Goal: Contribute content: Contribute content

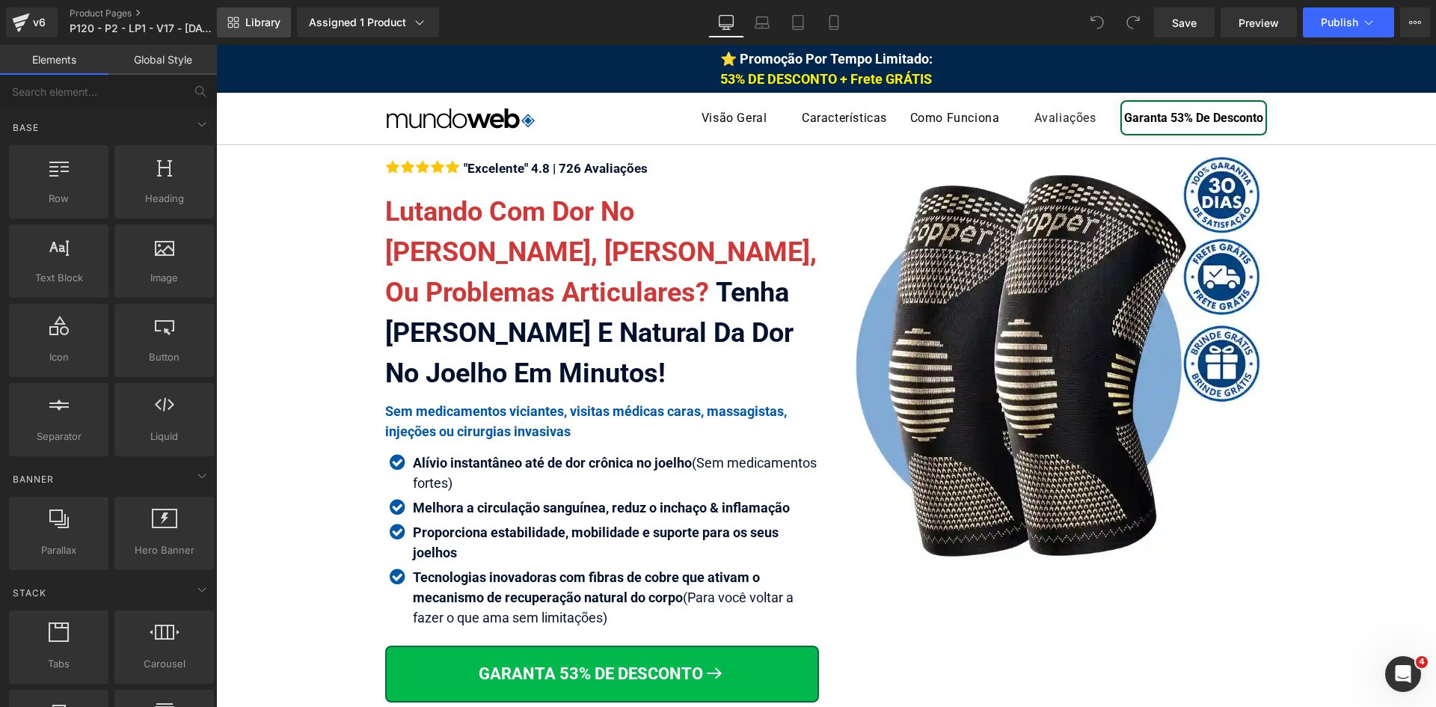
click at [245, 25] on span "Library" at bounding box center [262, 22] width 35 height 13
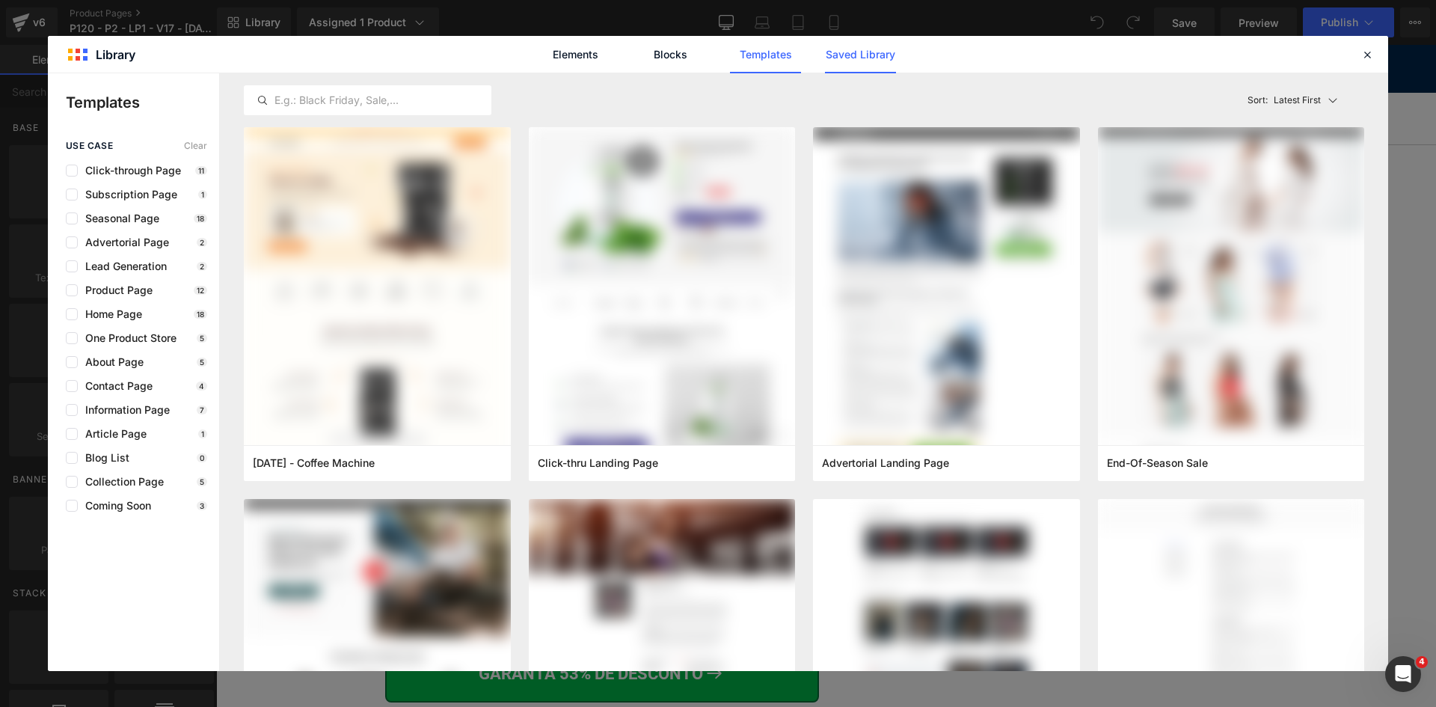
click at [856, 56] on link "Saved Library" at bounding box center [860, 54] width 71 height 37
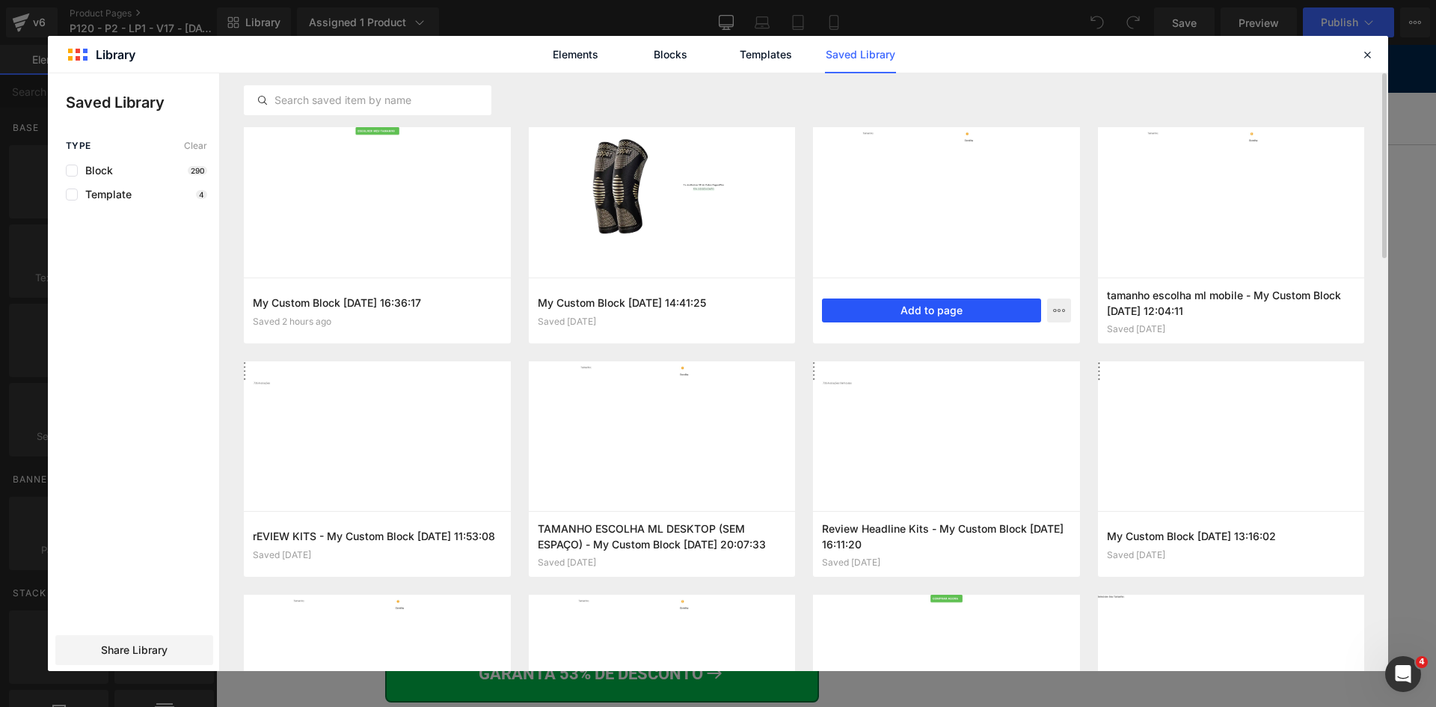
click at [1001, 307] on button "Add to page" at bounding box center [931, 310] width 219 height 24
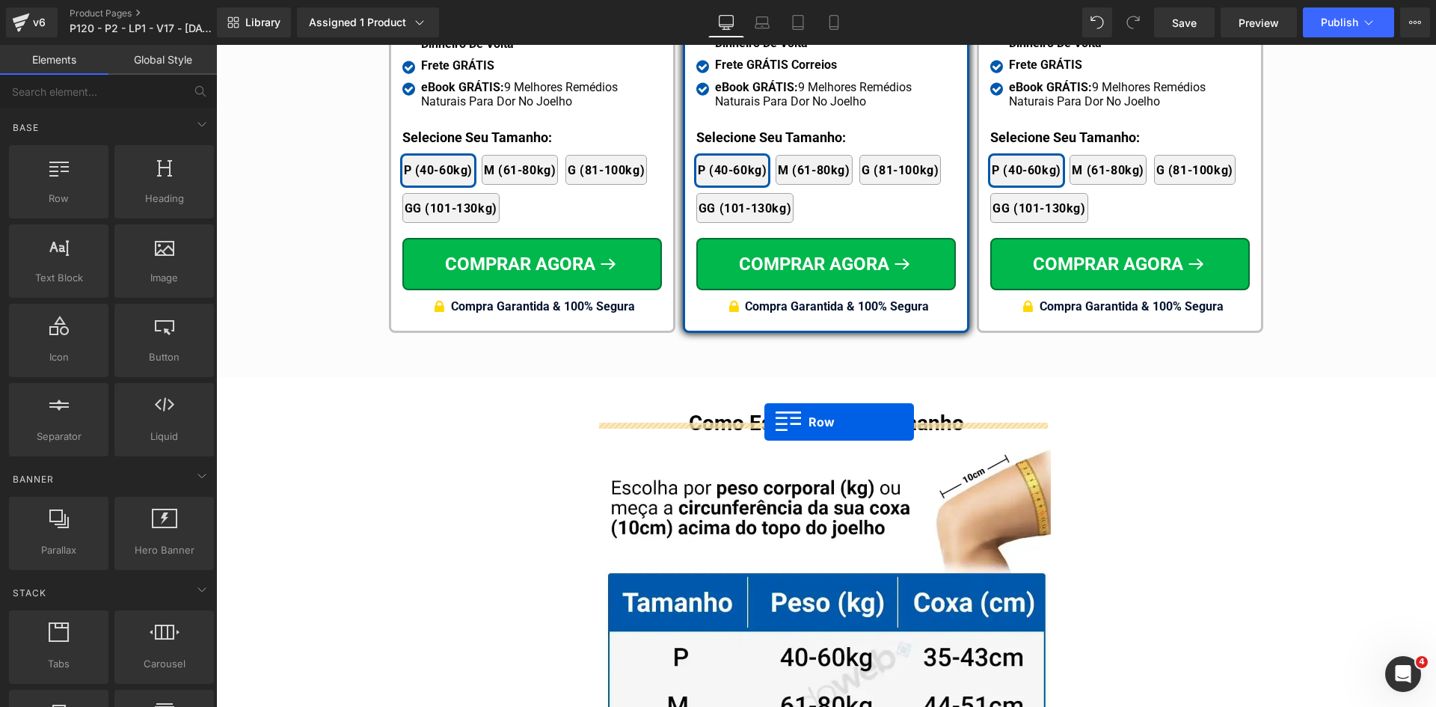
scroll to position [8938, 0]
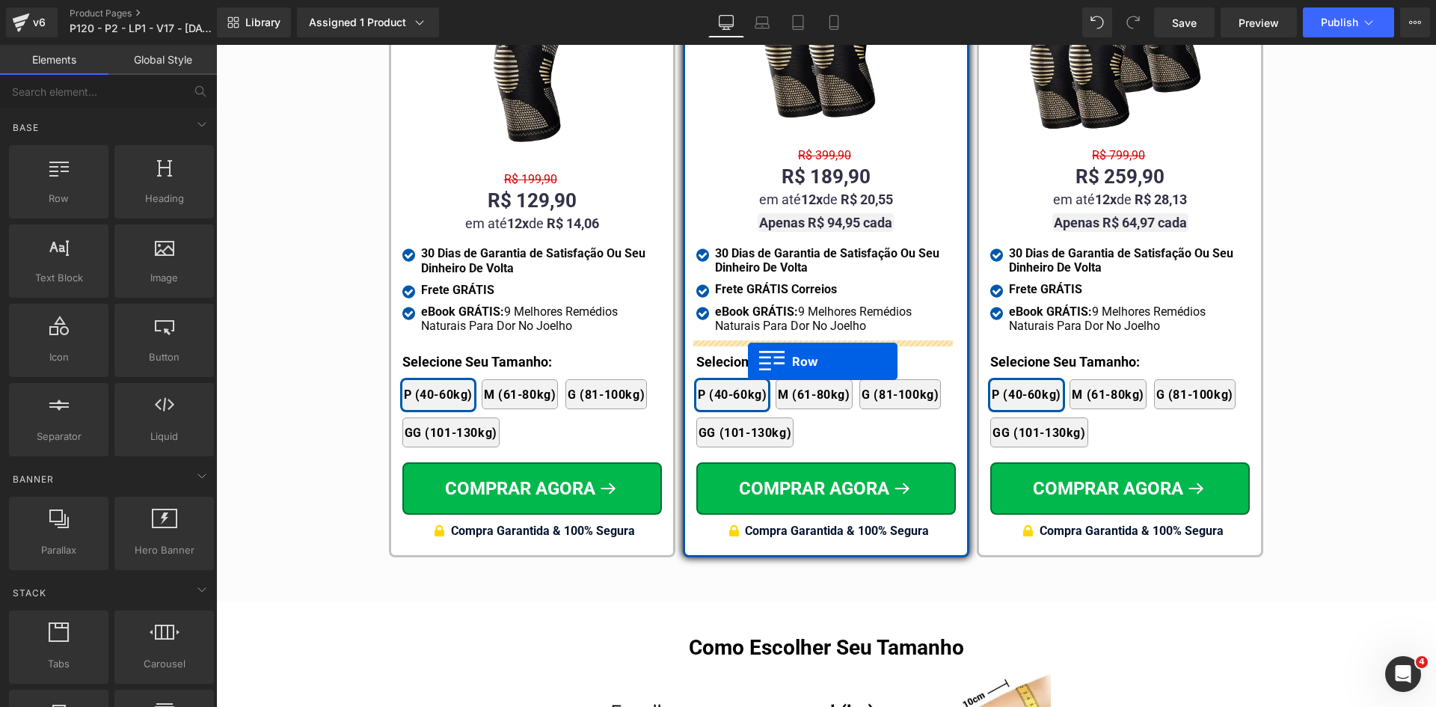
drag, startPoint x: 703, startPoint y: 468, endPoint x: 748, endPoint y: 361, distance: 116.0
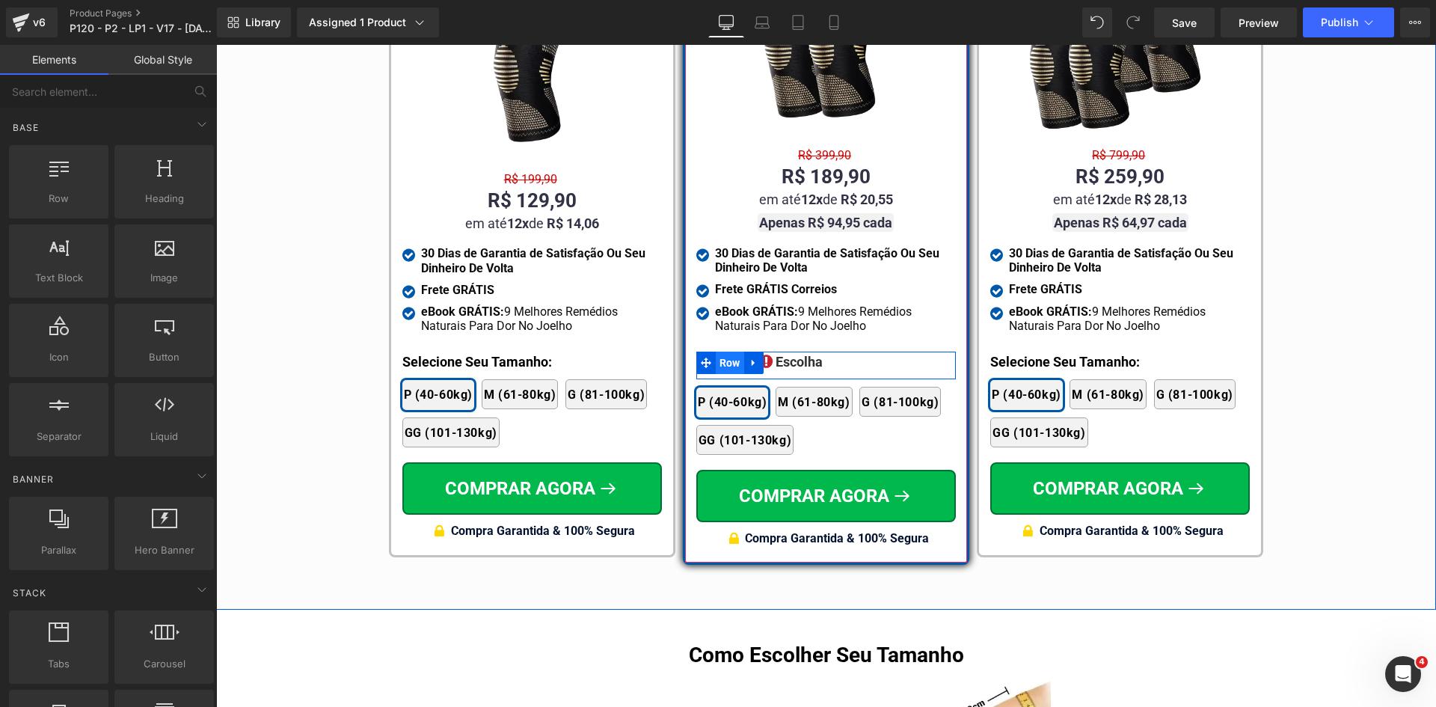
click at [717, 352] on span "Row" at bounding box center [730, 363] width 28 height 22
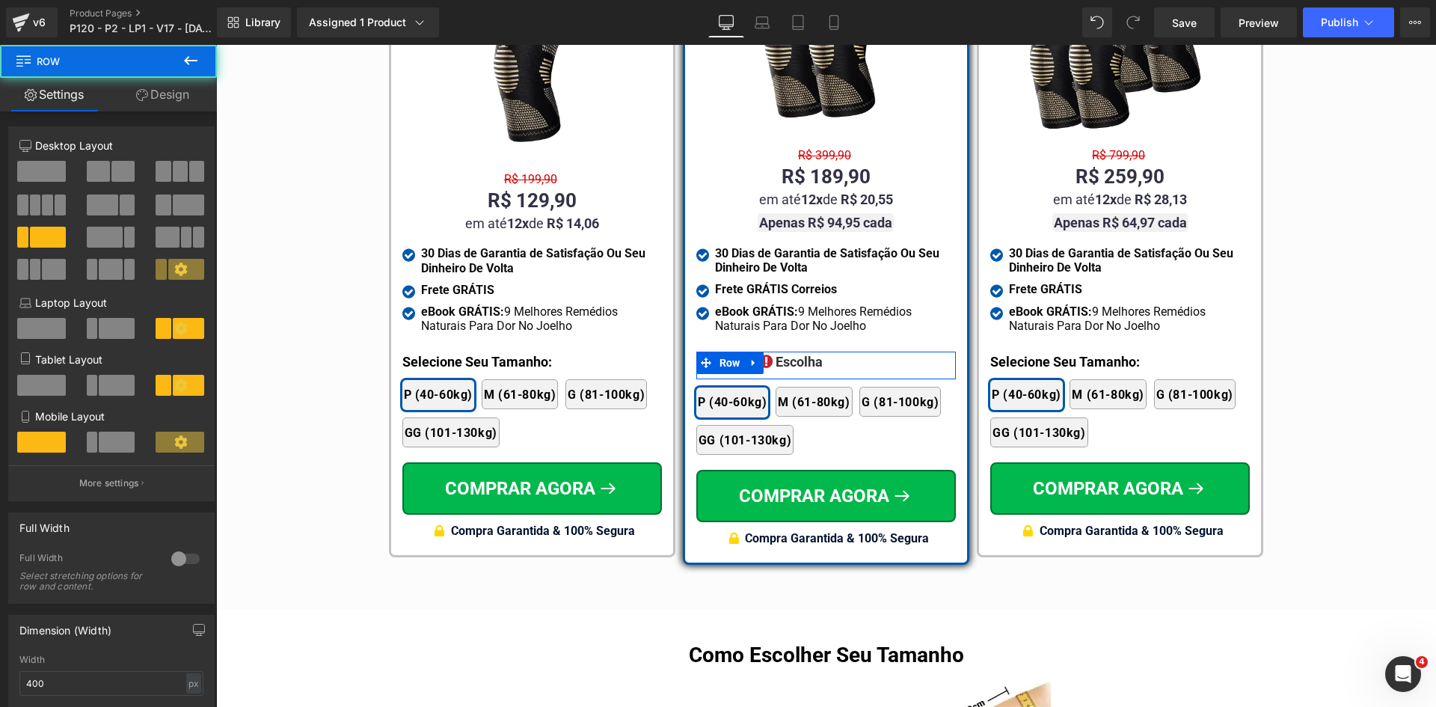
click at [191, 92] on link "Design" at bounding box center [162, 95] width 108 height 34
click at [0, 0] on div "Spacing" at bounding box center [0, 0] width 0 height 0
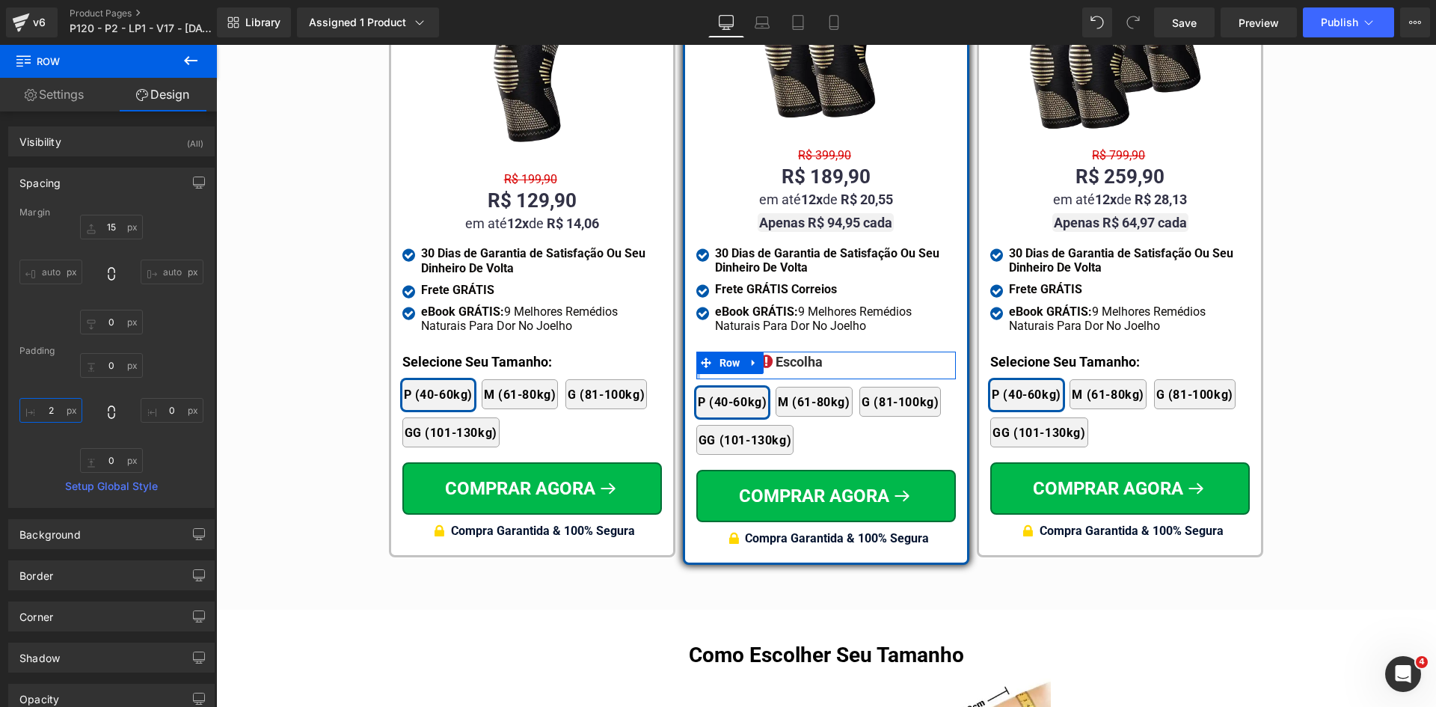
click at [70, 415] on input "text" at bounding box center [50, 410] width 63 height 25
type input "0"
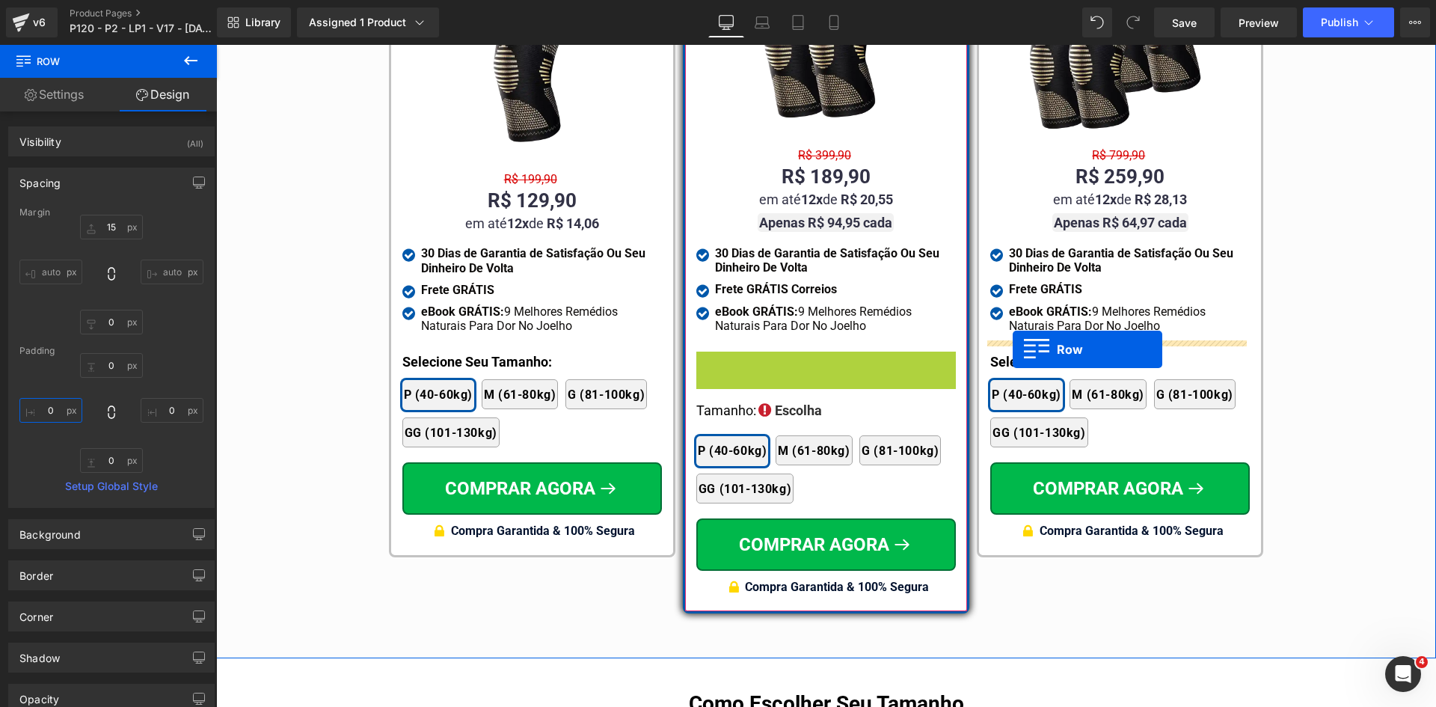
drag, startPoint x: 717, startPoint y: 347, endPoint x: 1012, endPoint y: 340, distance: 294.8
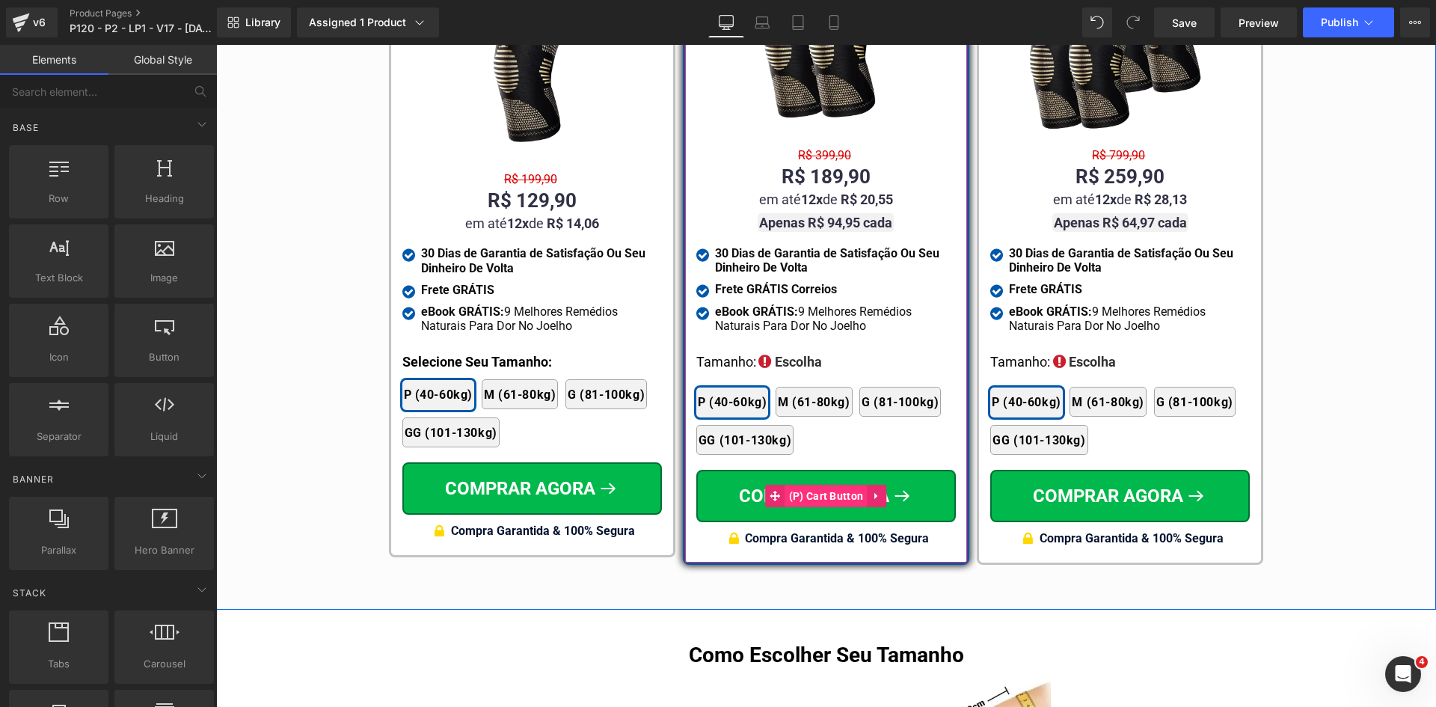
click at [790, 485] on span "(P) Cart Button" at bounding box center [826, 496] width 82 height 22
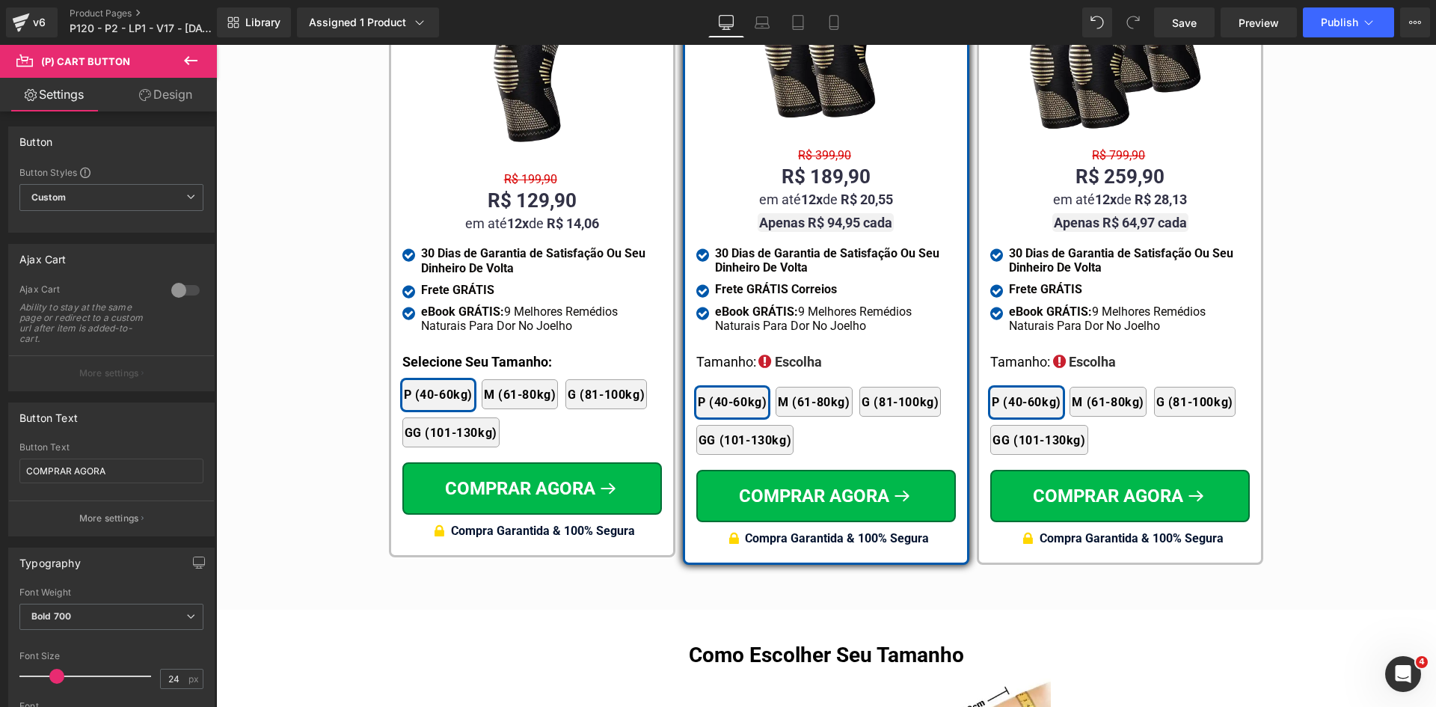
click at [141, 78] on link "Design" at bounding box center [165, 95] width 108 height 34
click at [0, 0] on div "Spacing" at bounding box center [0, 0] width 0 height 0
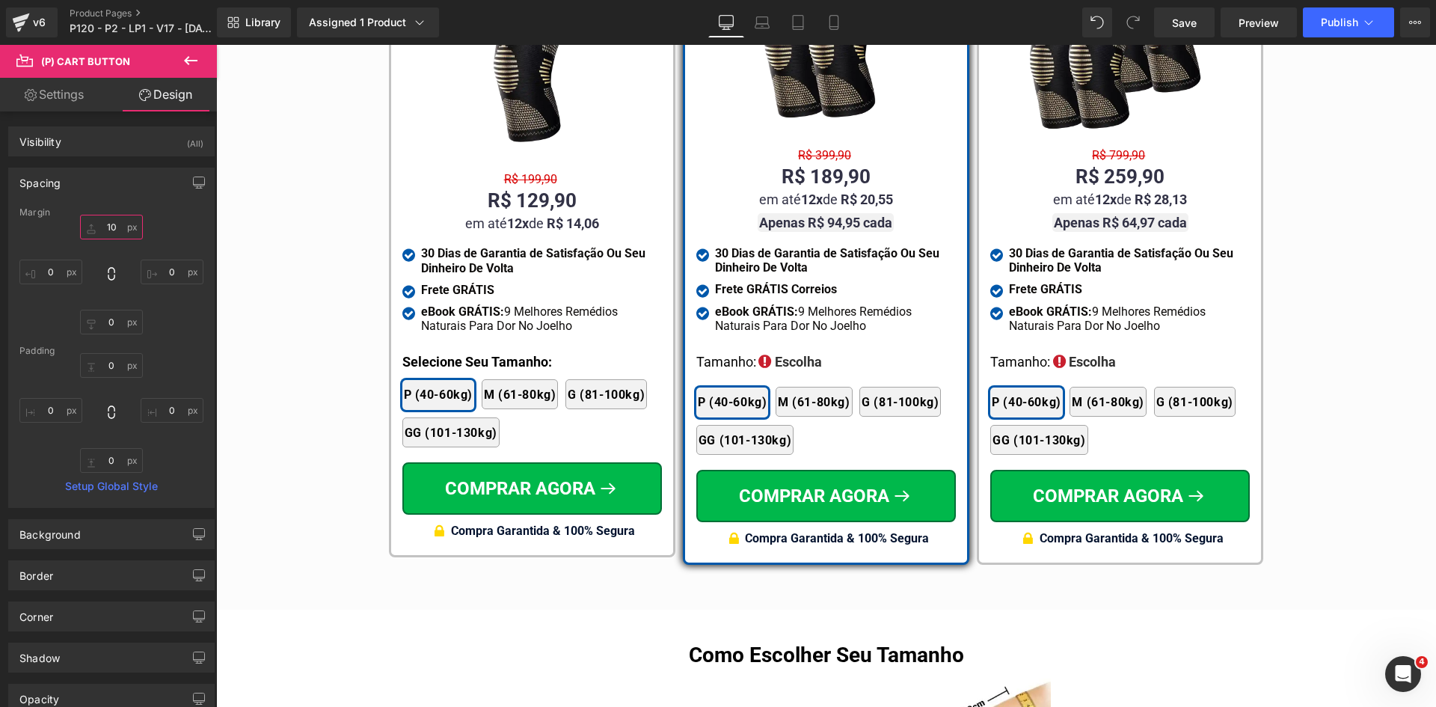
click at [108, 224] on input "text" at bounding box center [111, 227] width 63 height 25
type input "15"
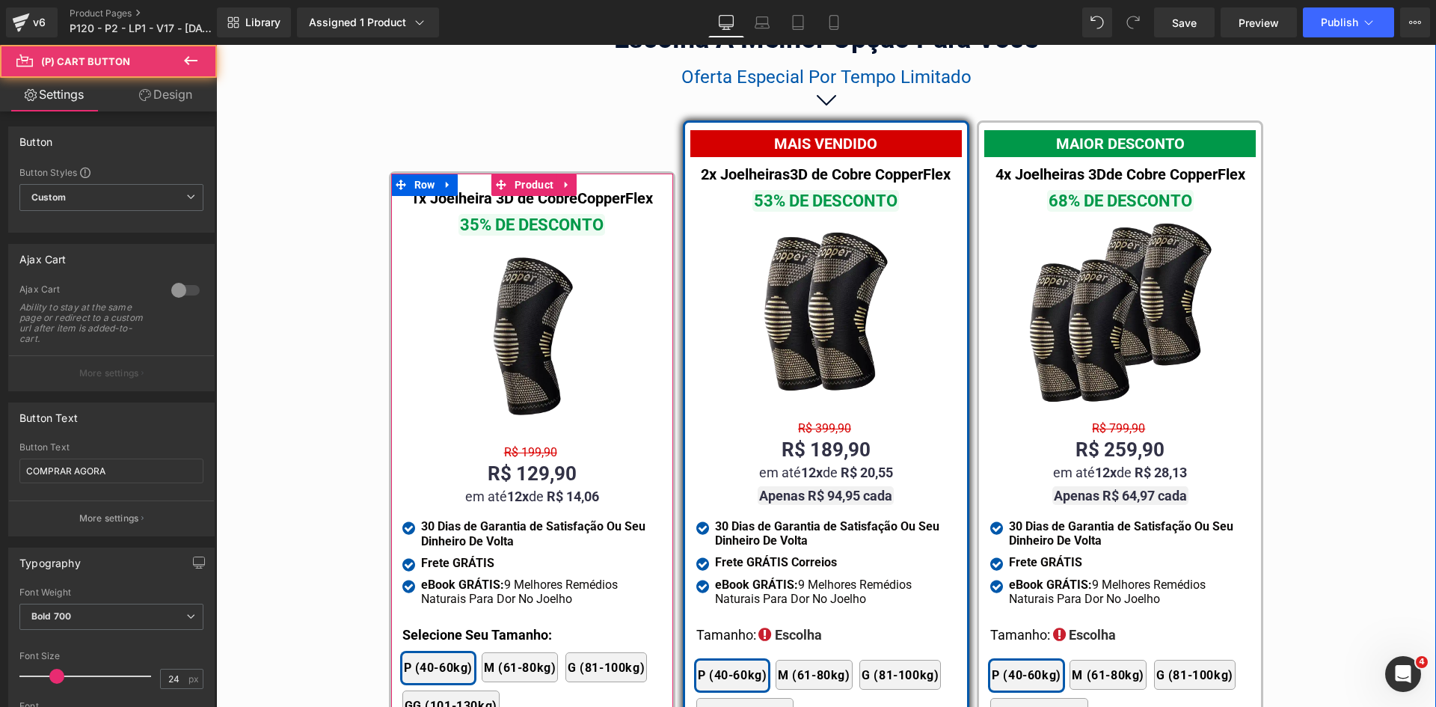
scroll to position [8564, 0]
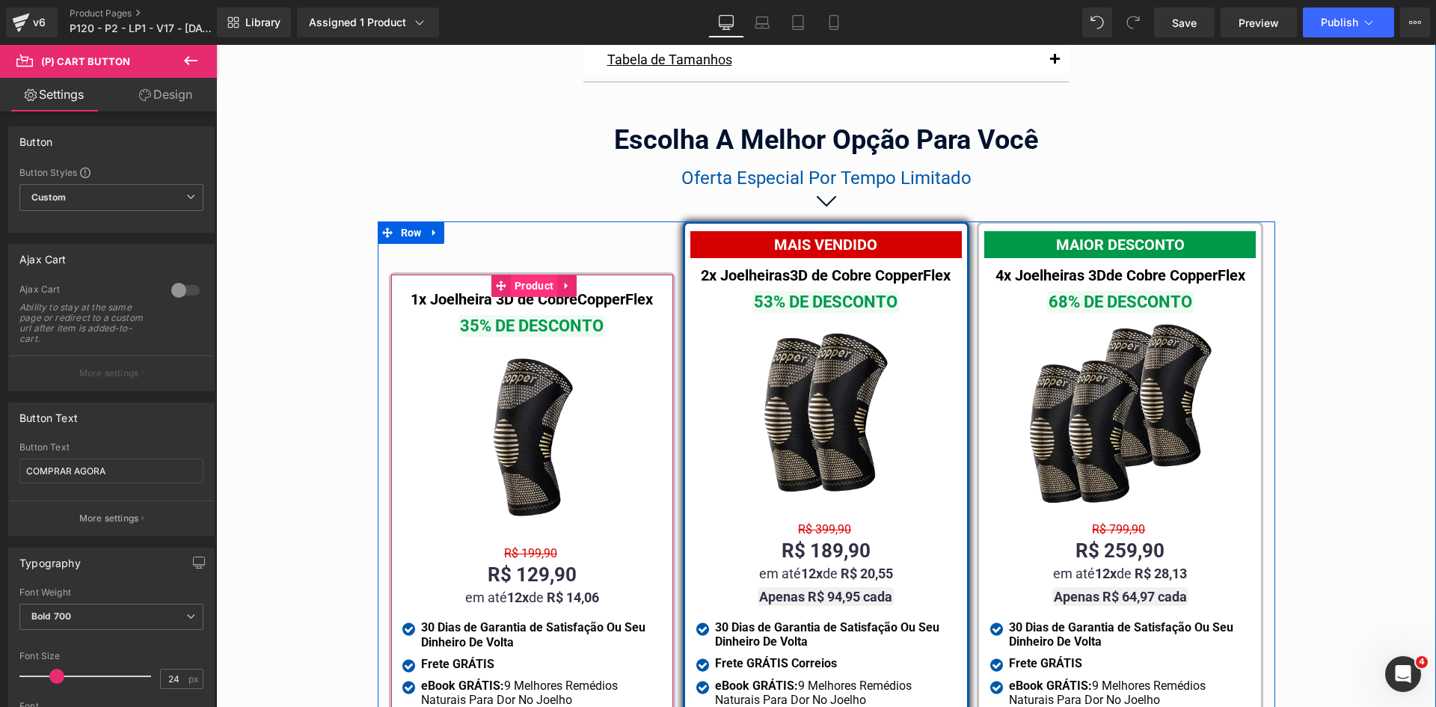
click at [516, 275] on span "Product" at bounding box center [534, 286] width 46 height 22
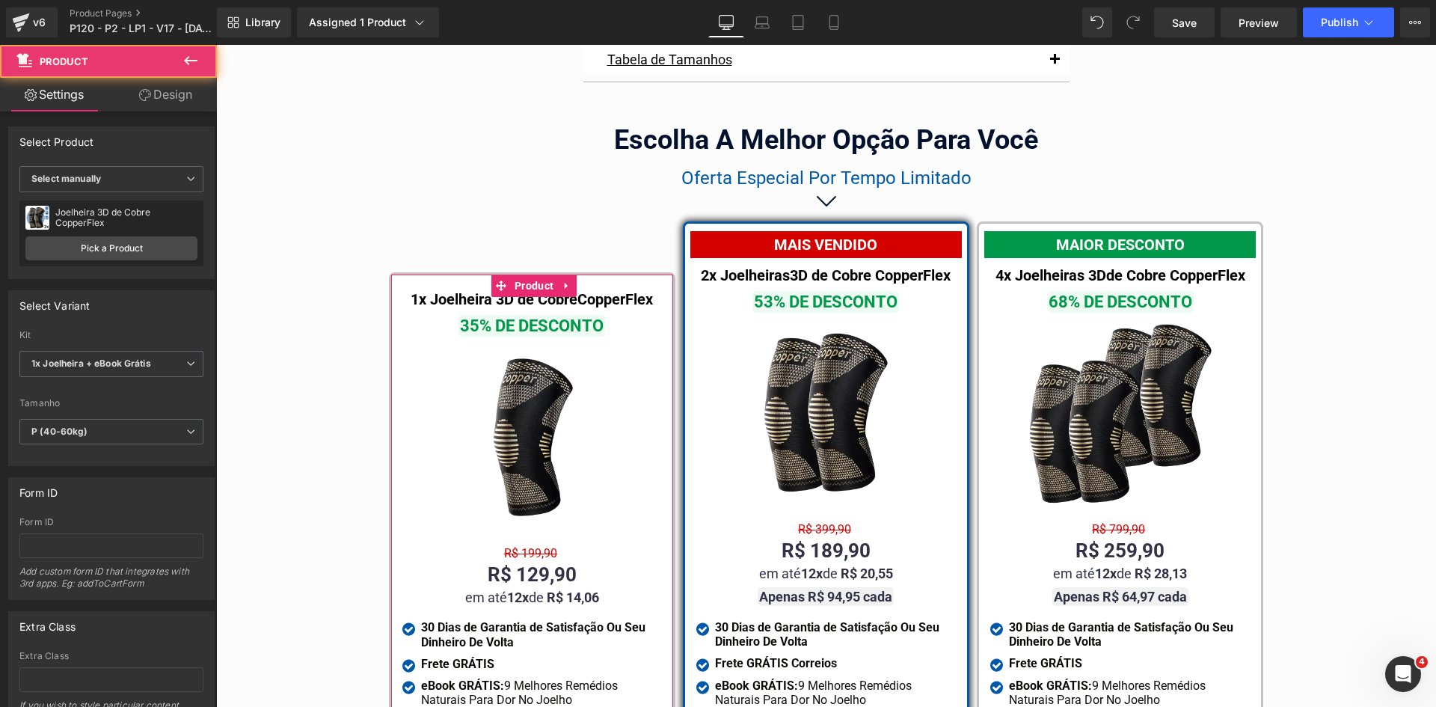
click at [168, 96] on link "Design" at bounding box center [165, 95] width 108 height 34
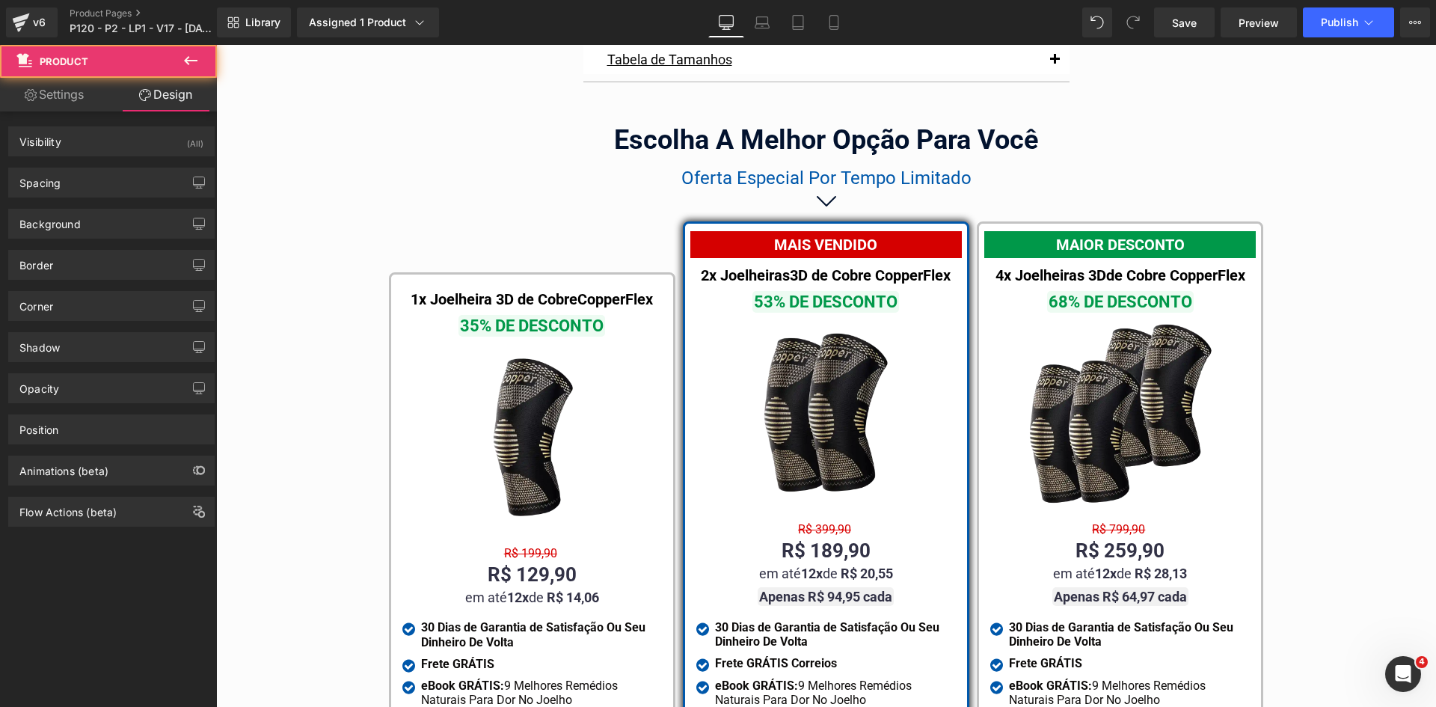
scroll to position [8864, 0]
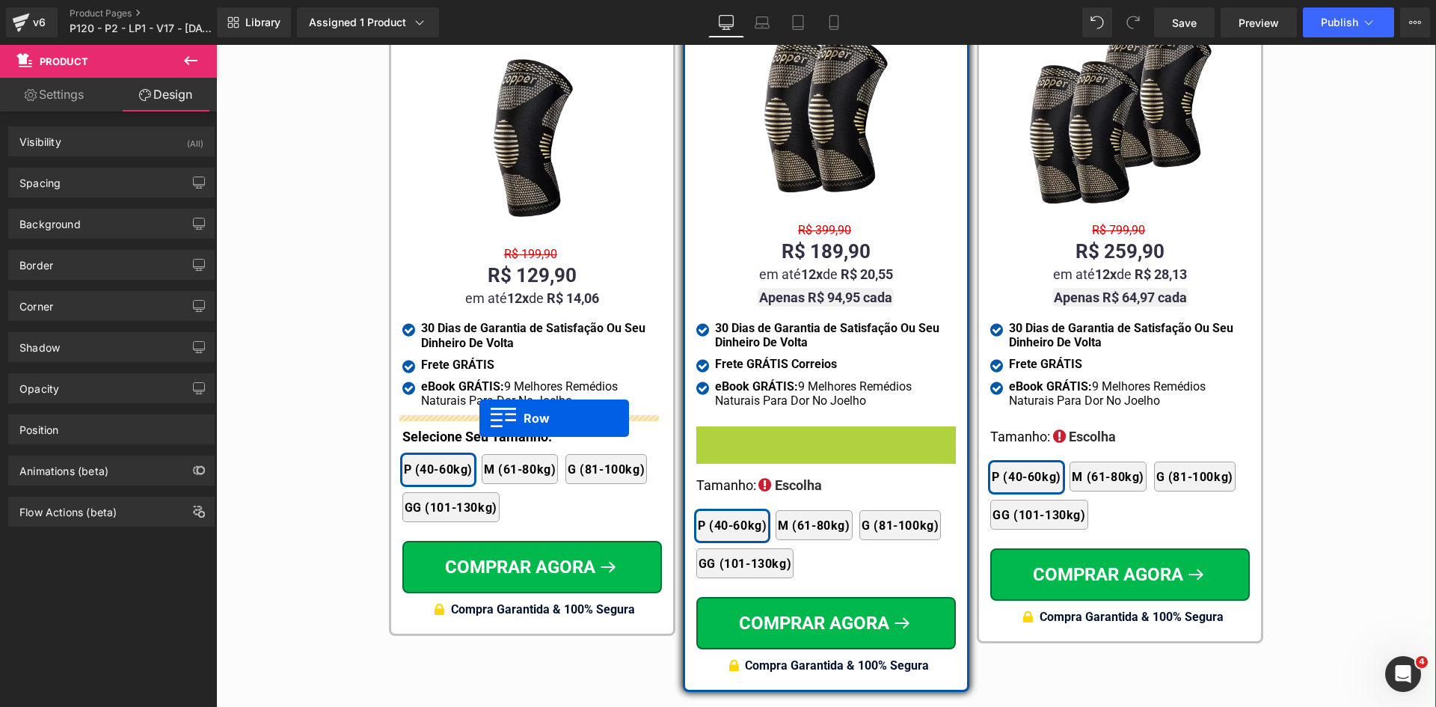
drag, startPoint x: 723, startPoint y: 418, endPoint x: 479, endPoint y: 418, distance: 244.6
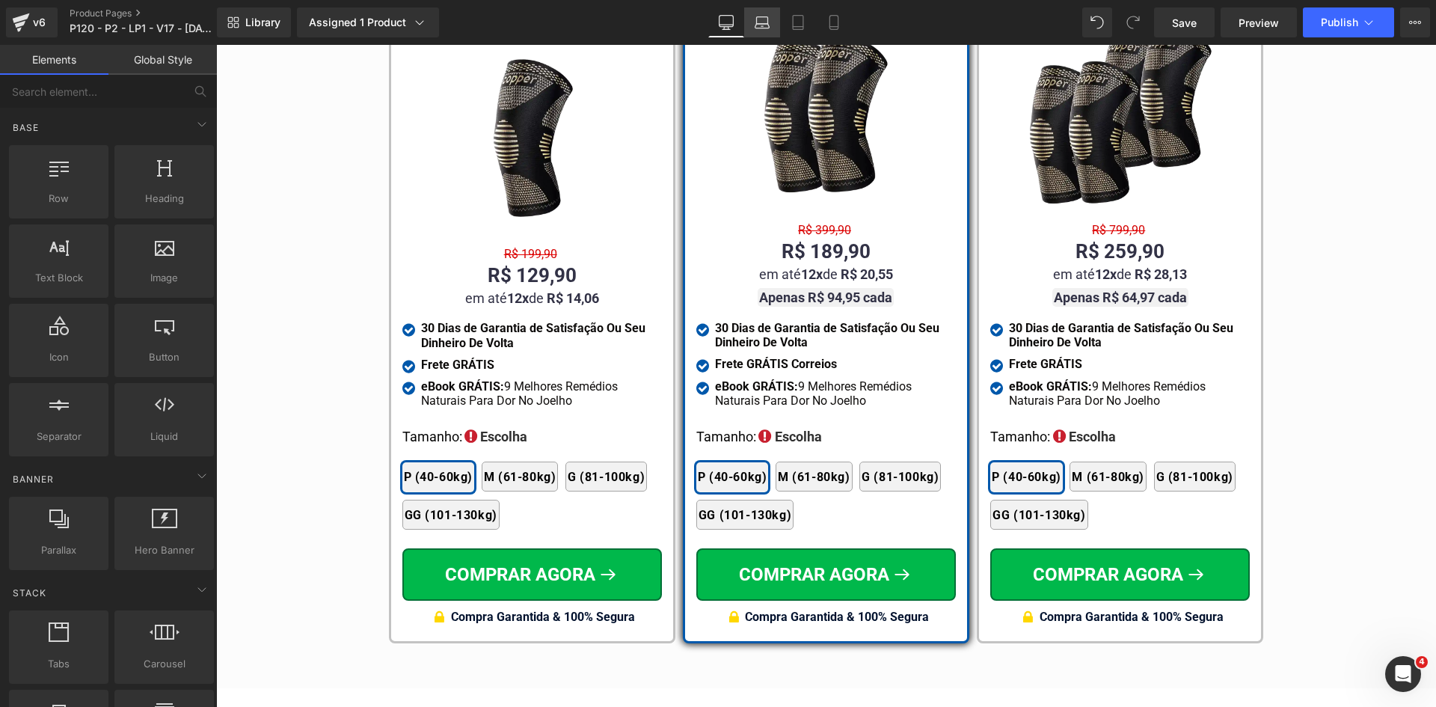
click at [761, 20] on icon at bounding box center [762, 22] width 15 height 15
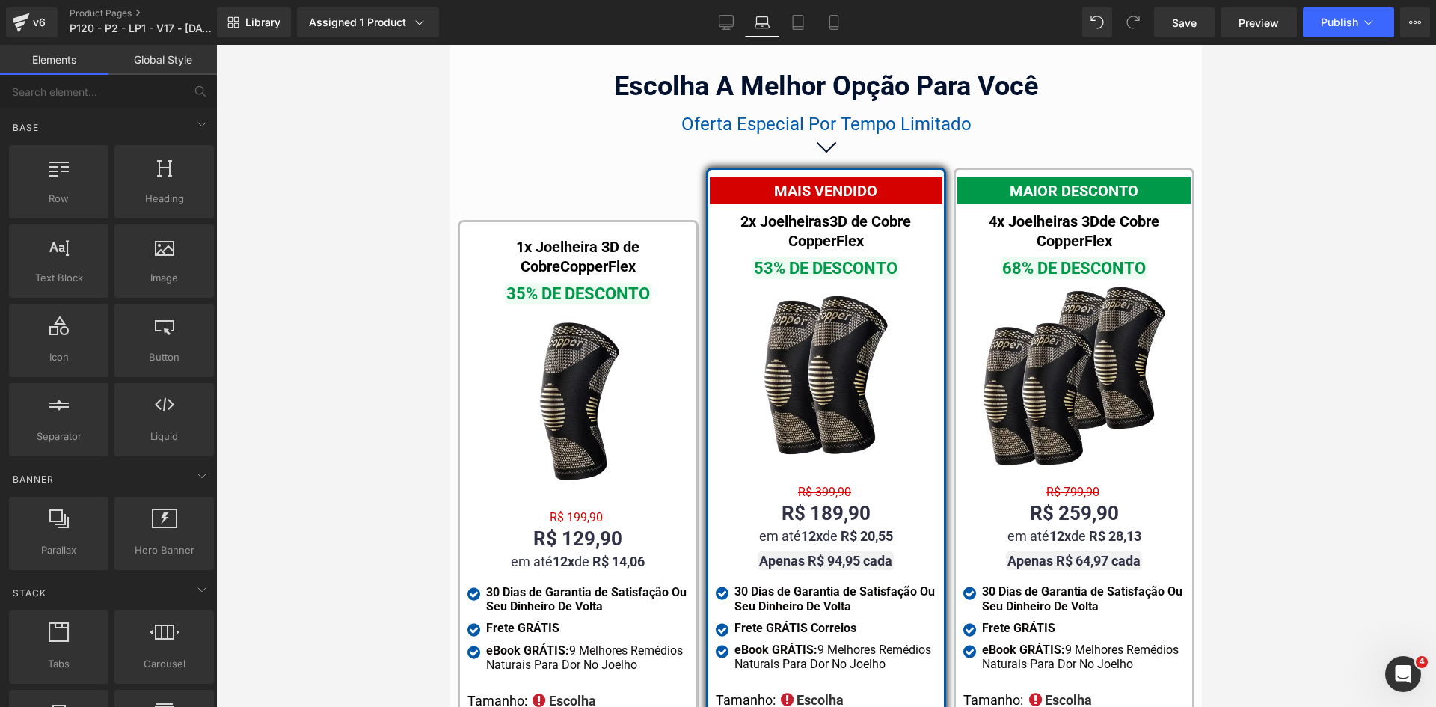
scroll to position [9467, 0]
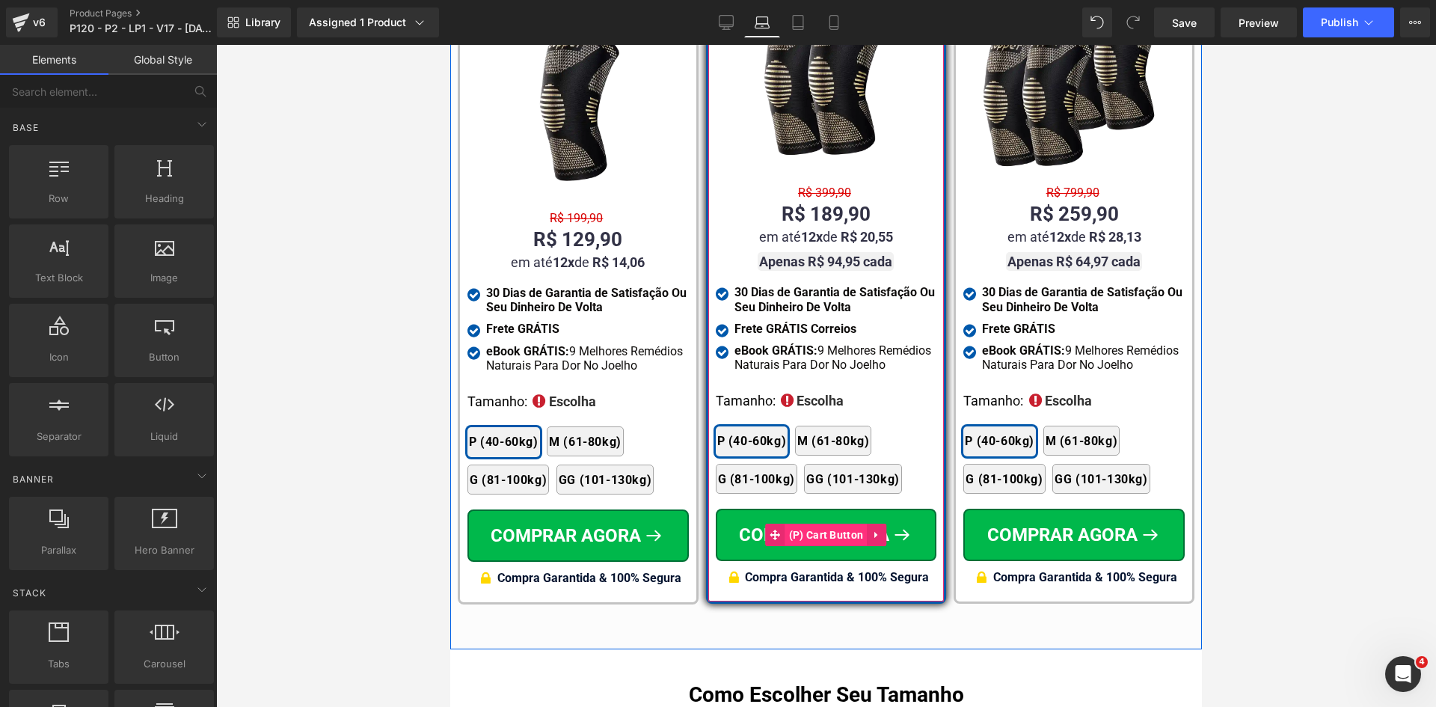
click at [822, 524] on span "(P) Cart Button" at bounding box center [826, 535] width 82 height 22
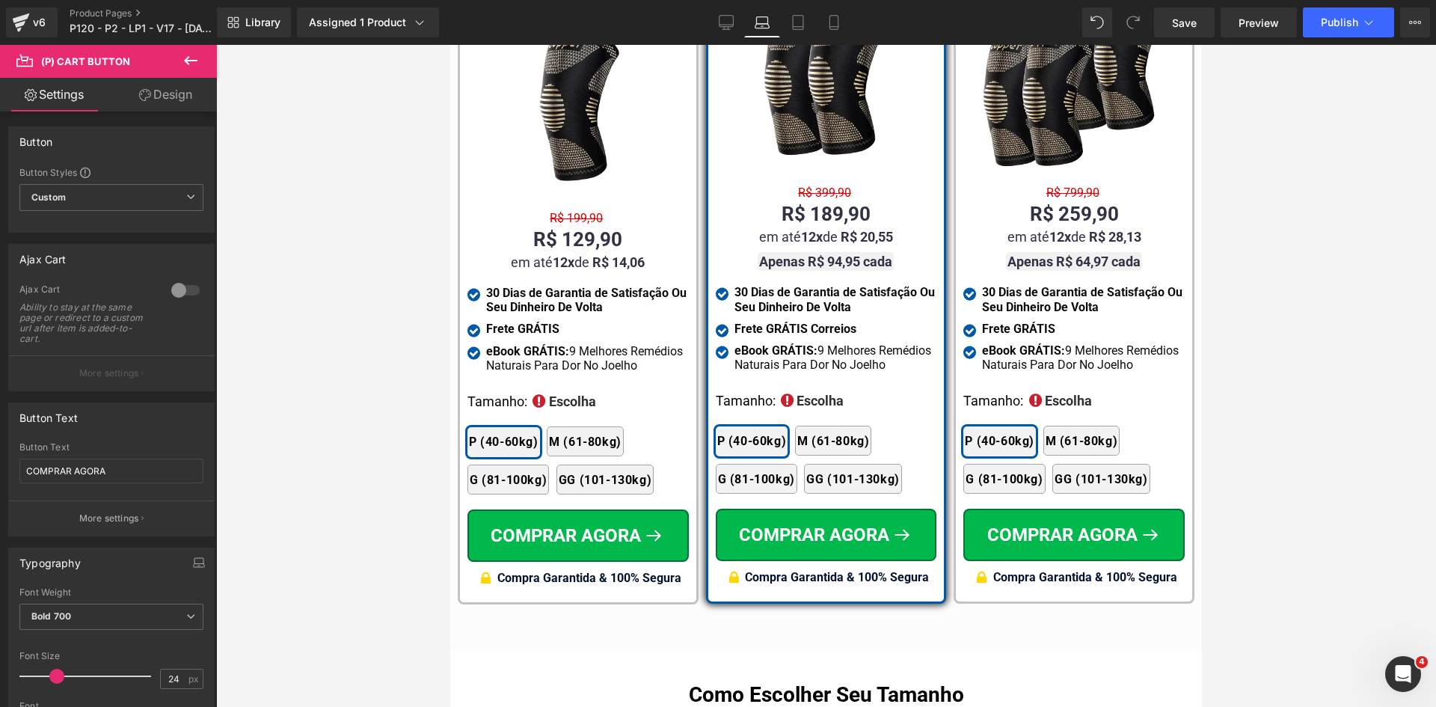
drag, startPoint x: 172, startPoint y: 91, endPoint x: 167, endPoint y: 96, distance: 8.0
click at [172, 90] on link "Design" at bounding box center [165, 95] width 108 height 34
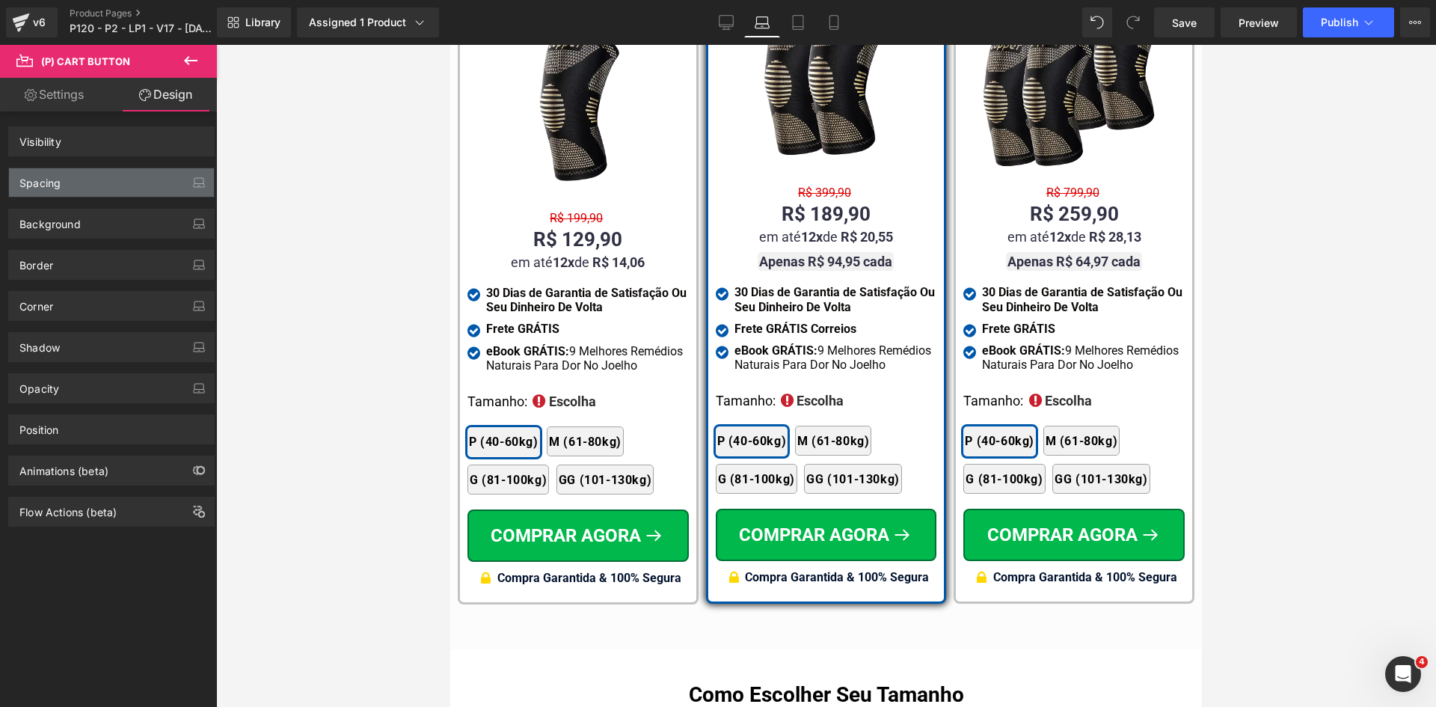
click at [31, 187] on div "Spacing" at bounding box center [39, 178] width 41 height 21
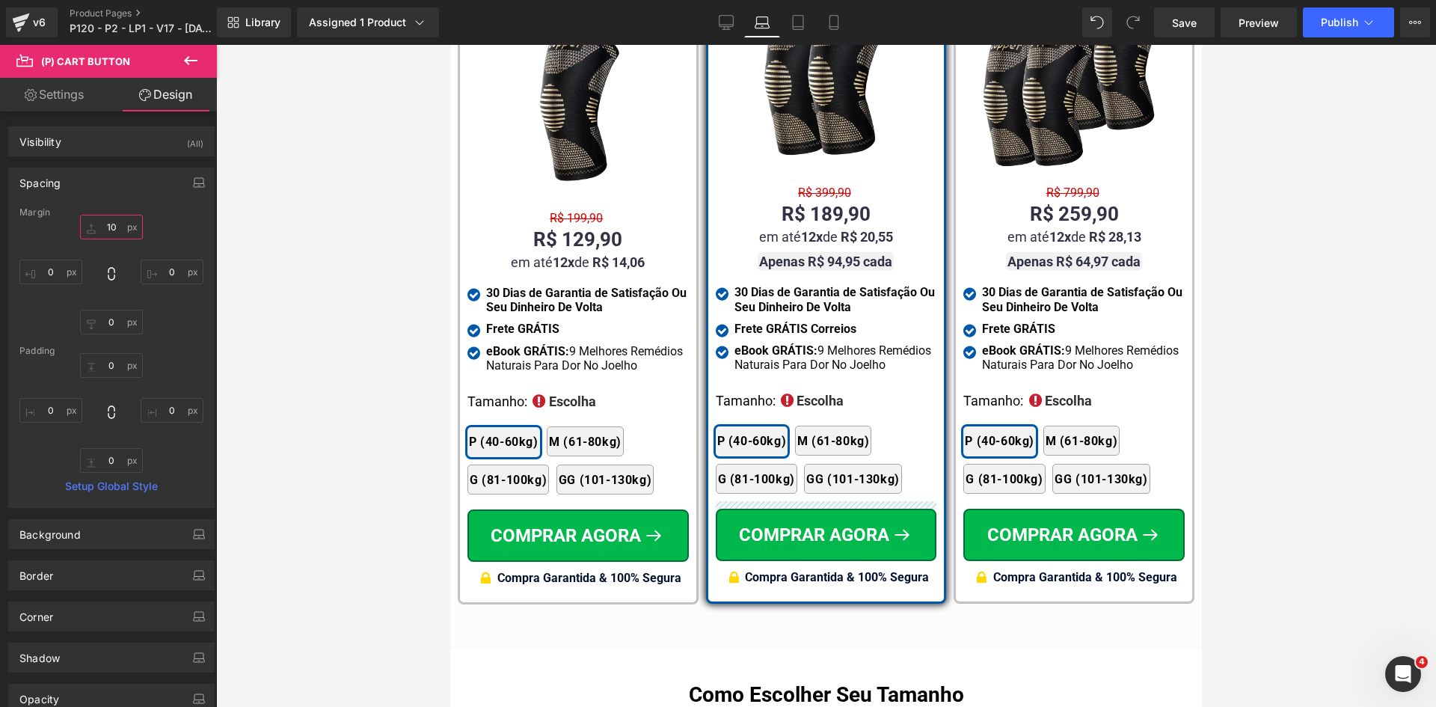
click at [107, 231] on input "text" at bounding box center [111, 227] width 63 height 25
type input "15"
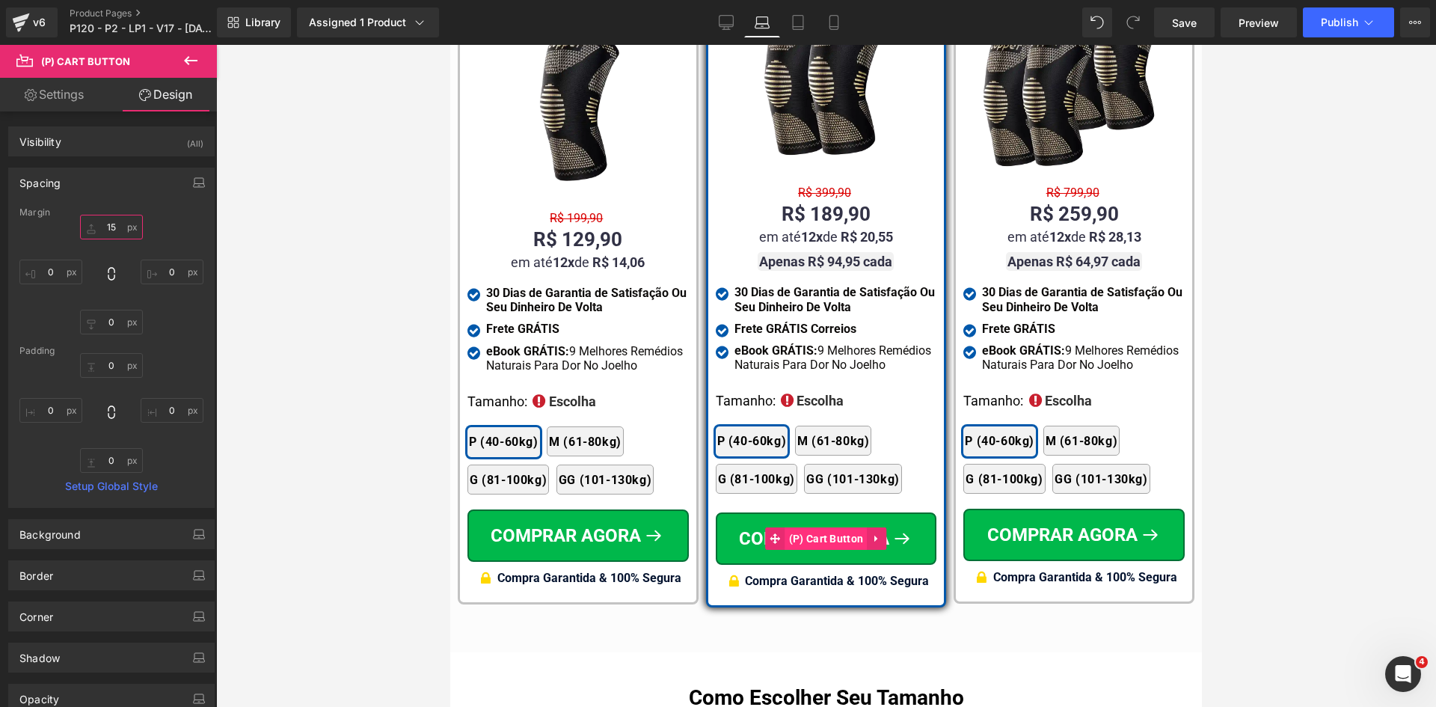
drag, startPoint x: 1252, startPoint y: 567, endPoint x: 818, endPoint y: 518, distance: 437.4
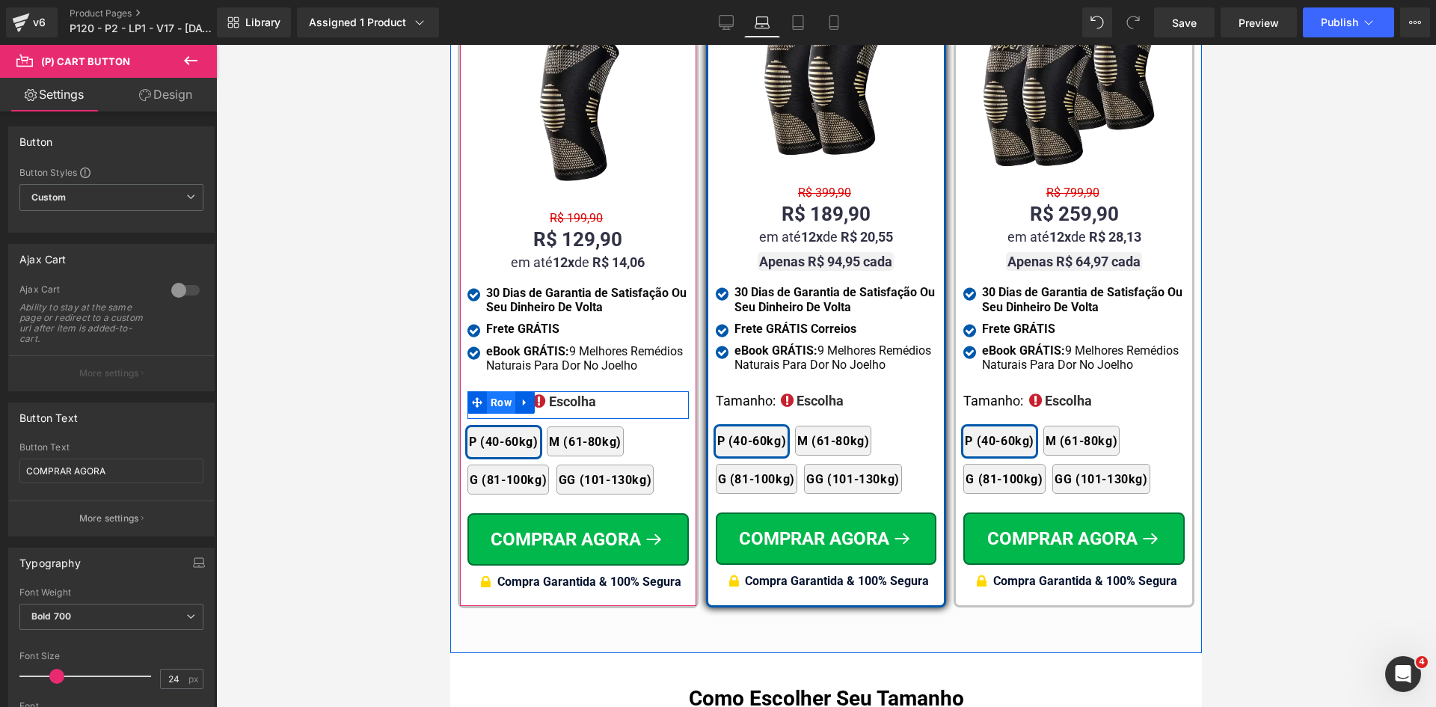
click at [501, 391] on span "Row" at bounding box center [501, 402] width 28 height 22
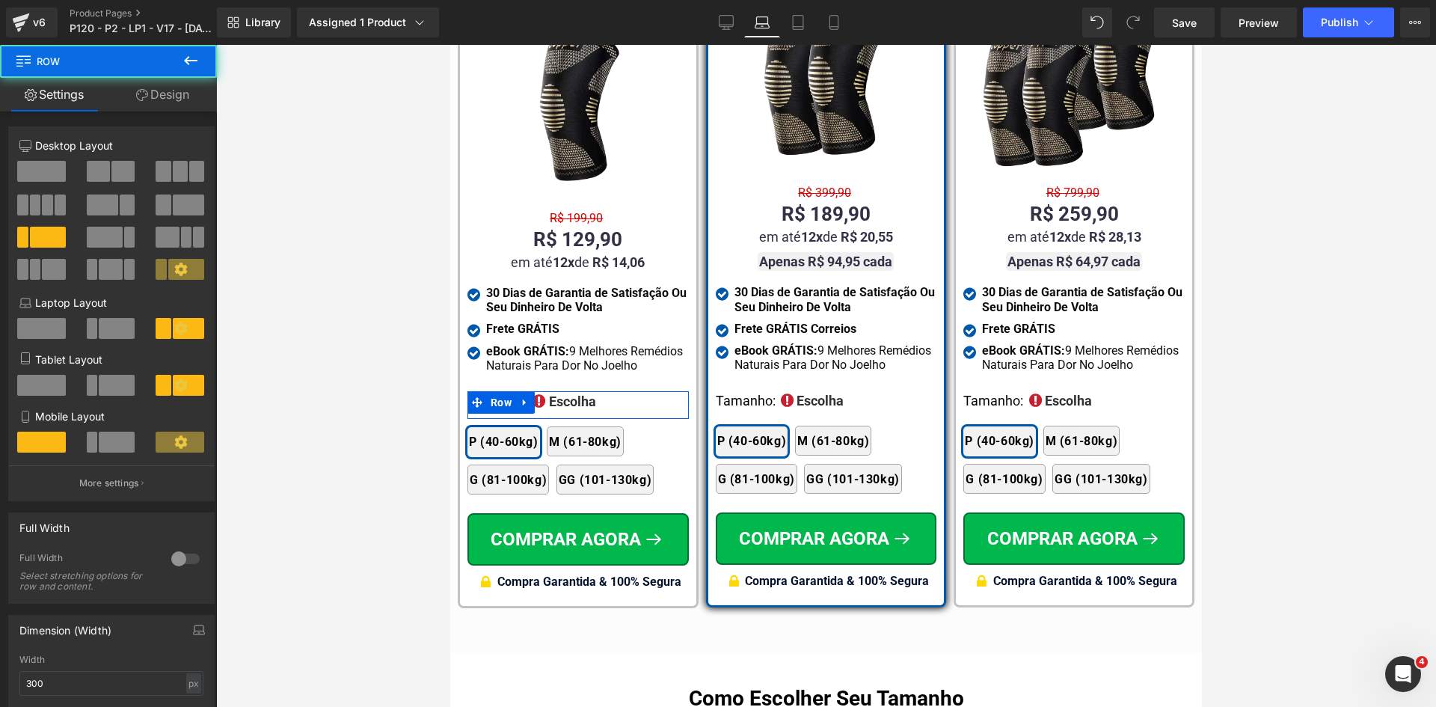
click at [156, 82] on link "Design" at bounding box center [162, 95] width 108 height 34
click at [0, 0] on div "Spacing" at bounding box center [0, 0] width 0 height 0
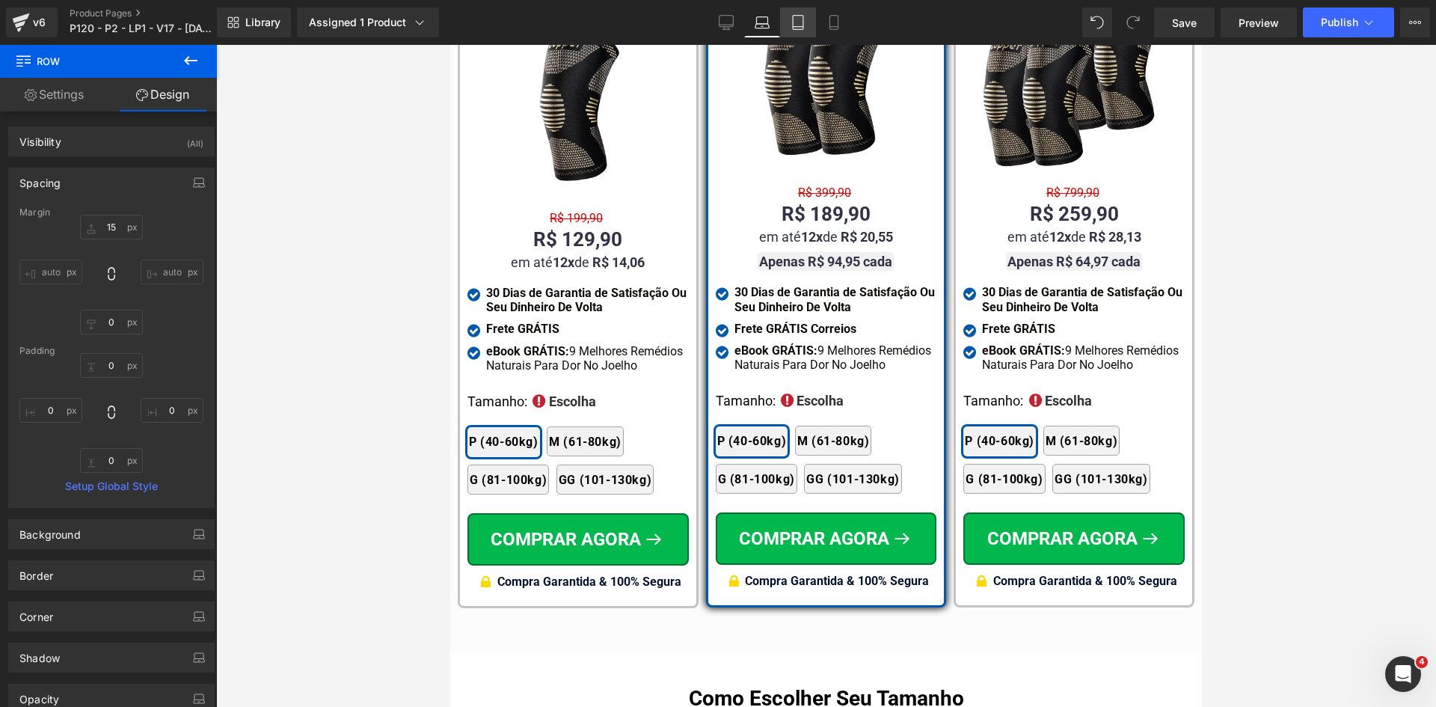
click at [799, 27] on icon at bounding box center [798, 27] width 10 height 0
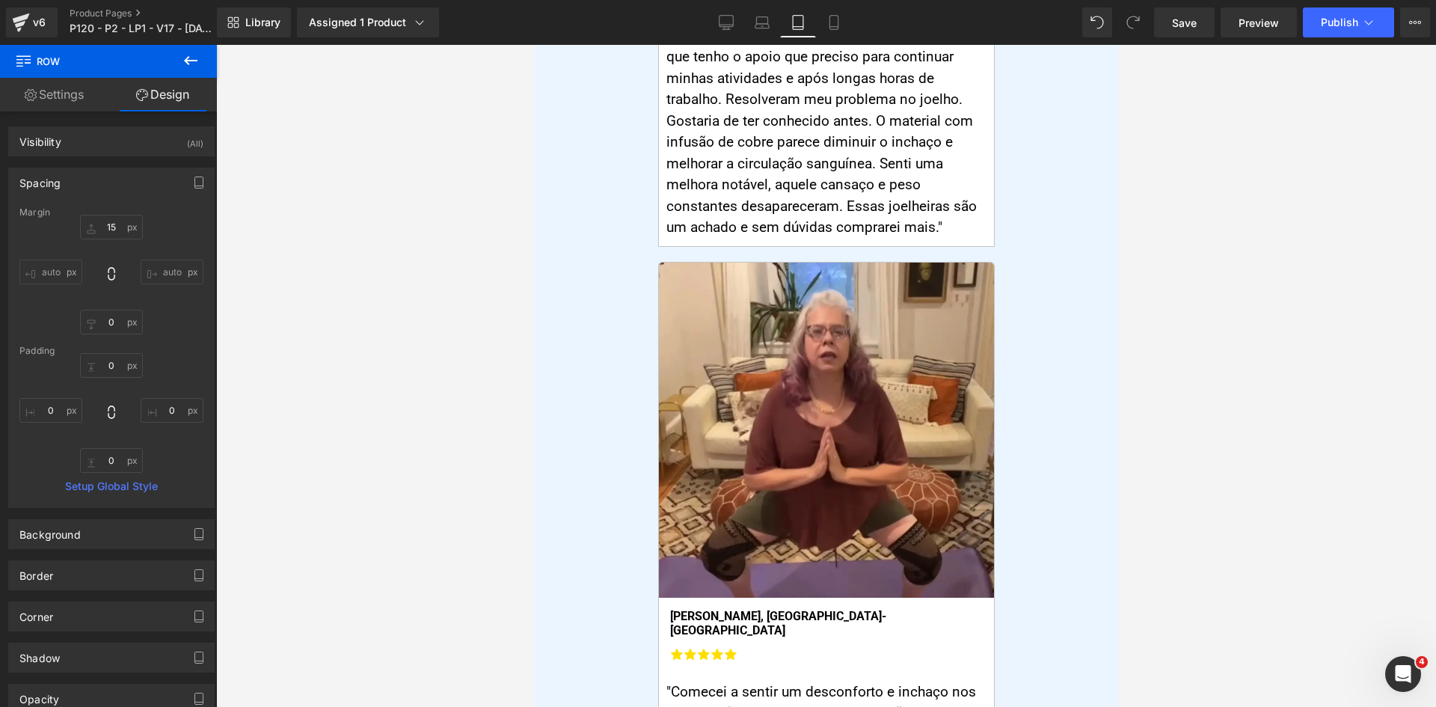
scroll to position [0, 0]
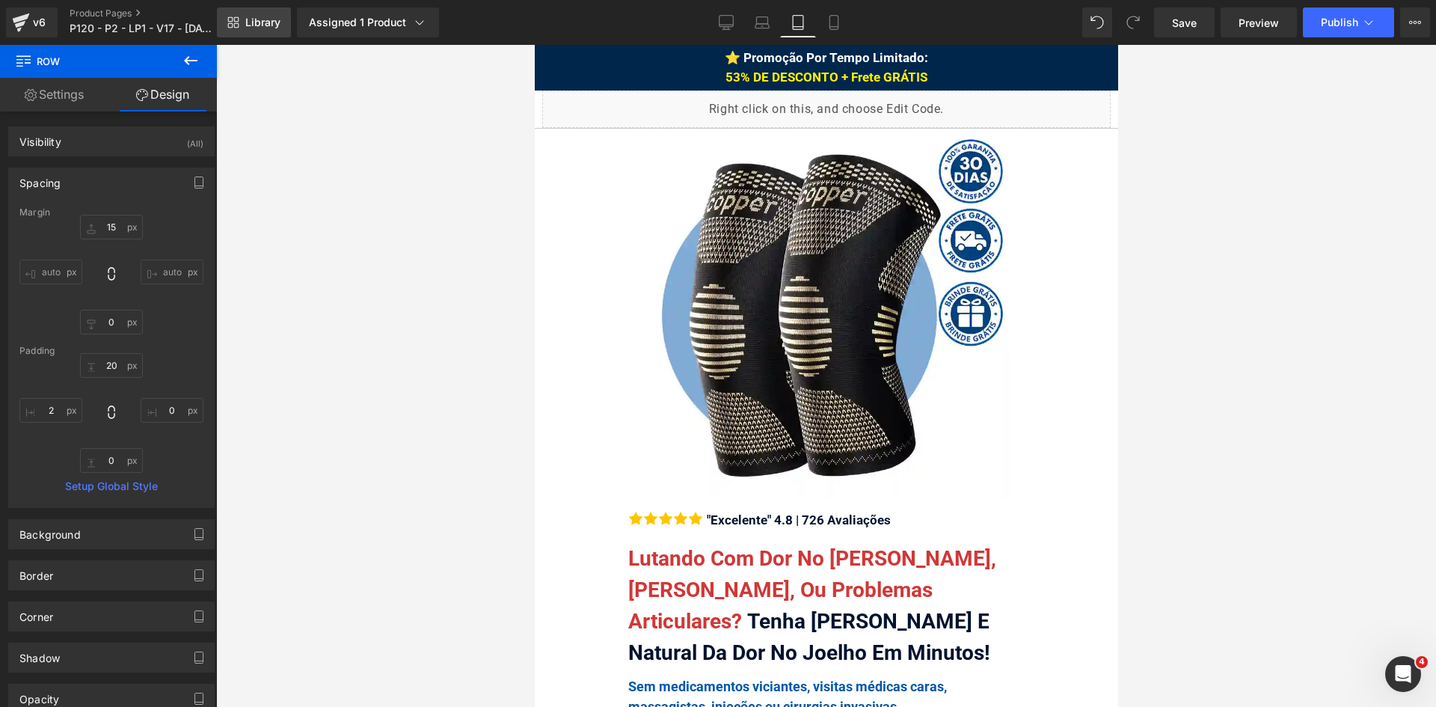
click at [245, 25] on link "Library" at bounding box center [254, 22] width 74 height 30
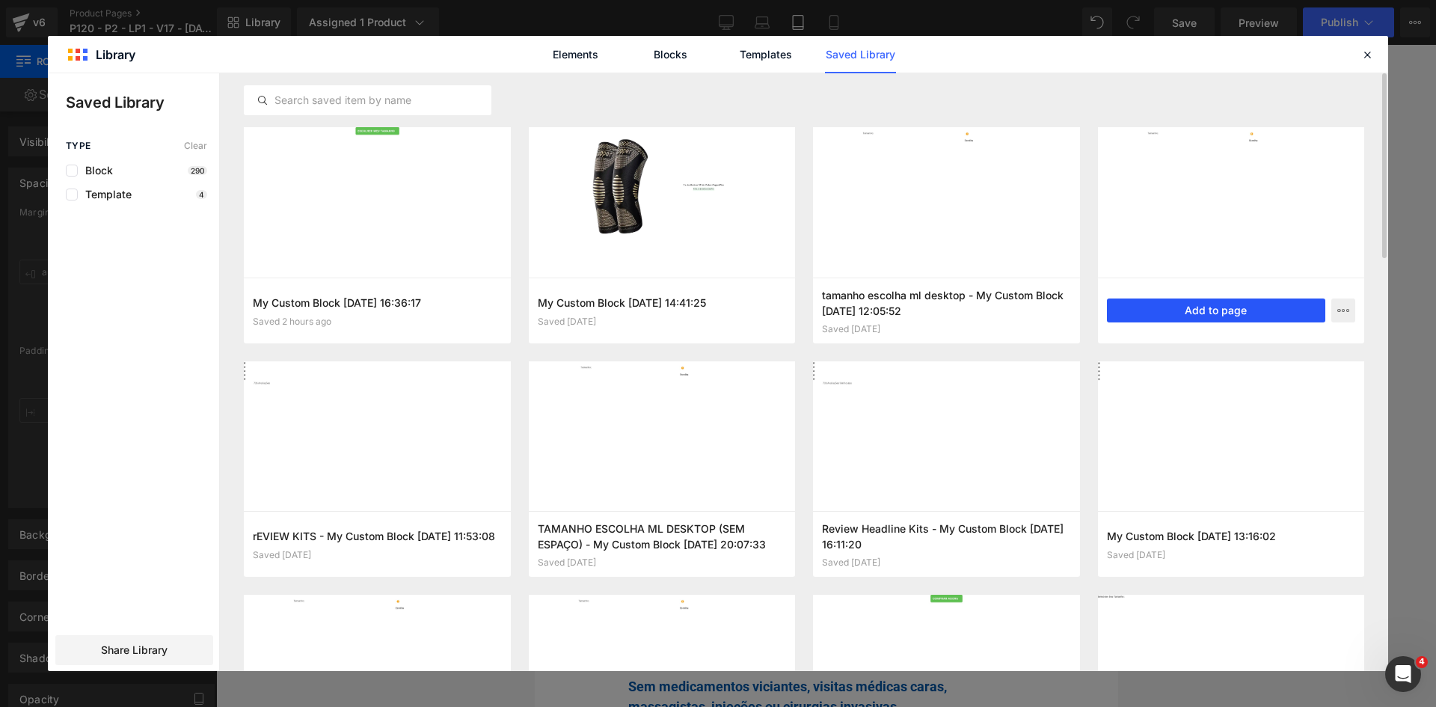
click at [1227, 313] on button "Add to page" at bounding box center [1216, 310] width 219 height 24
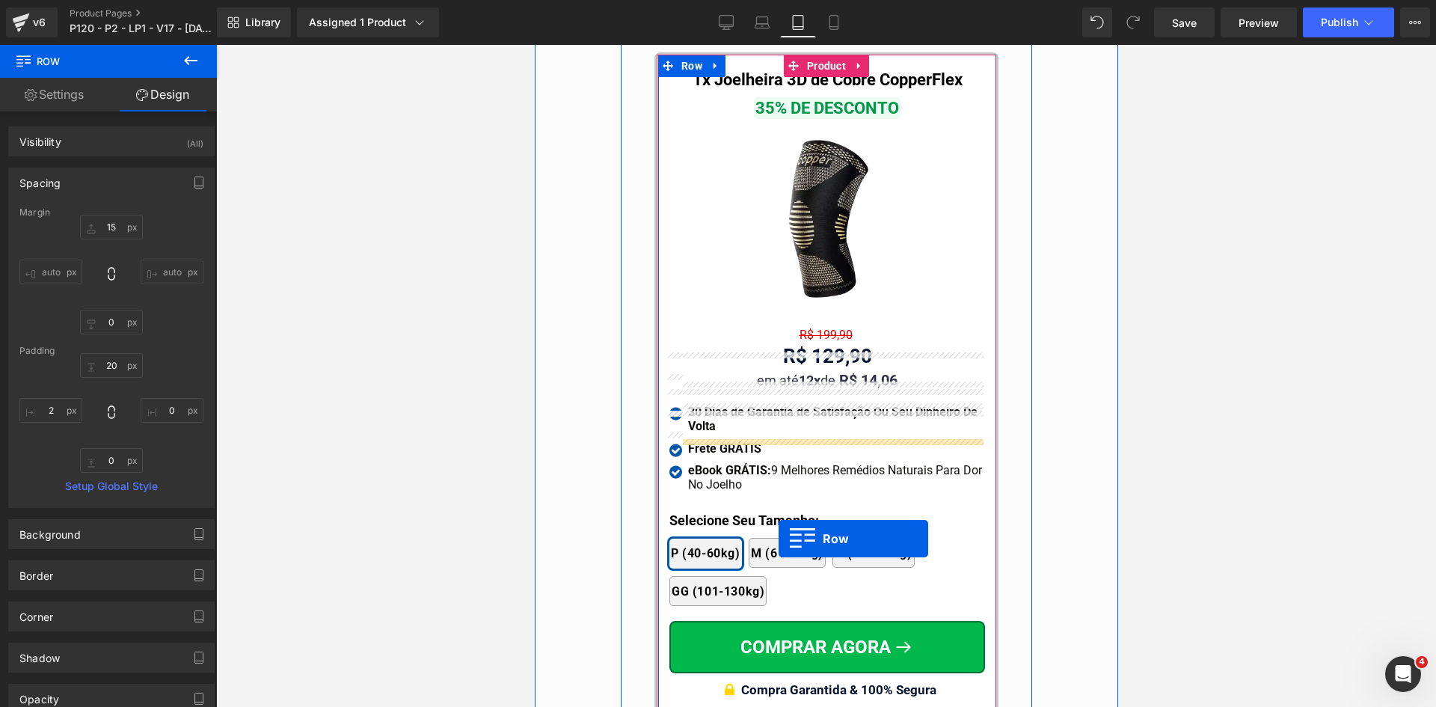
scroll to position [14305, 0]
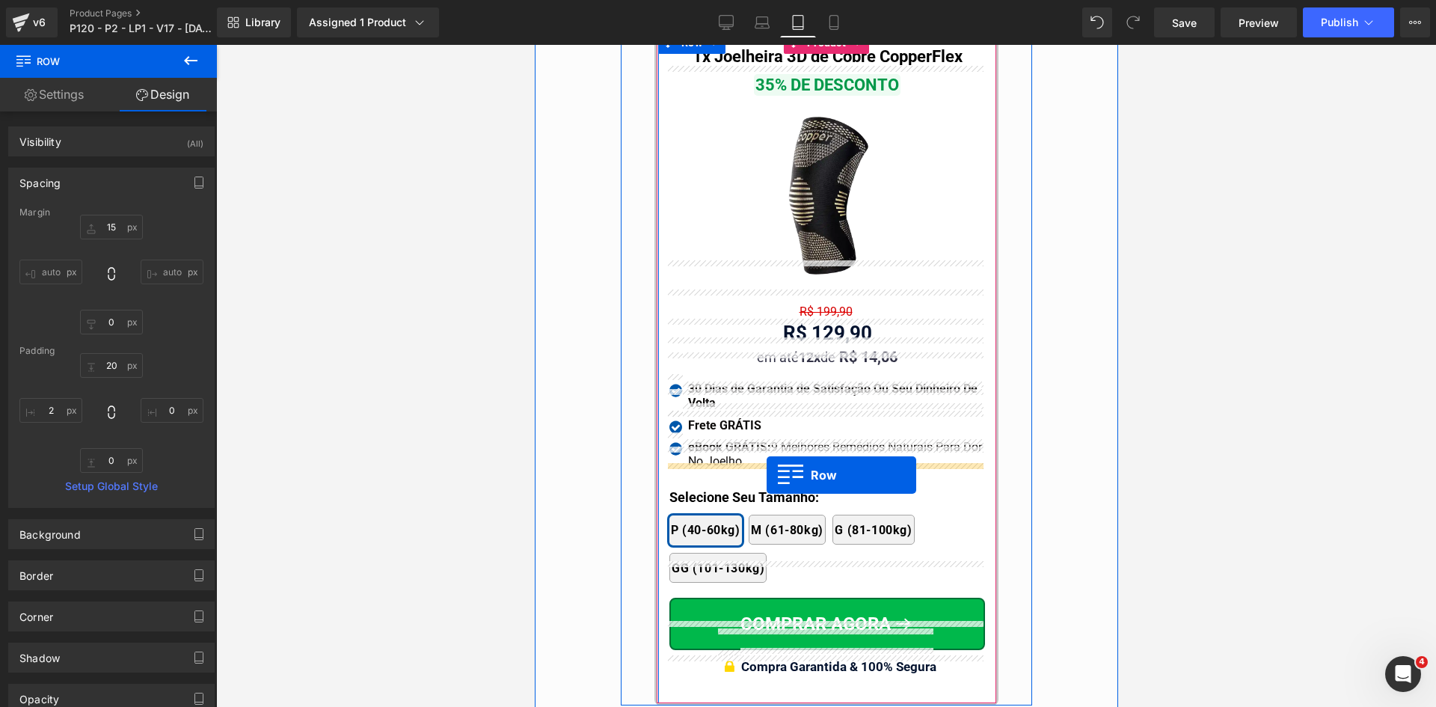
drag, startPoint x: 570, startPoint y: 470, endPoint x: 766, endPoint y: 475, distance: 196.0
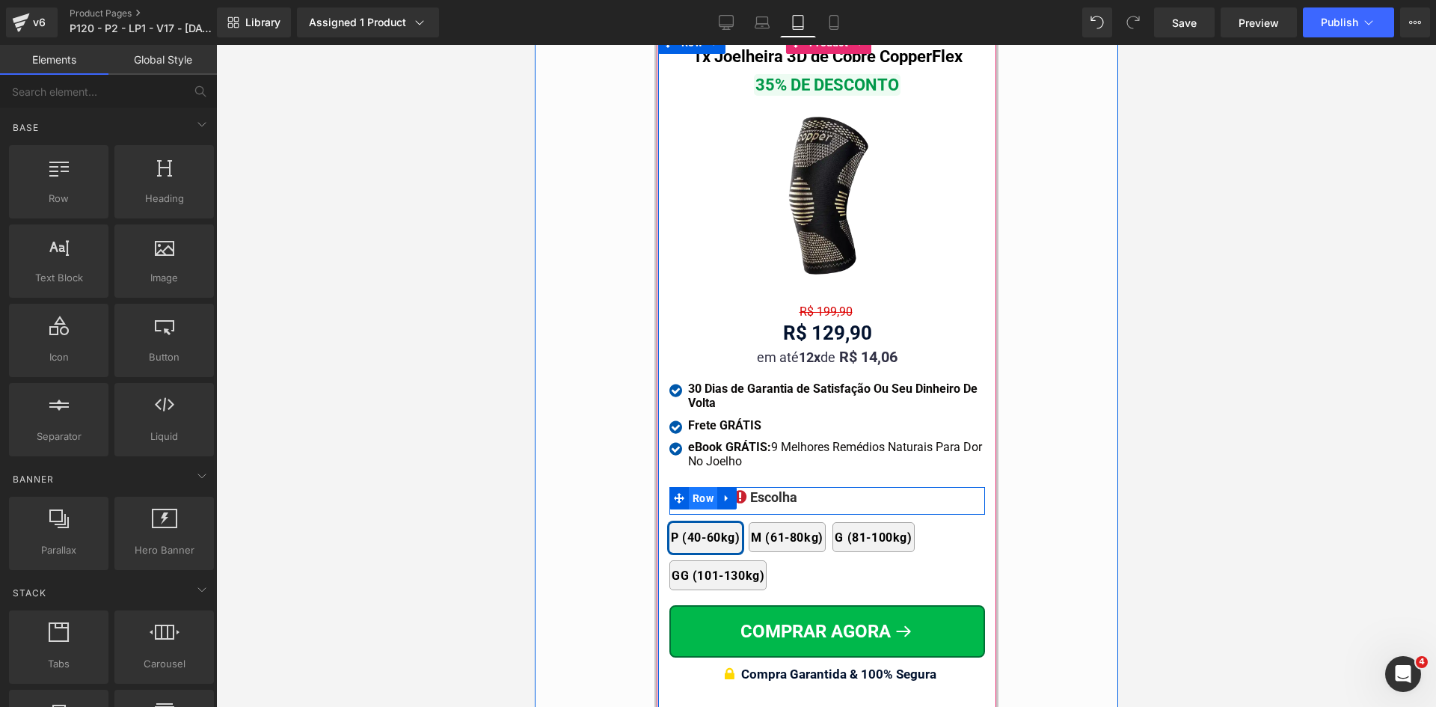
click at [689, 487] on span "Row" at bounding box center [702, 498] width 28 height 22
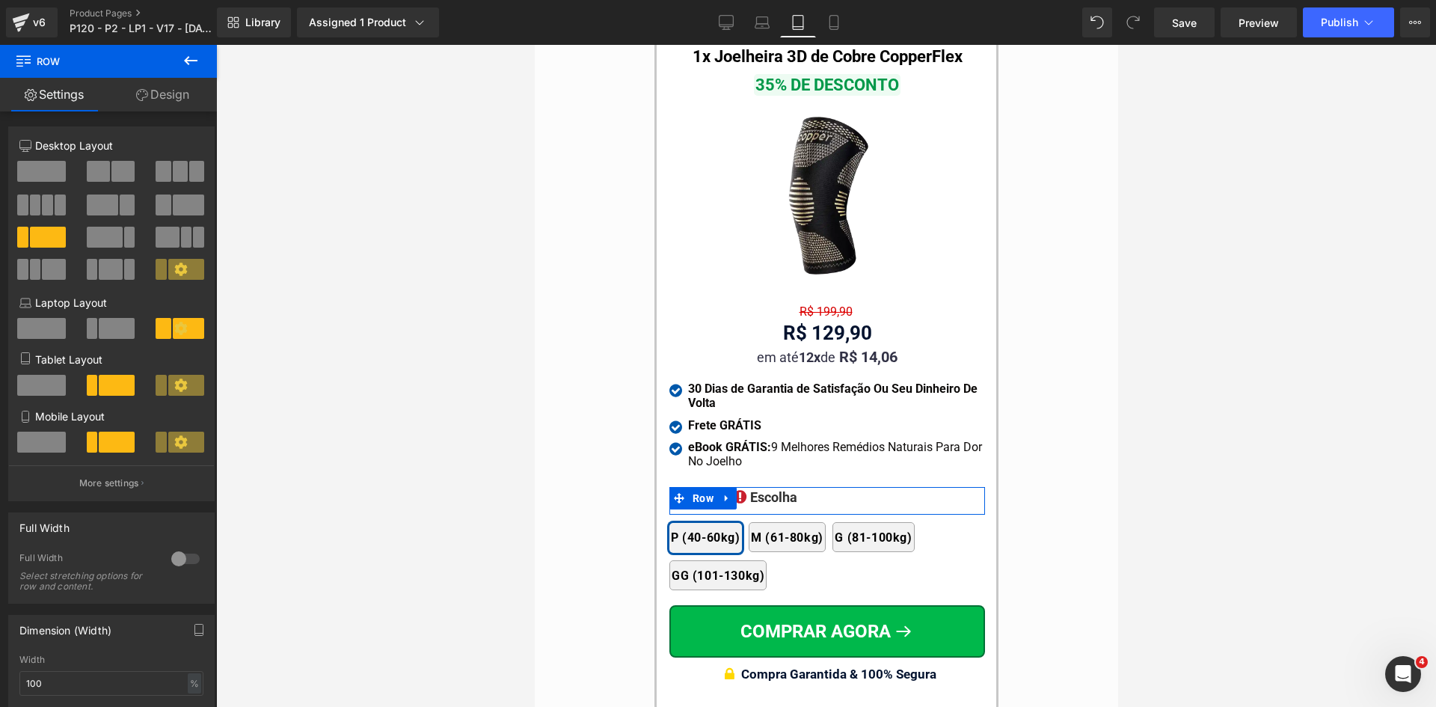
click at [175, 101] on link "Design" at bounding box center [162, 95] width 108 height 34
click at [0, 0] on div "Spacing" at bounding box center [0, 0] width 0 height 0
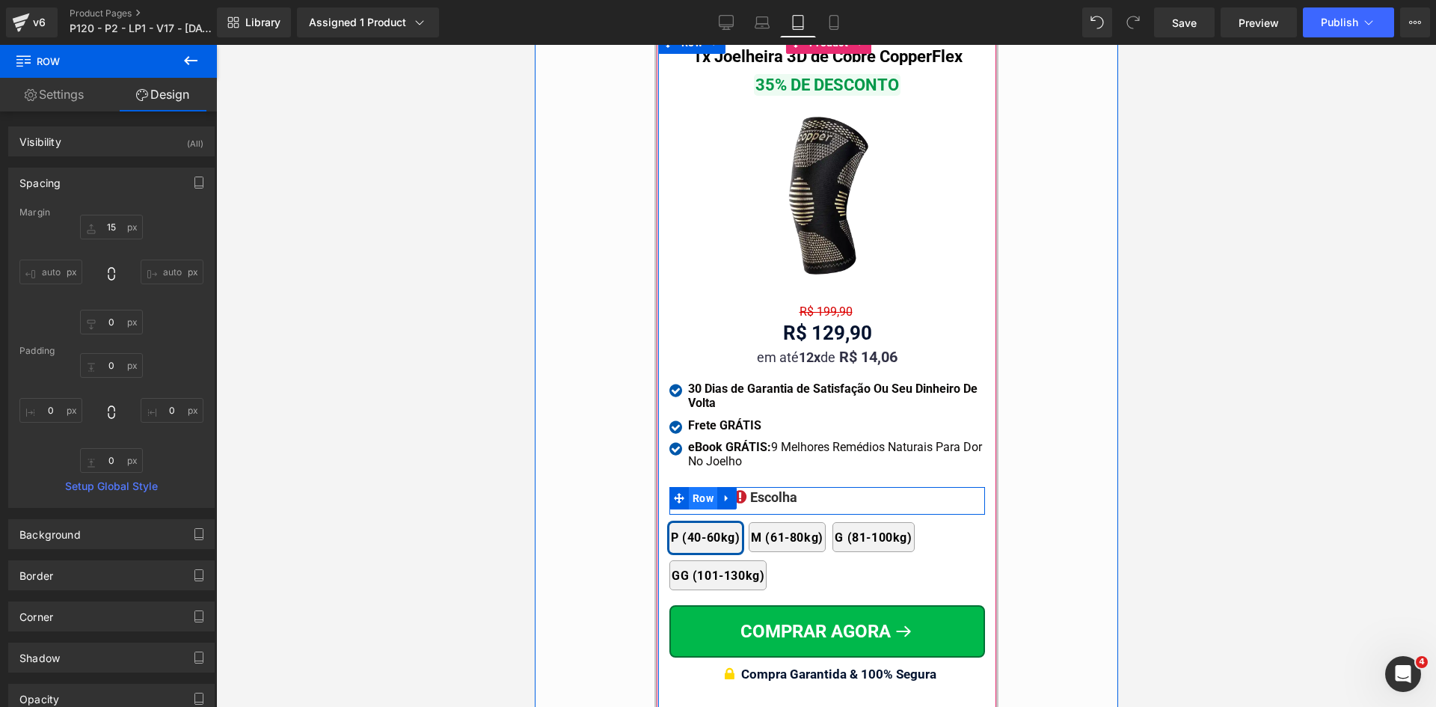
click at [699, 487] on span "Row" at bounding box center [702, 498] width 28 height 22
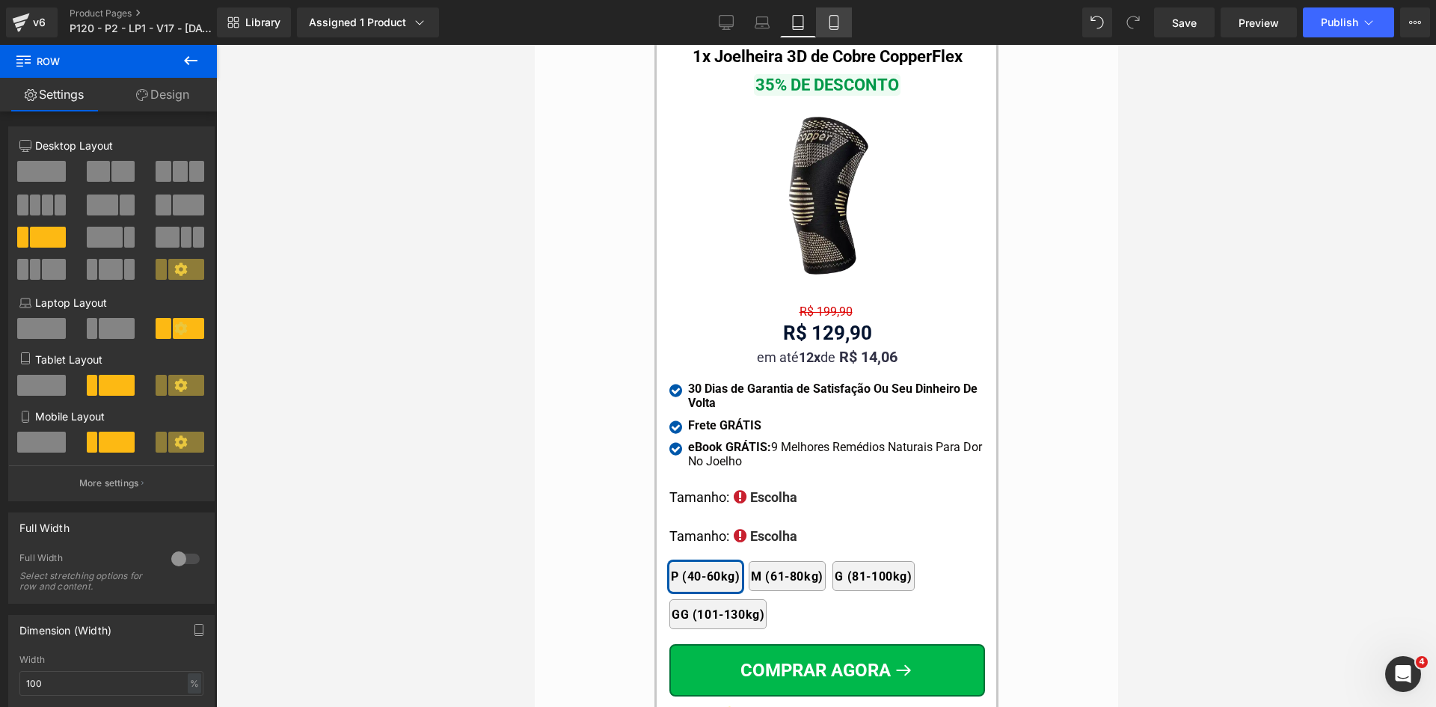
click at [838, 29] on icon at bounding box center [834, 23] width 8 height 14
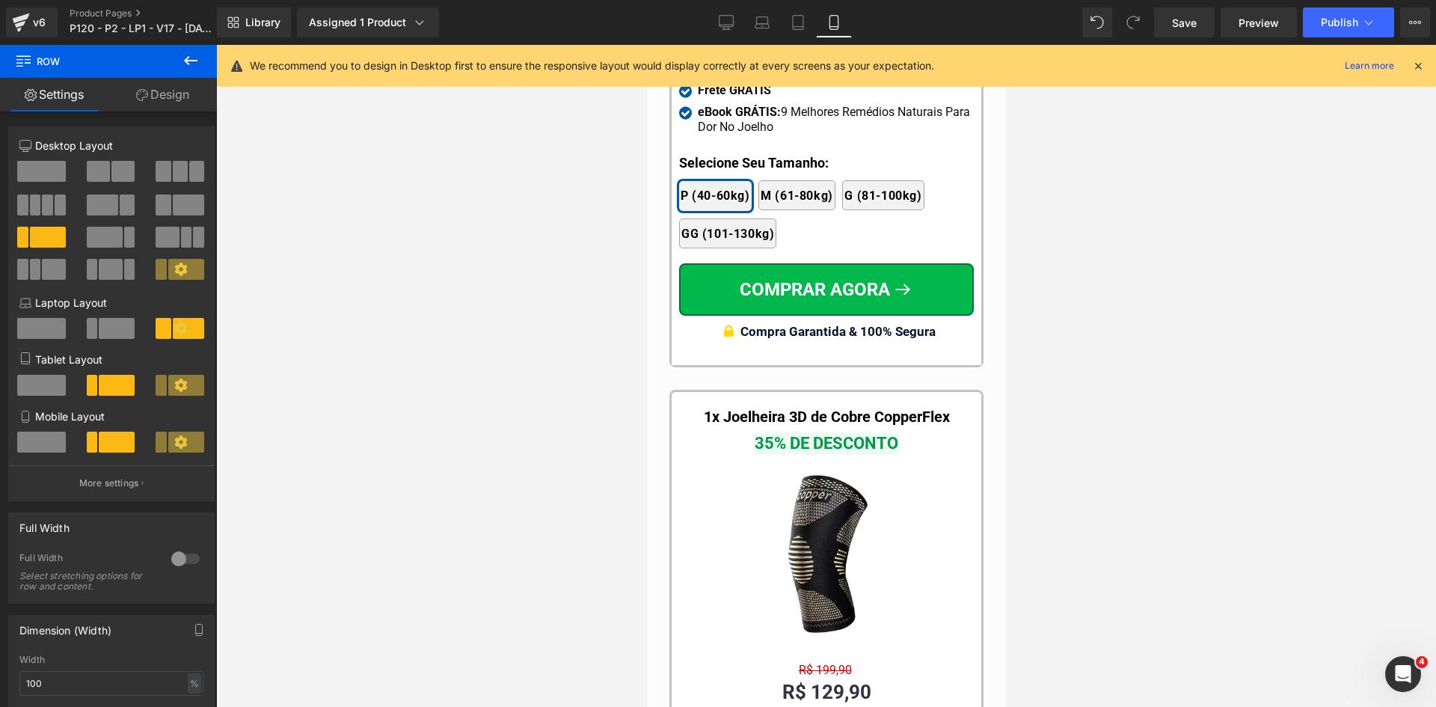
scroll to position [14666, 0]
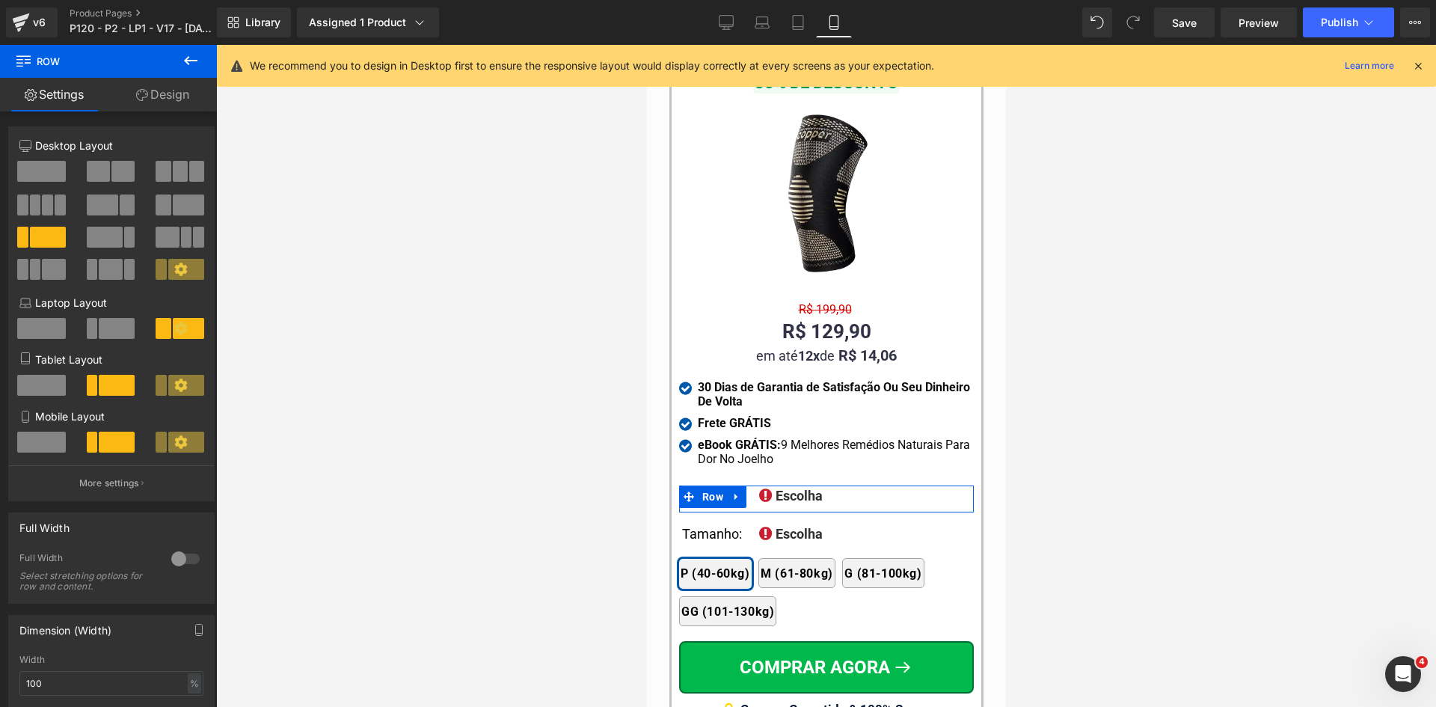
click at [151, 91] on link "Design" at bounding box center [162, 95] width 108 height 34
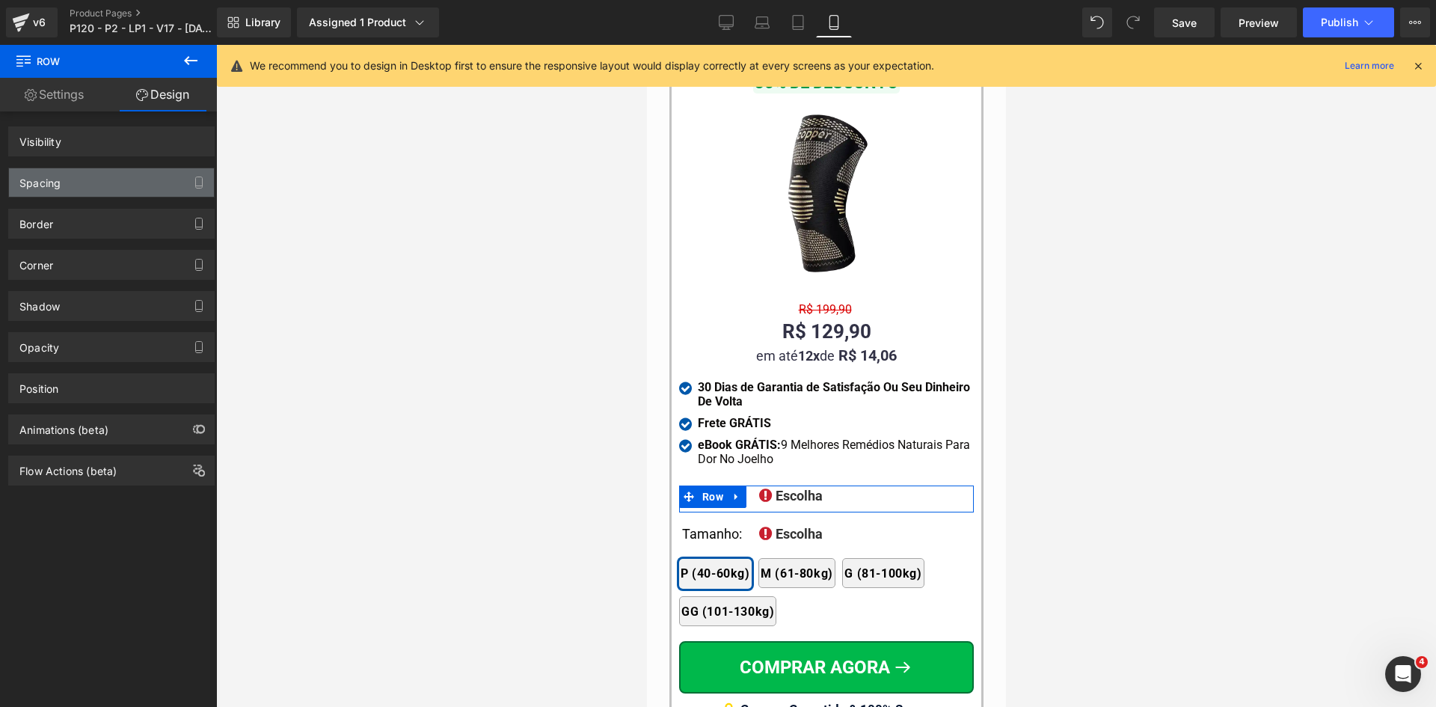
click at [47, 178] on div "Spacing" at bounding box center [39, 178] width 41 height 21
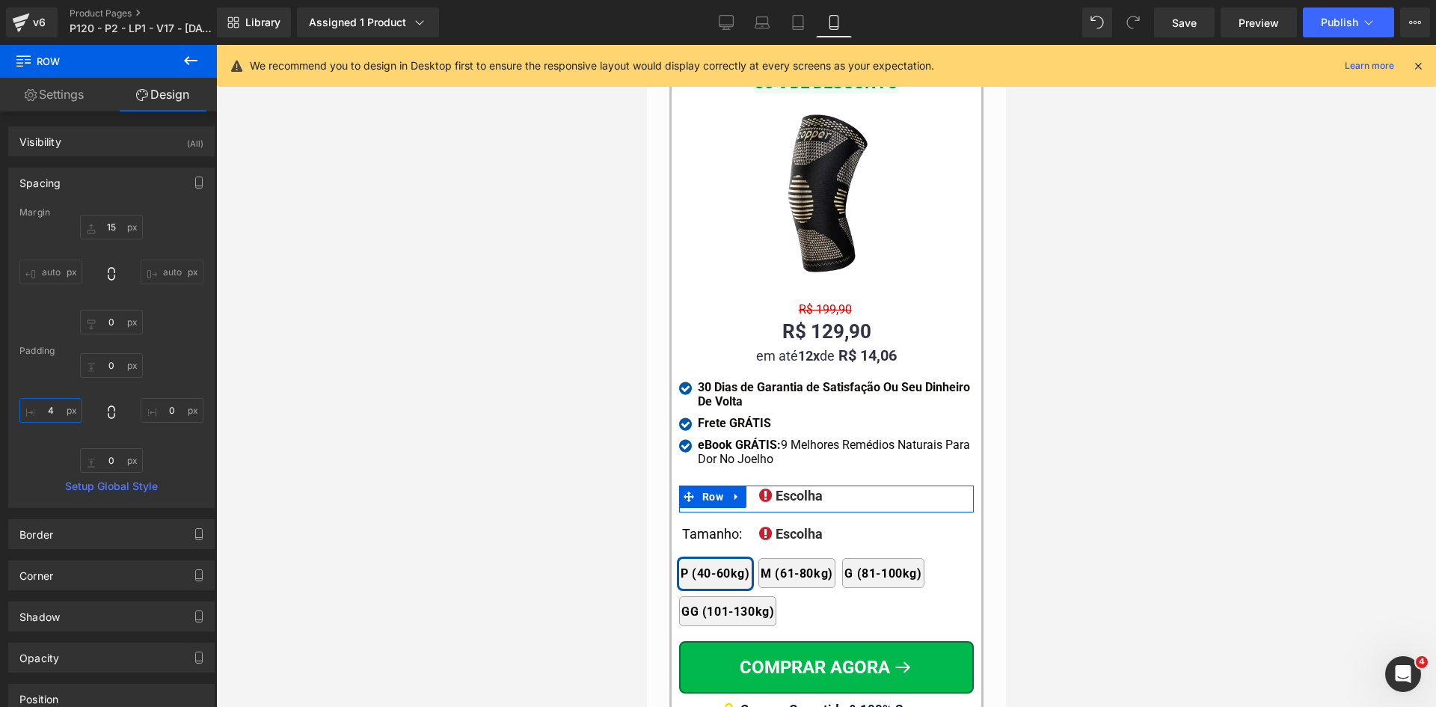
click at [59, 412] on input "text" at bounding box center [50, 410] width 63 height 25
type input "0"
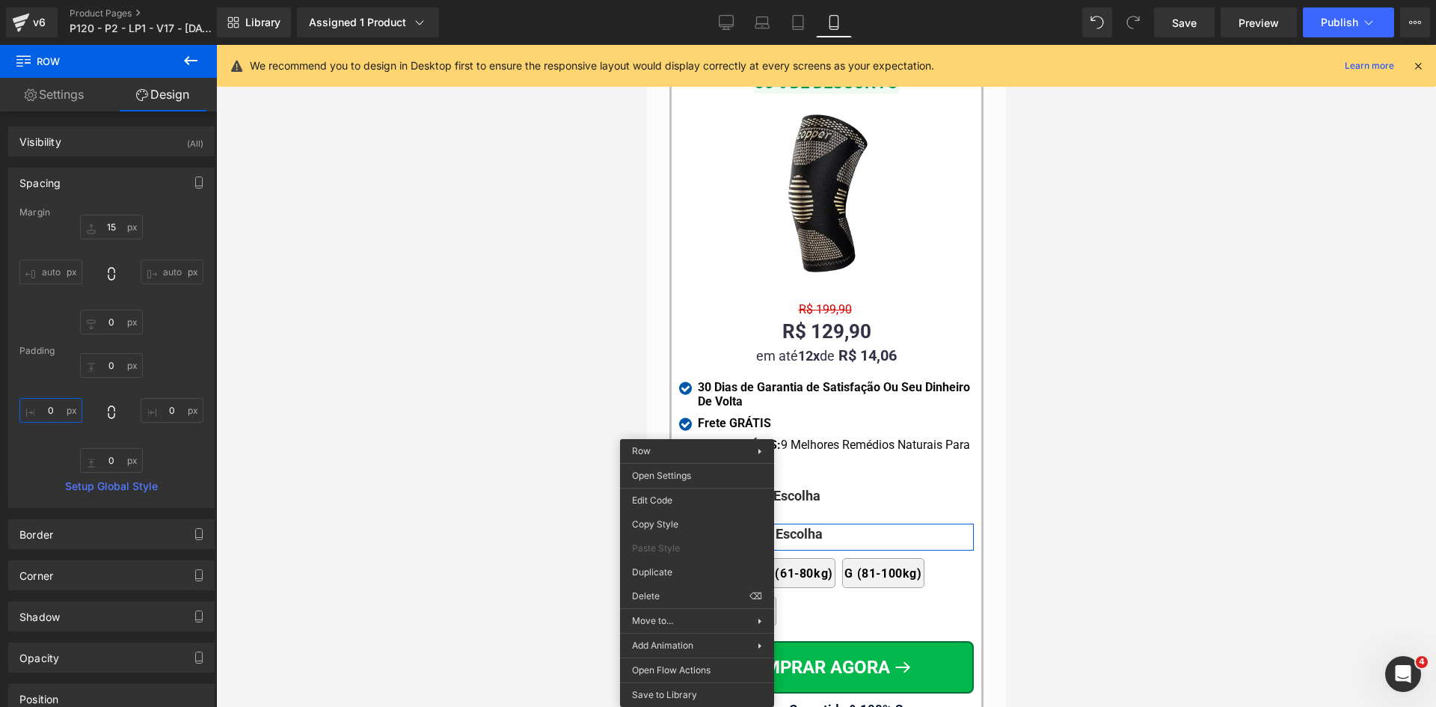
drag, startPoint x: 1301, startPoint y: 643, endPoint x: 711, endPoint y: 506, distance: 605.8
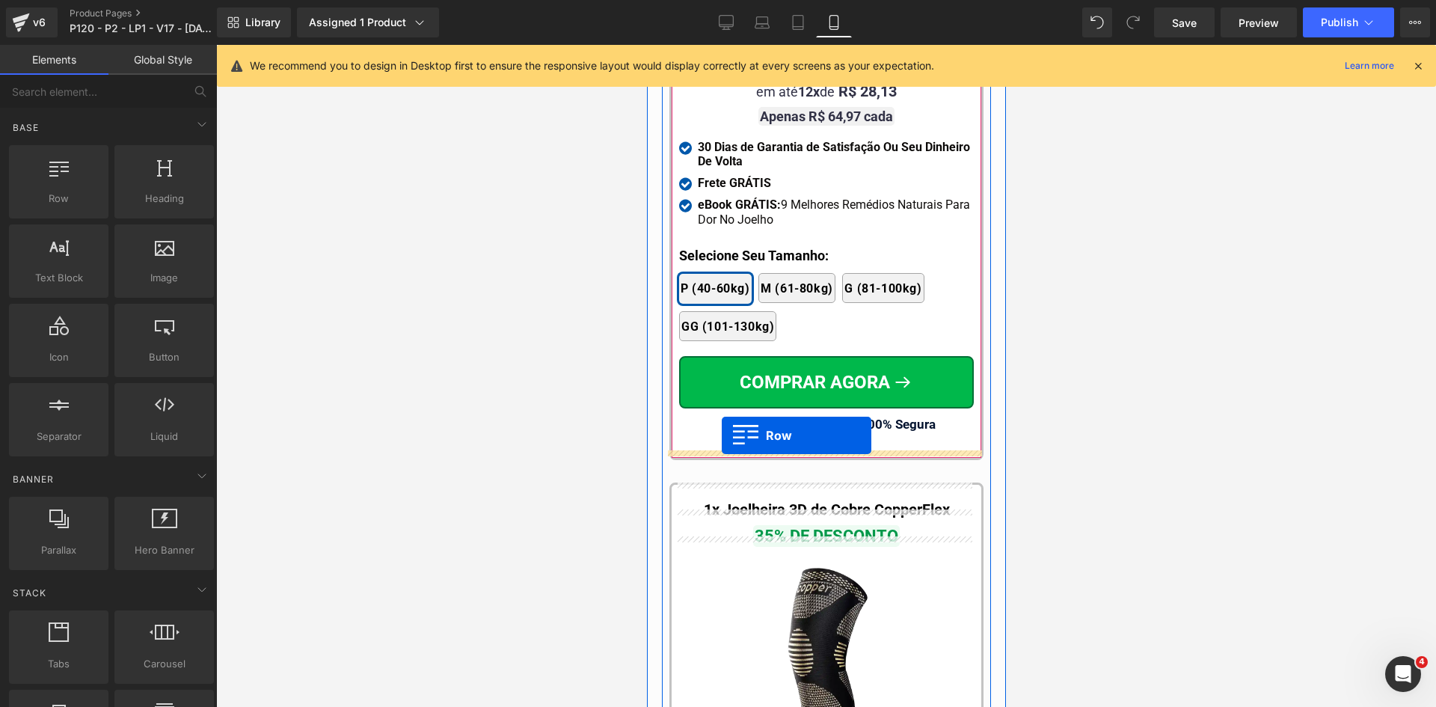
scroll to position [13993, 0]
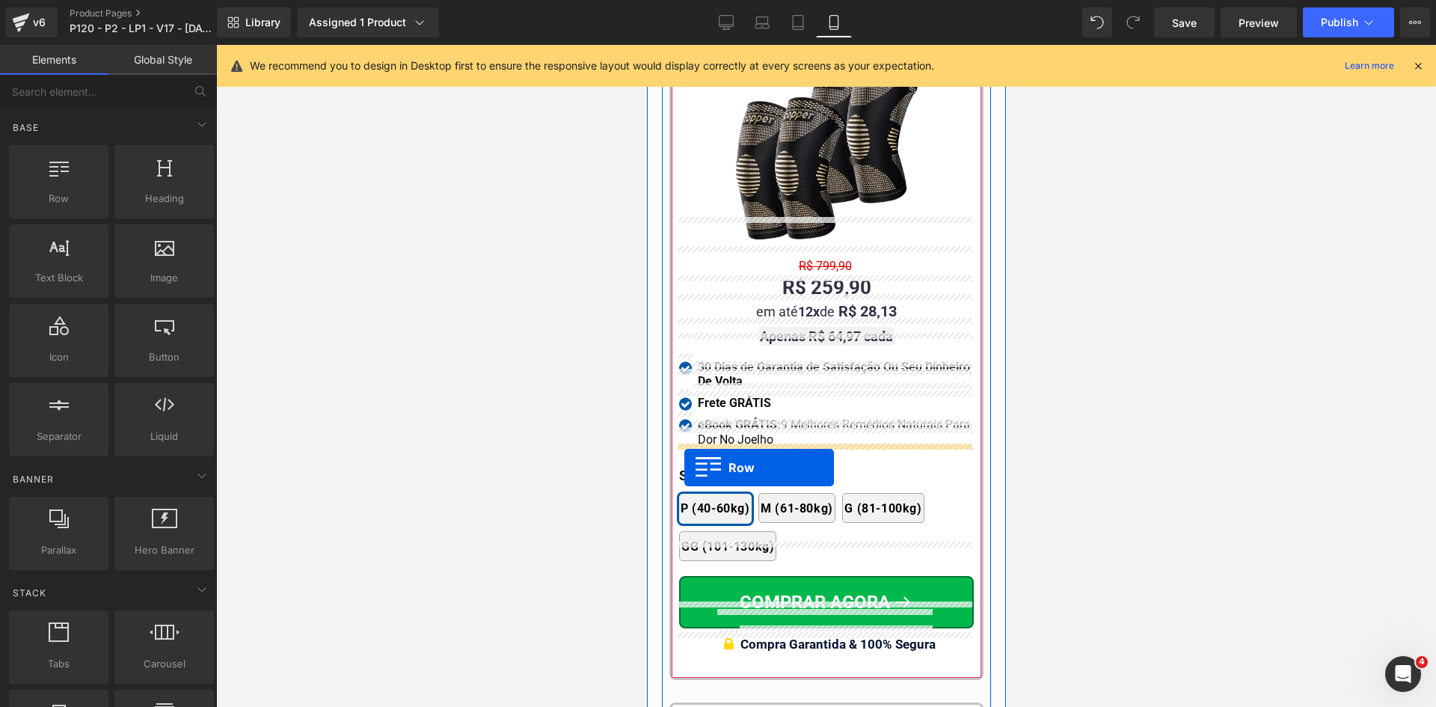
drag, startPoint x: 705, startPoint y: 462, endPoint x: 684, endPoint y: 460, distance: 21.8
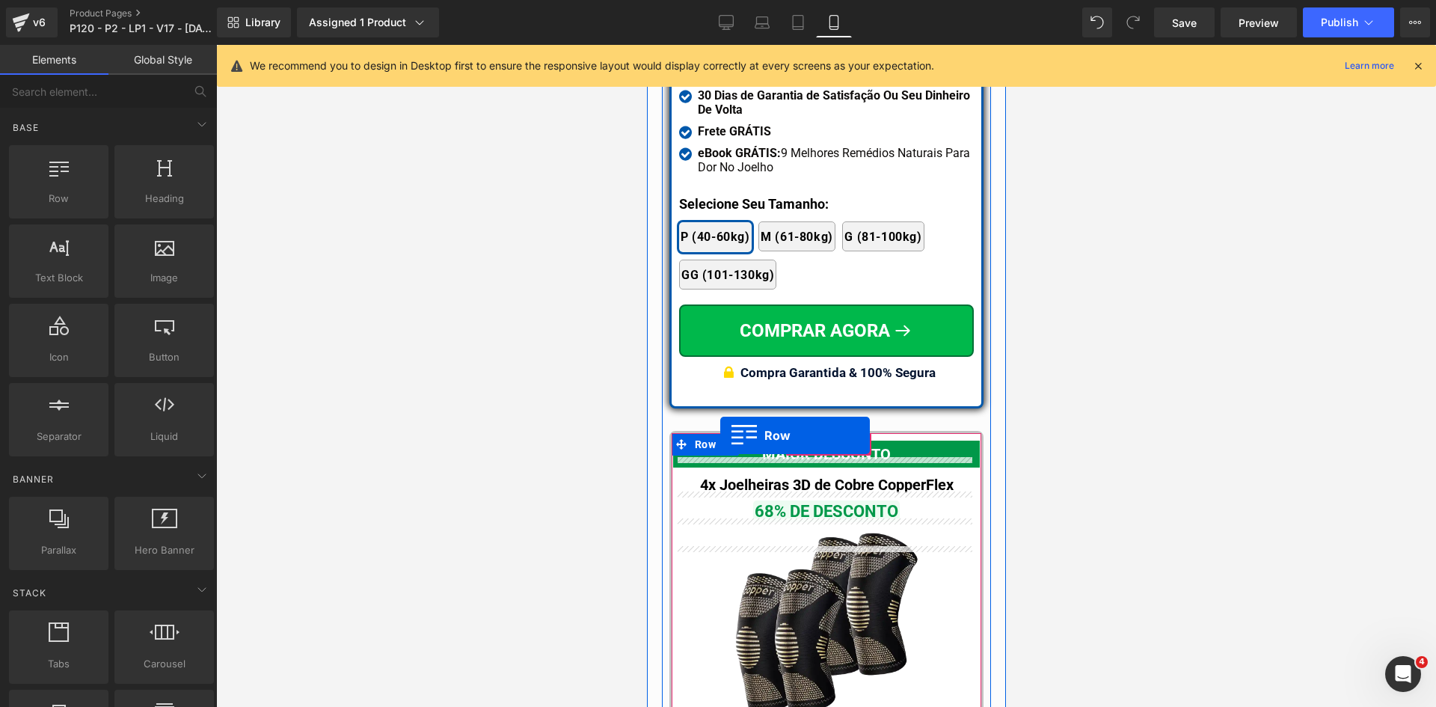
scroll to position [13469, 0]
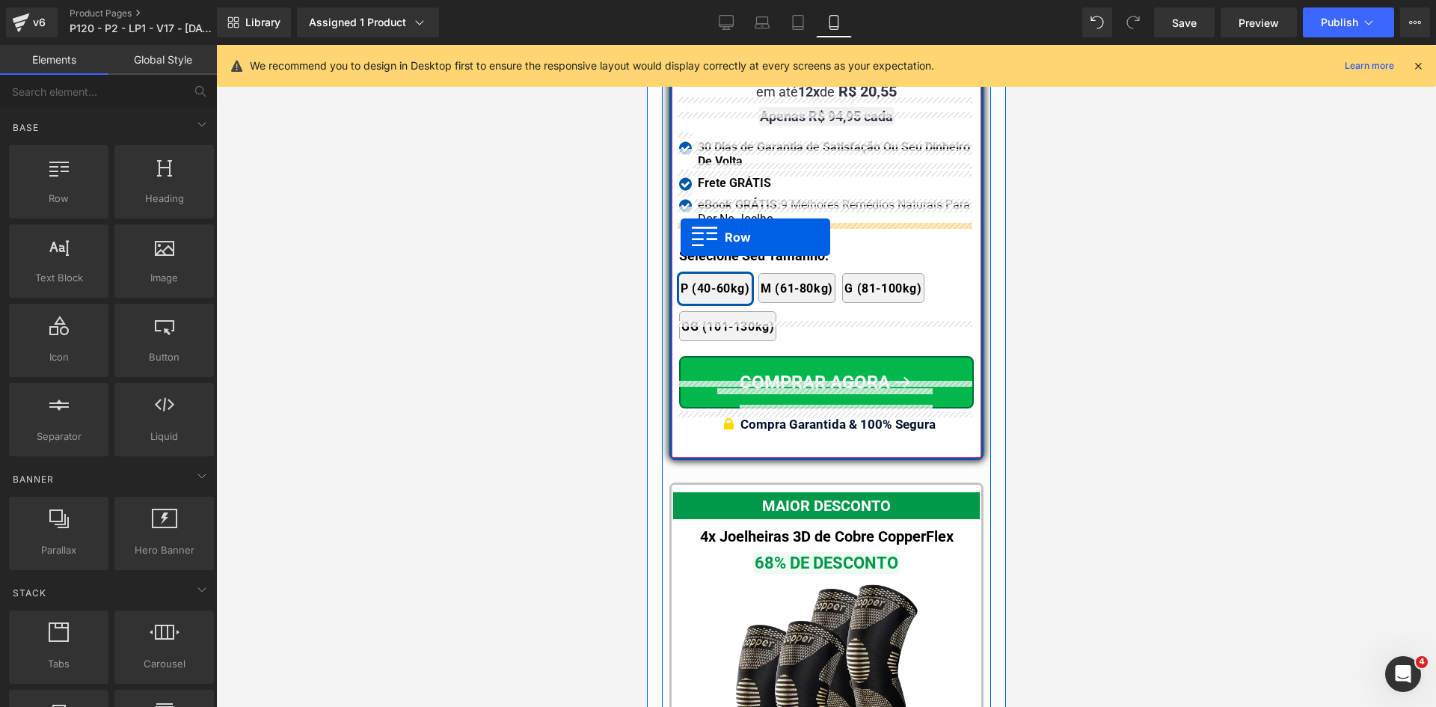
drag, startPoint x: 712, startPoint y: 431, endPoint x: 680, endPoint y: 237, distance: 196.4
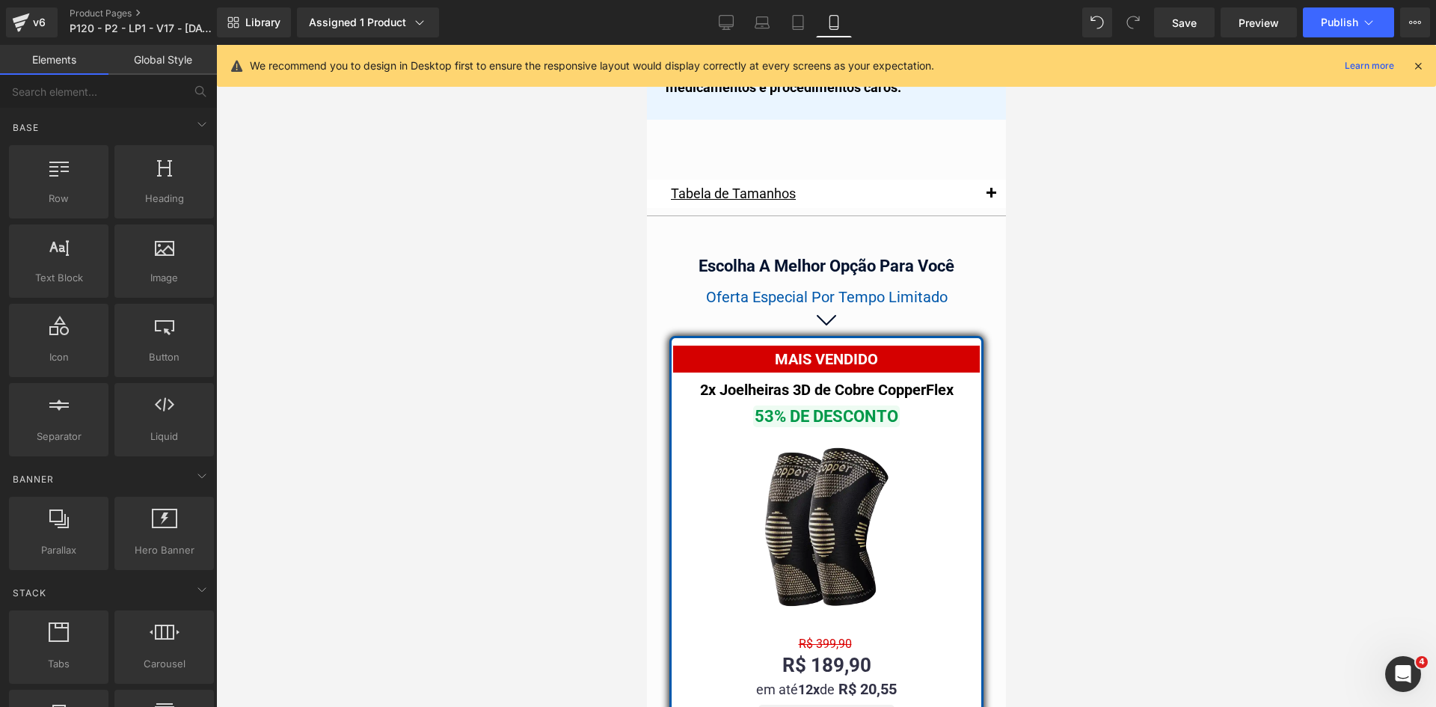
scroll to position [12871, 0]
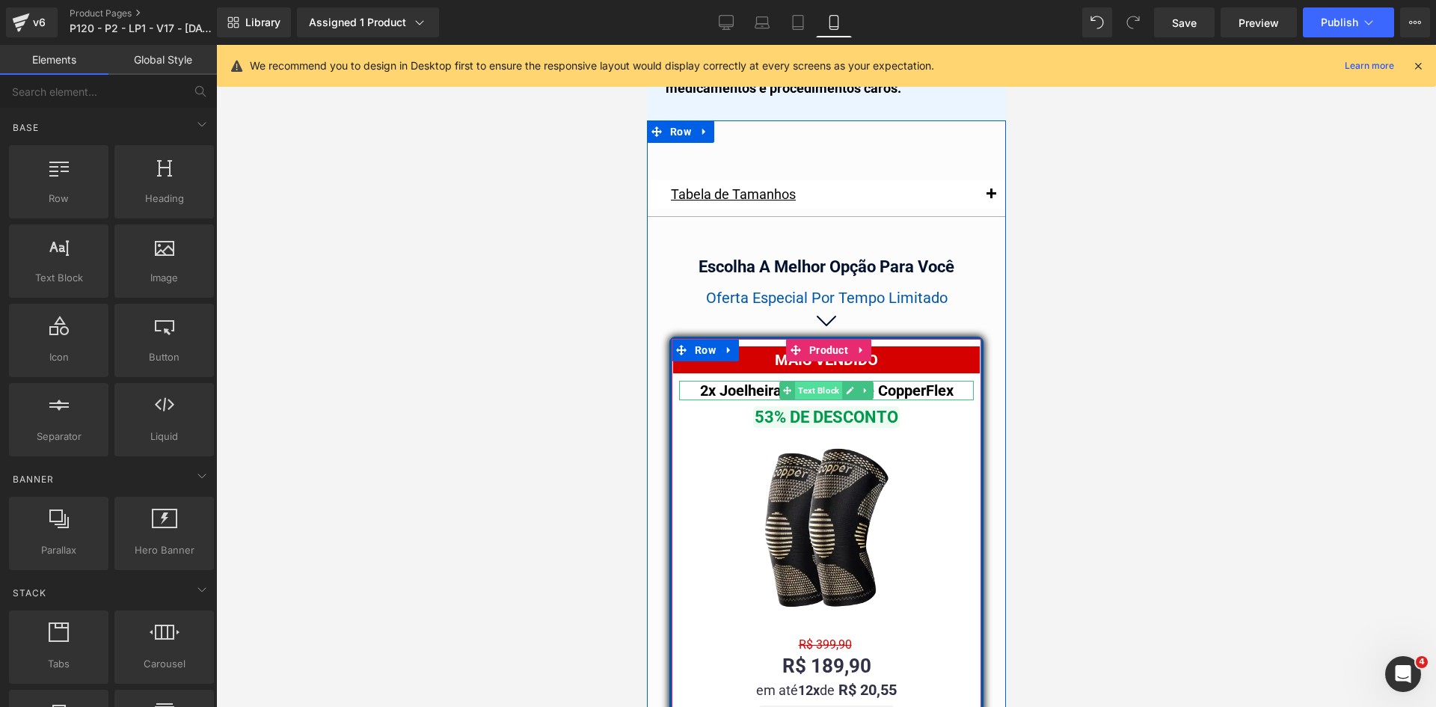
click at [800, 381] on span "Text Block" at bounding box center [817, 390] width 47 height 18
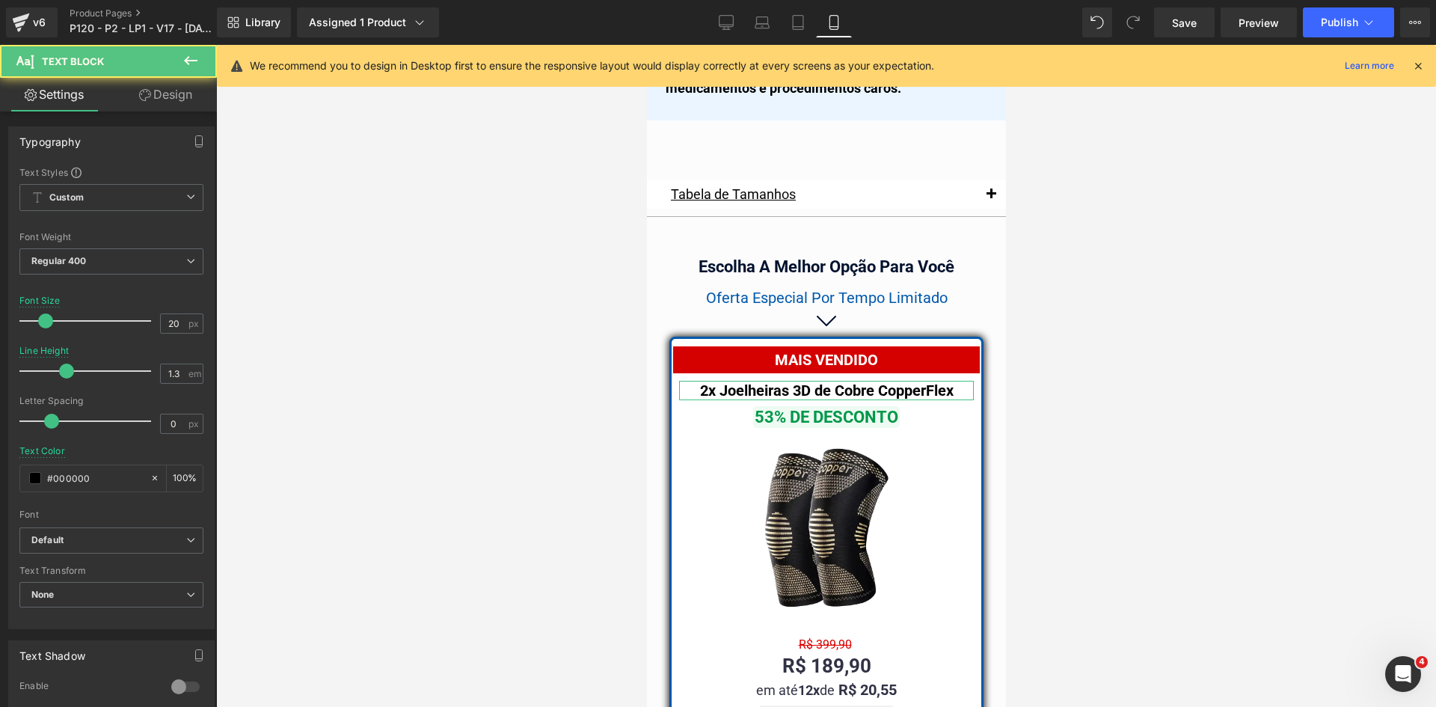
click at [174, 102] on link "Design" at bounding box center [165, 95] width 108 height 34
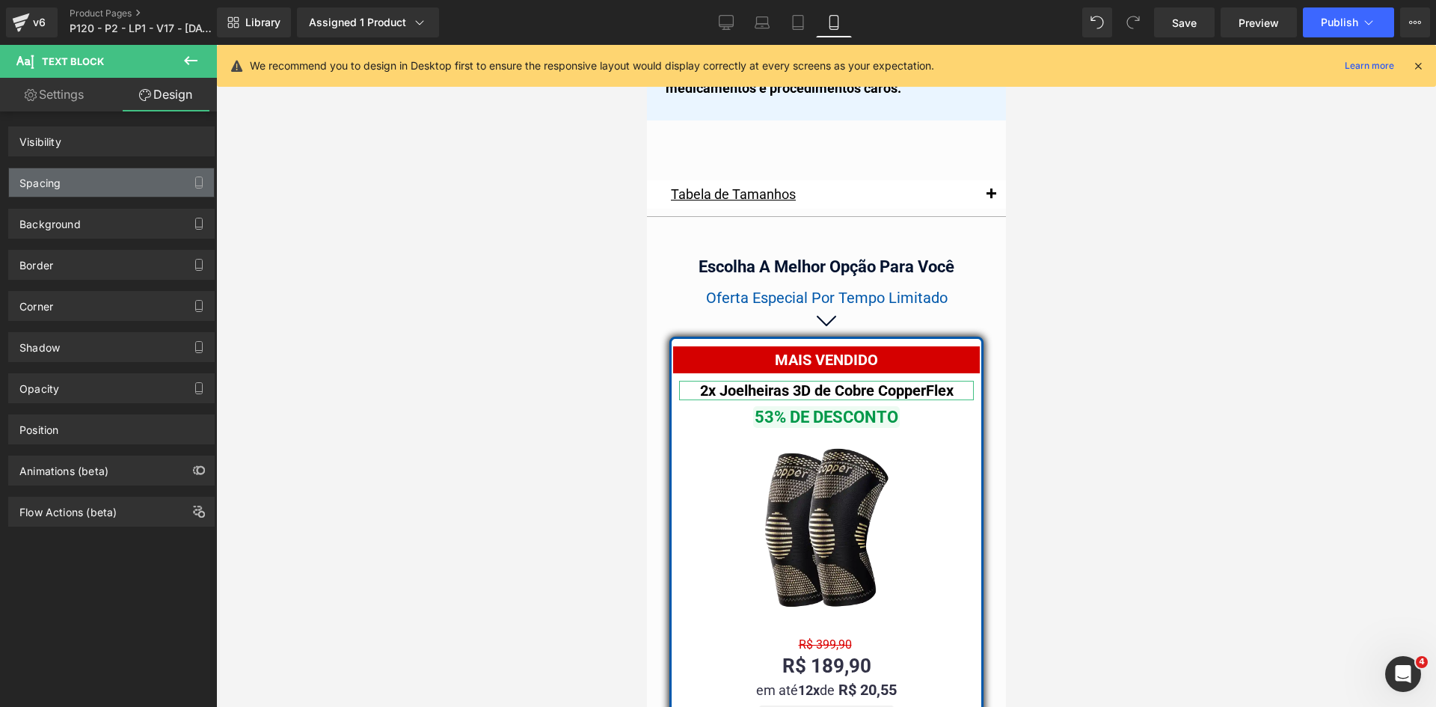
click at [48, 182] on div "Spacing" at bounding box center [39, 178] width 41 height 21
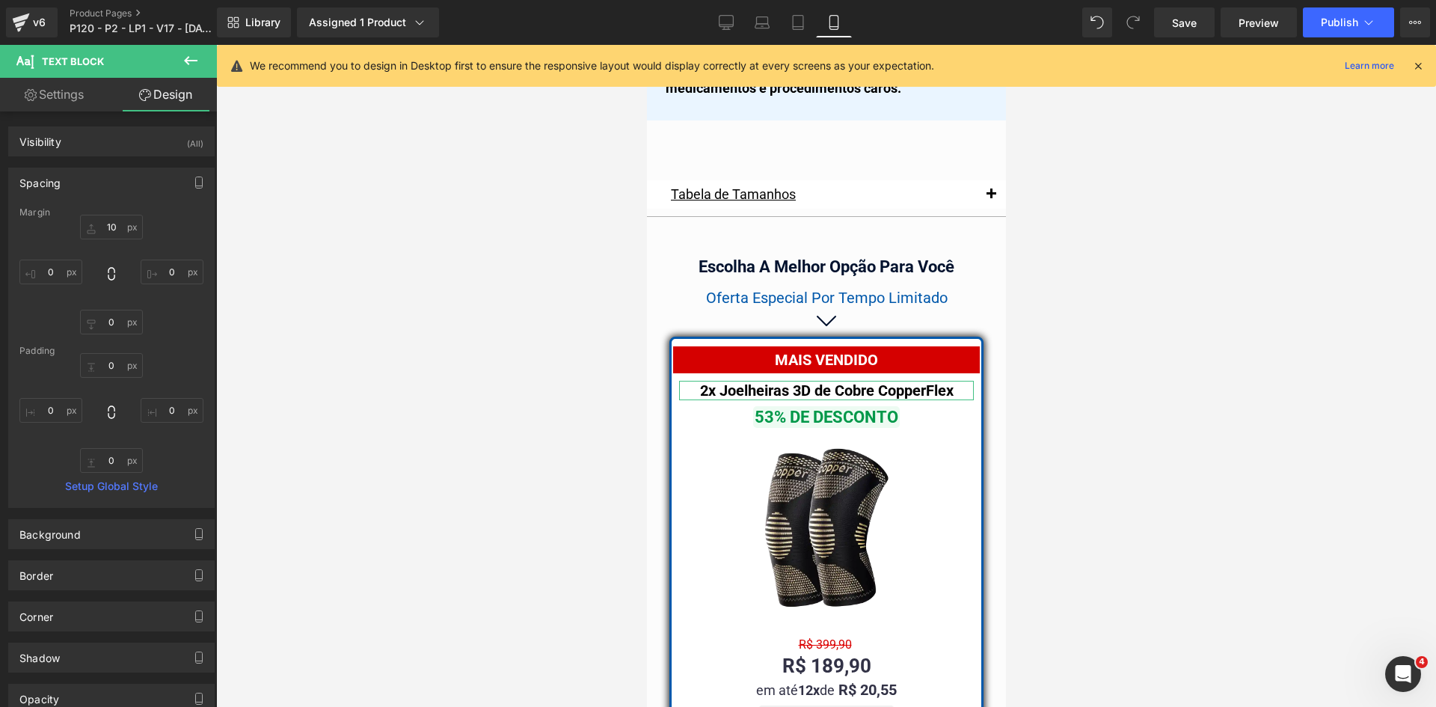
click at [40, 93] on link "Settings" at bounding box center [54, 95] width 108 height 34
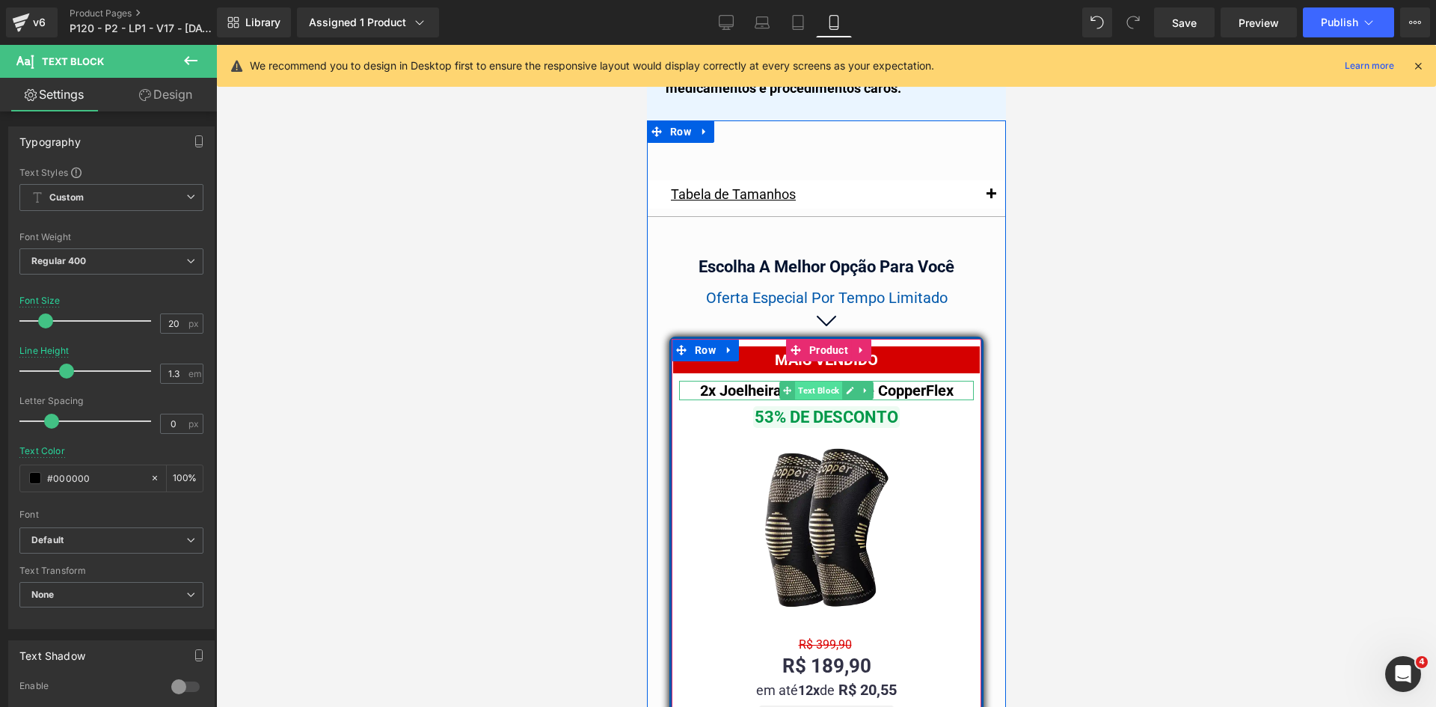
click at [814, 381] on span "Text Block" at bounding box center [817, 390] width 47 height 18
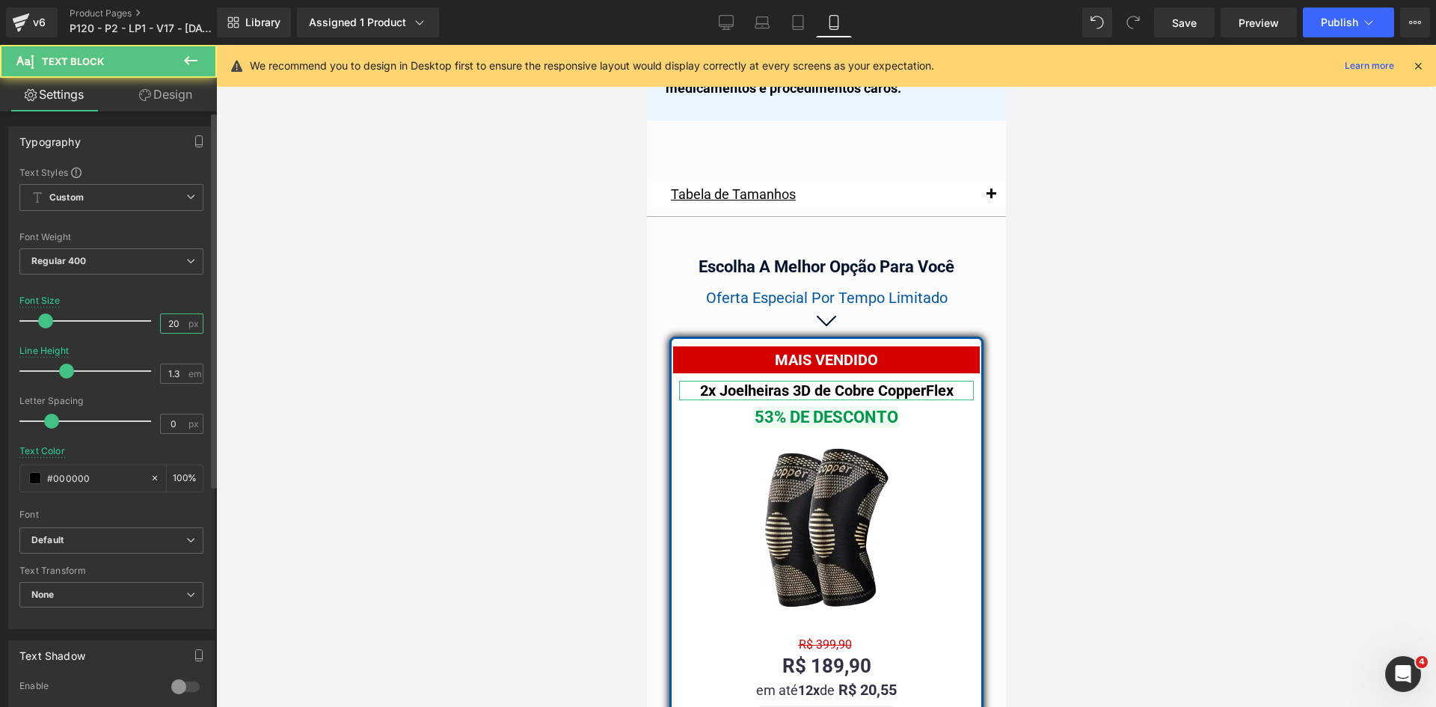
drag, startPoint x: 172, startPoint y: 323, endPoint x: 161, endPoint y: 323, distance: 11.2
click at [161, 323] on input "20" at bounding box center [174, 323] width 26 height 19
type input "18"
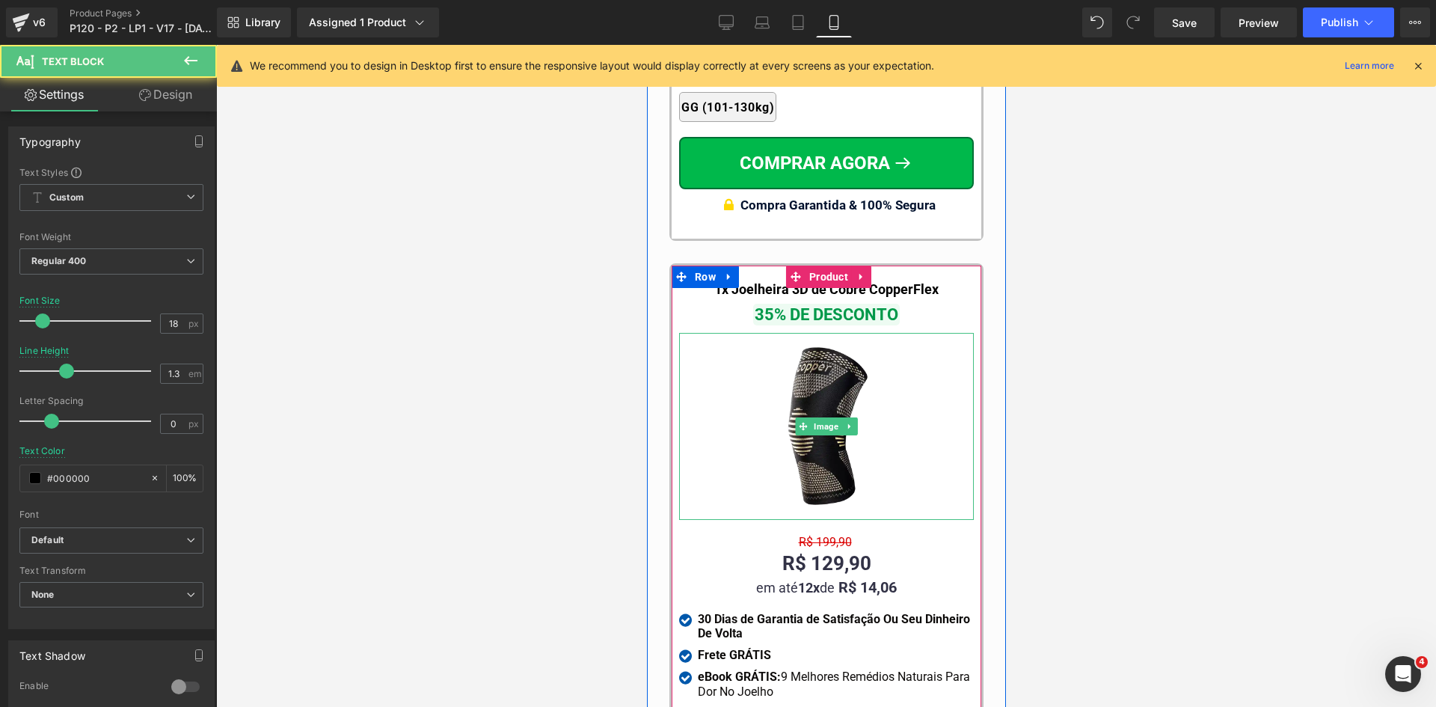
scroll to position [13918, 0]
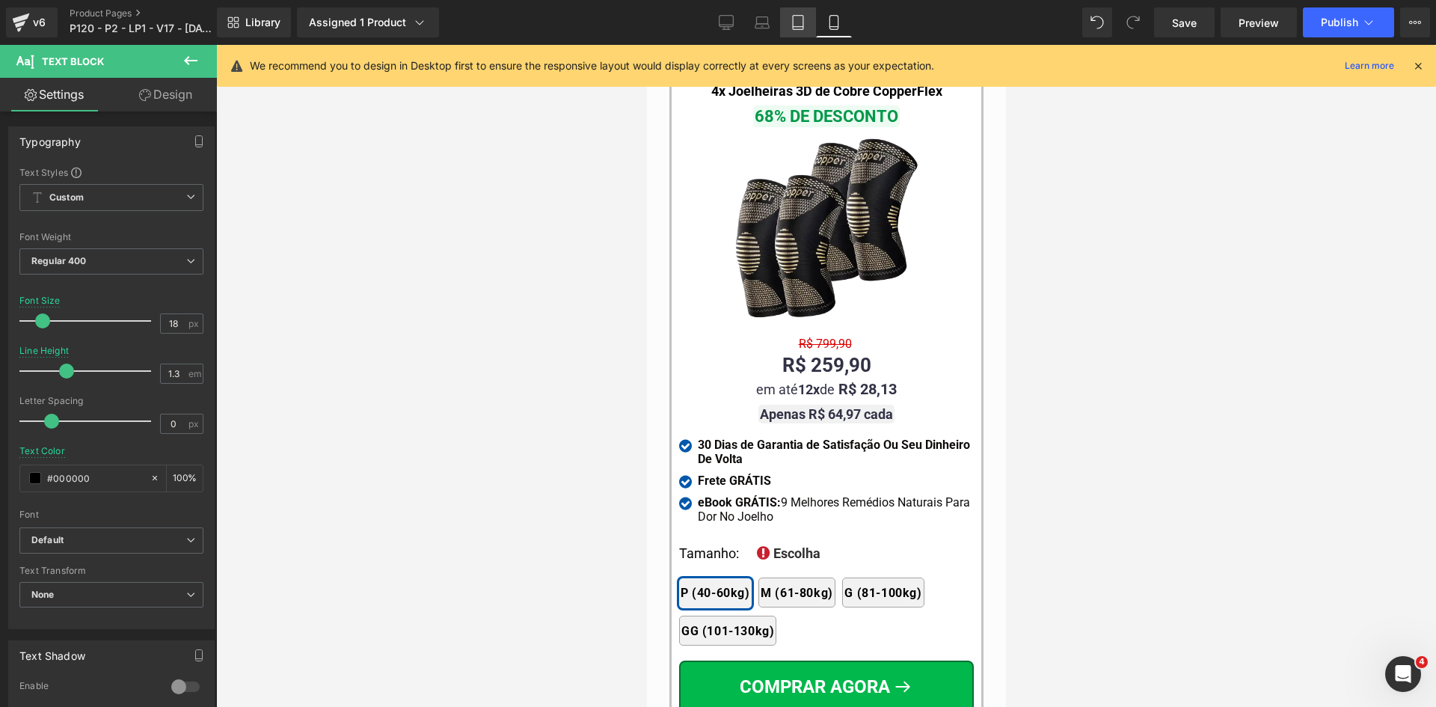
click at [802, 22] on icon at bounding box center [798, 22] width 15 height 15
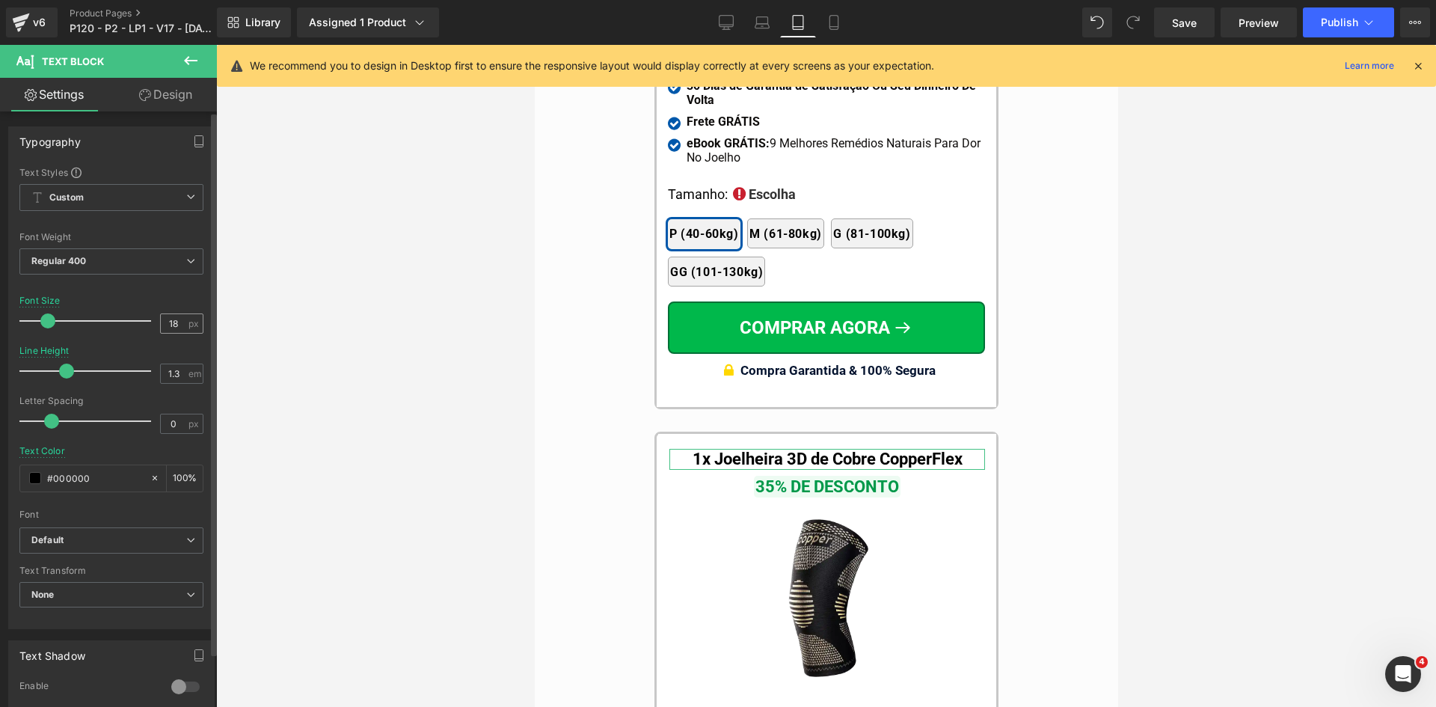
scroll to position [13560, 0]
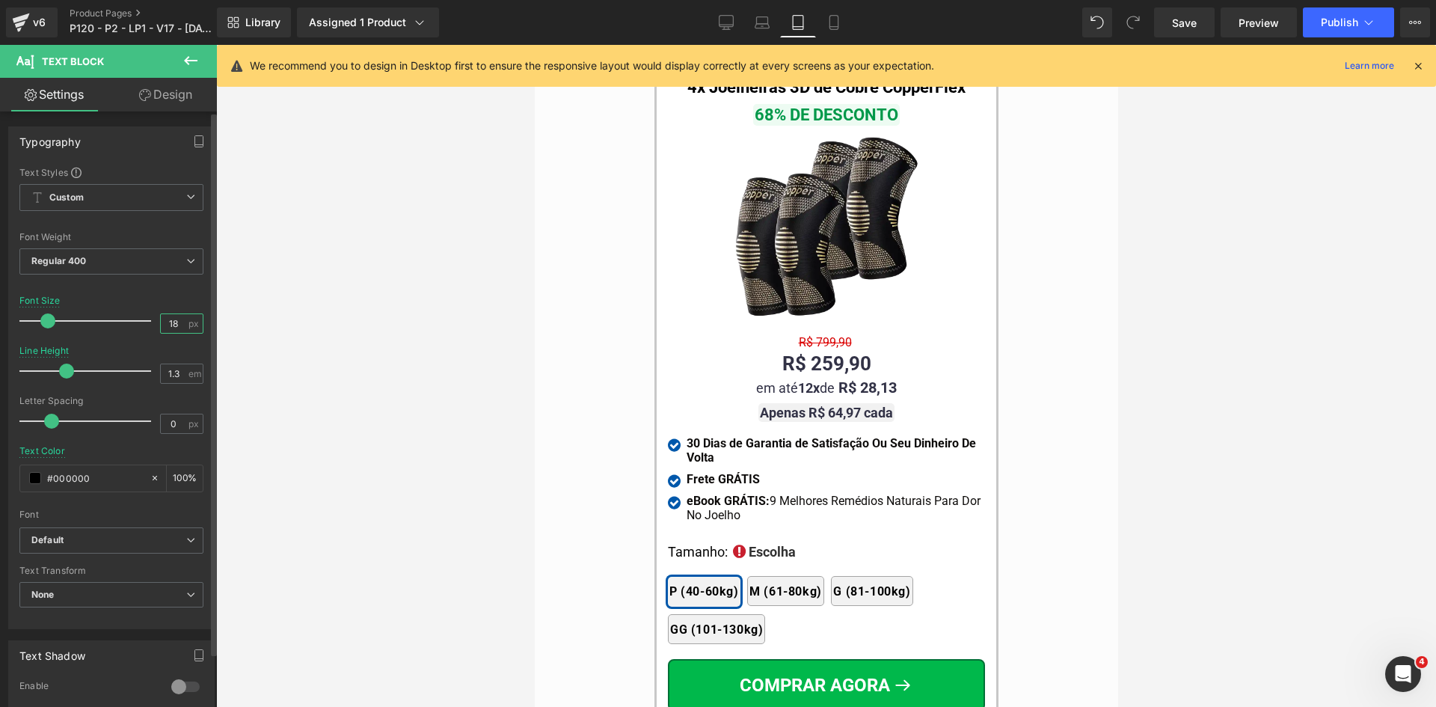
click at [171, 325] on input "18" at bounding box center [174, 323] width 26 height 19
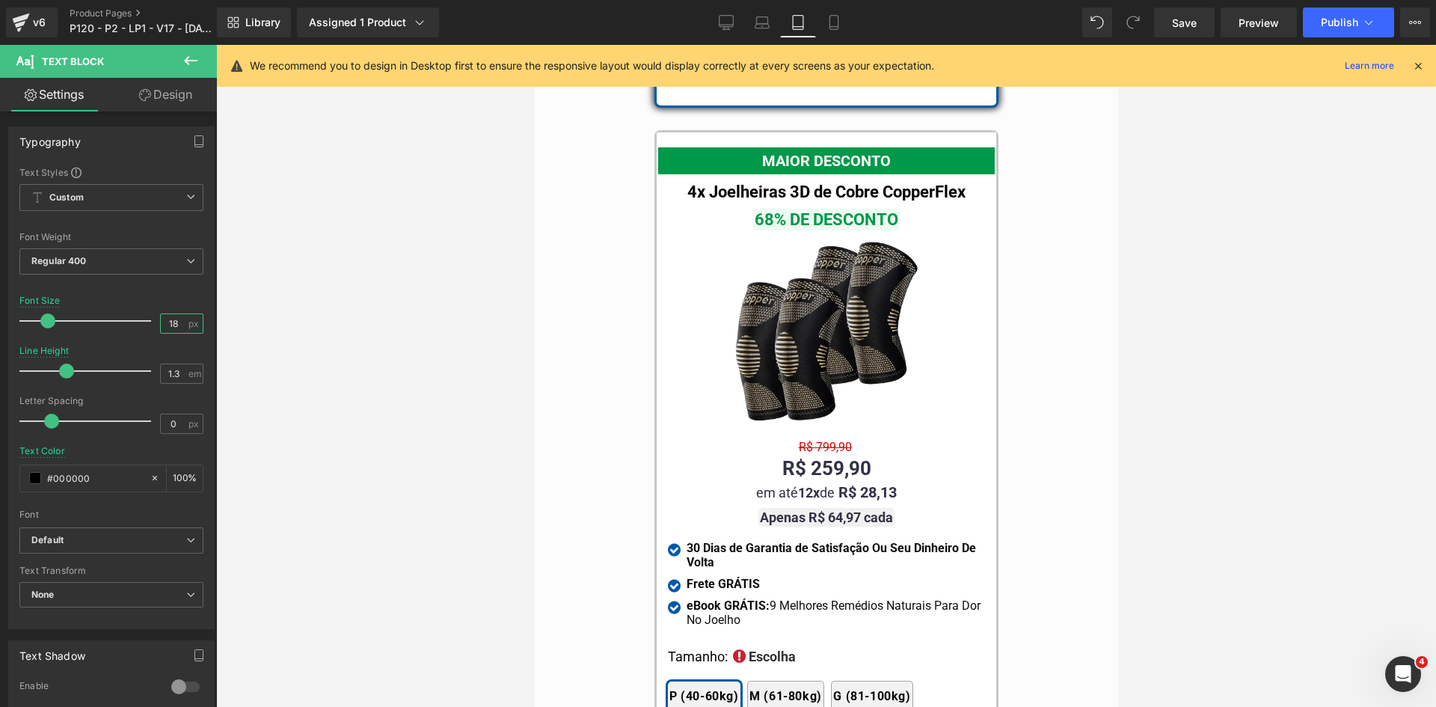
scroll to position [13411, 0]
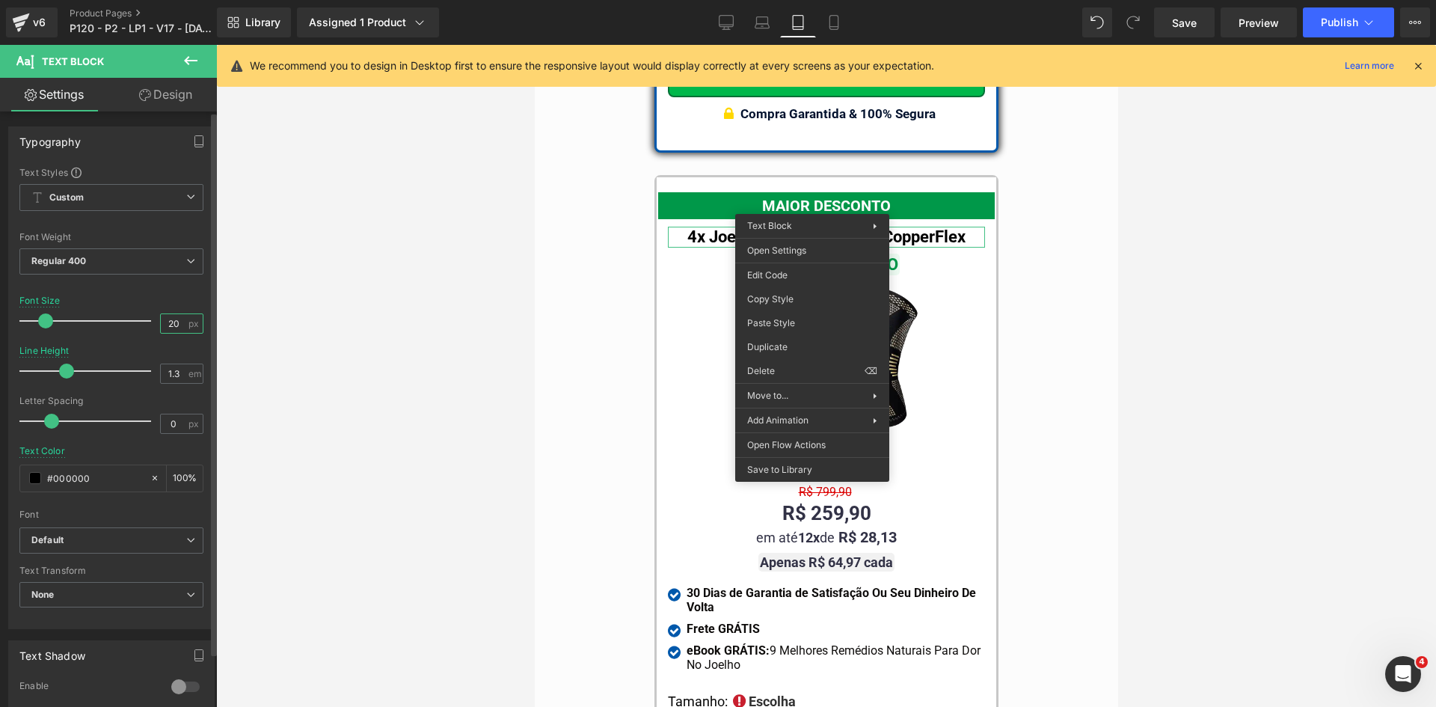
click at [165, 321] on input "20" at bounding box center [174, 323] width 26 height 19
type input "20"
click at [168, 291] on div at bounding box center [111, 287] width 184 height 10
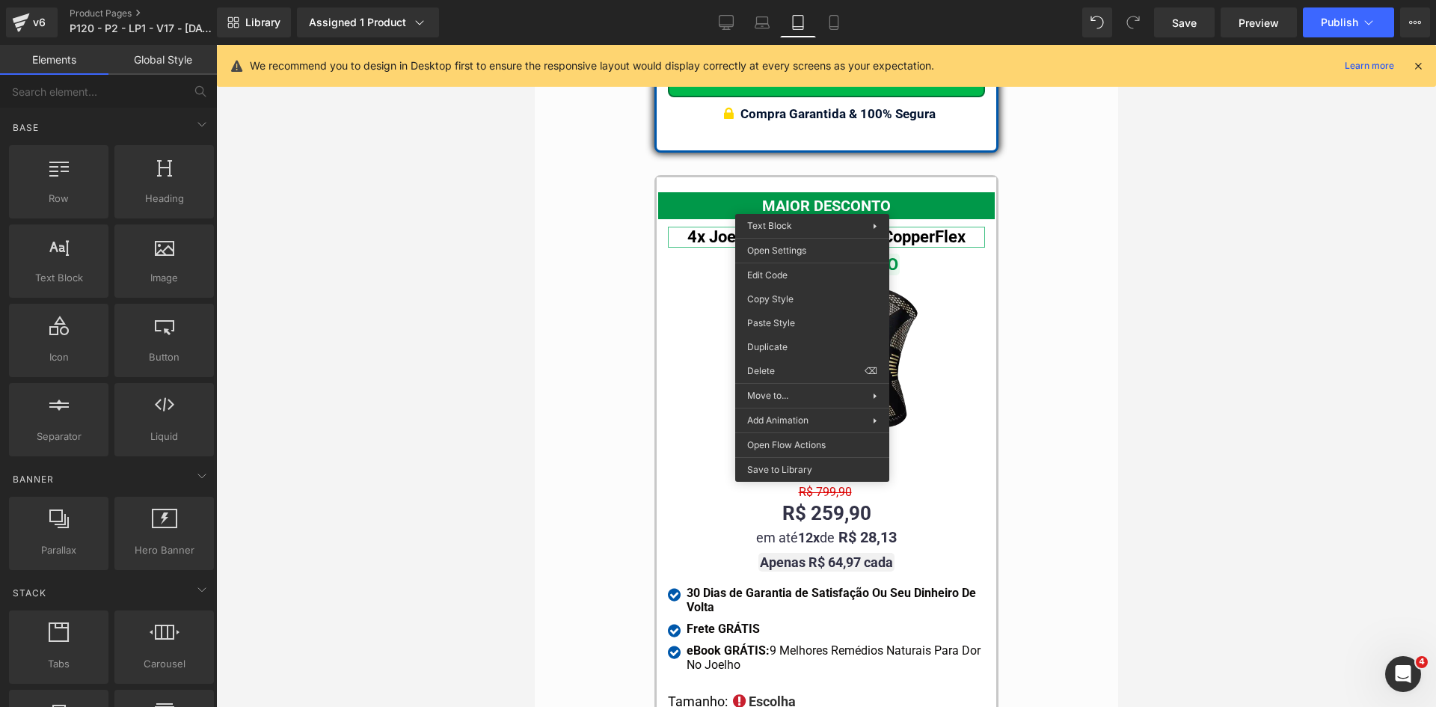
click at [516, 293] on div at bounding box center [826, 376] width 1220 height 662
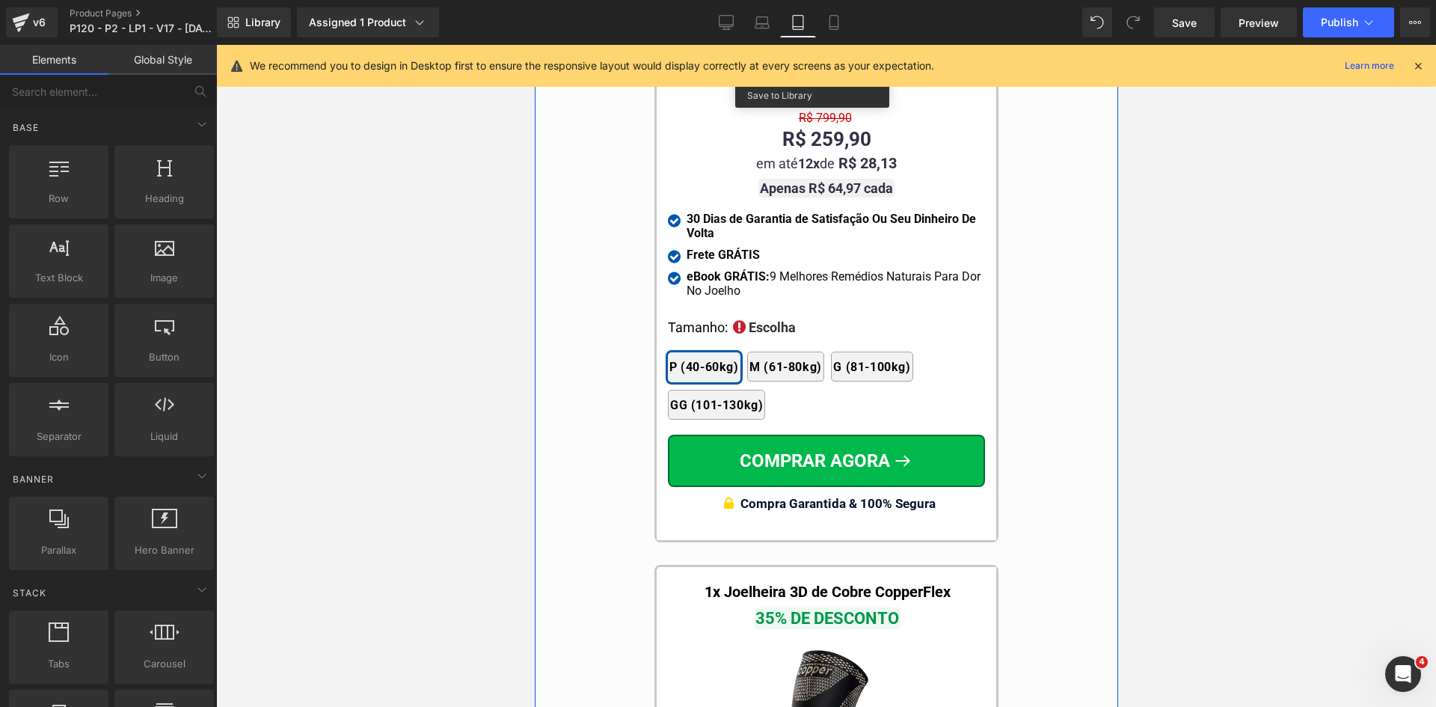
scroll to position [14009, 0]
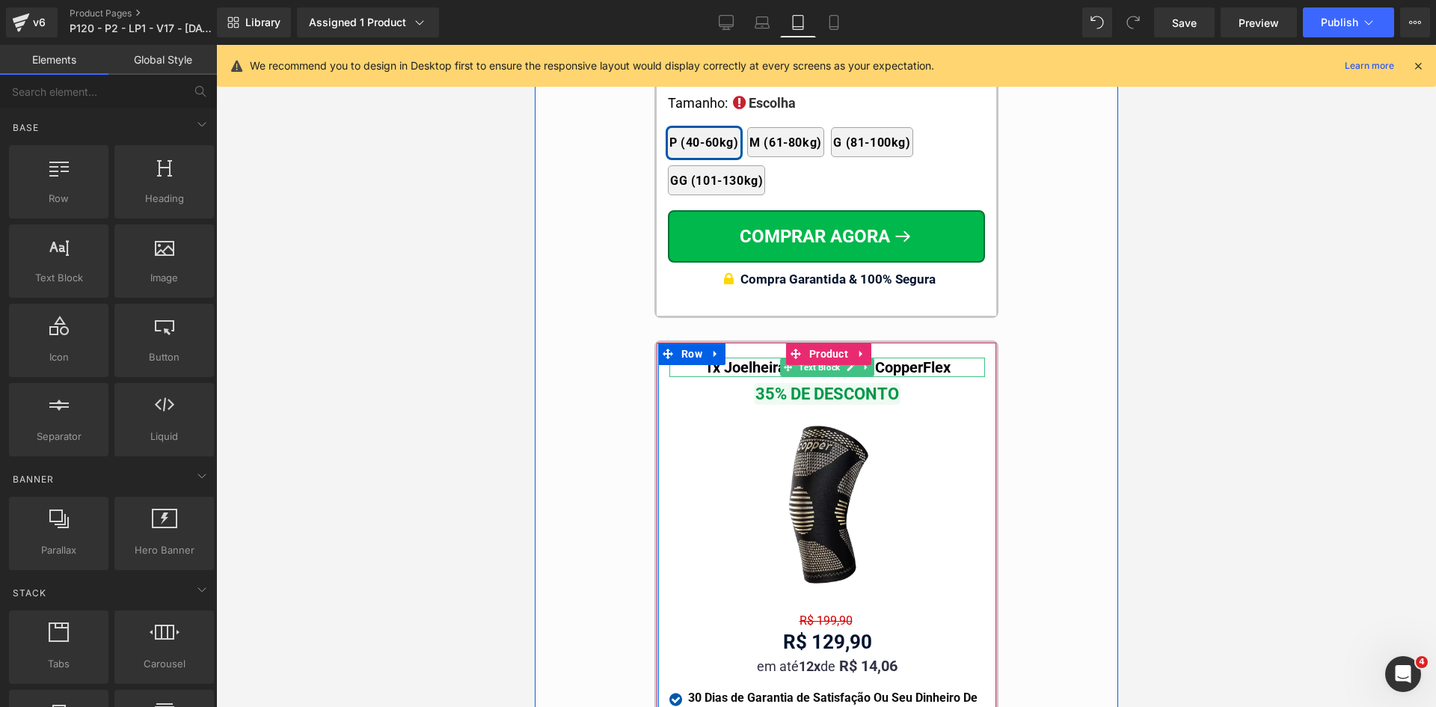
click at [770, 358] on b "1x Joelheira 3D de Cobre CopperFlex" at bounding box center [827, 367] width 246 height 18
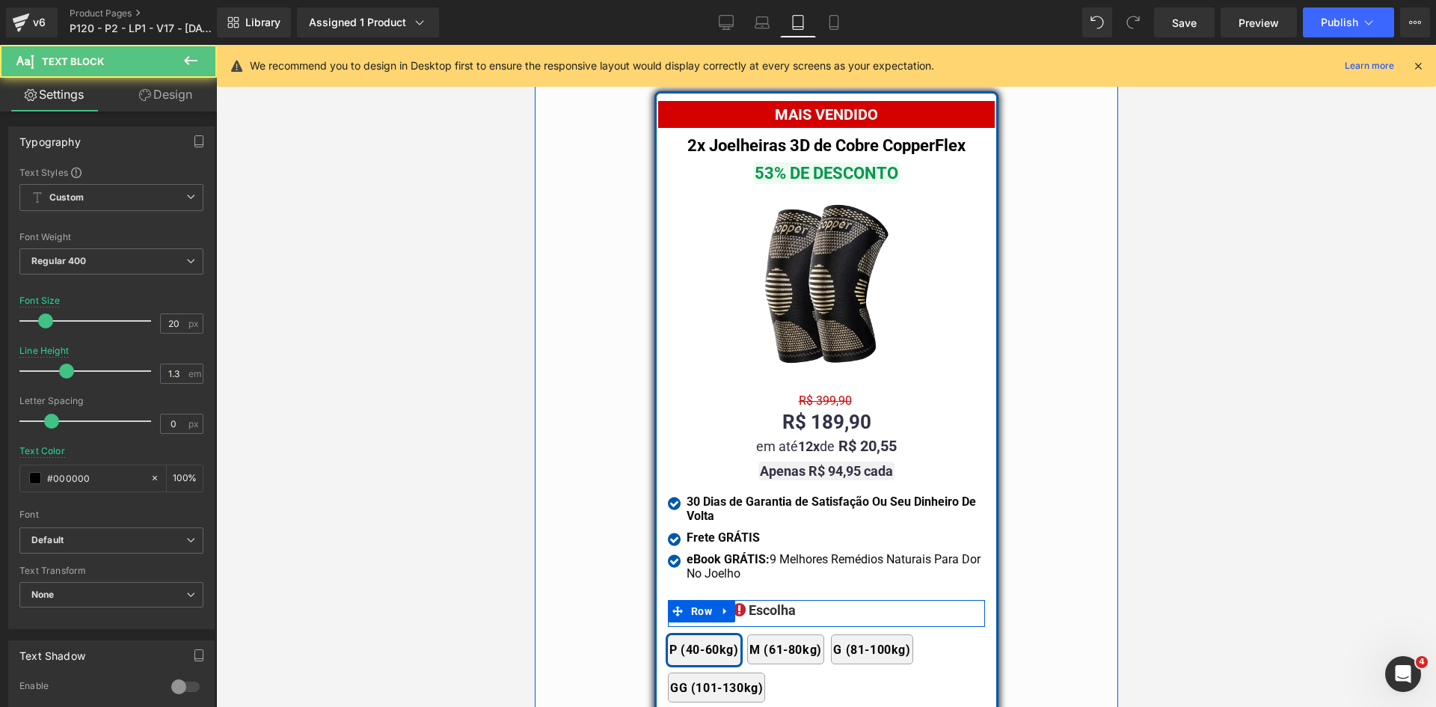
scroll to position [12737, 0]
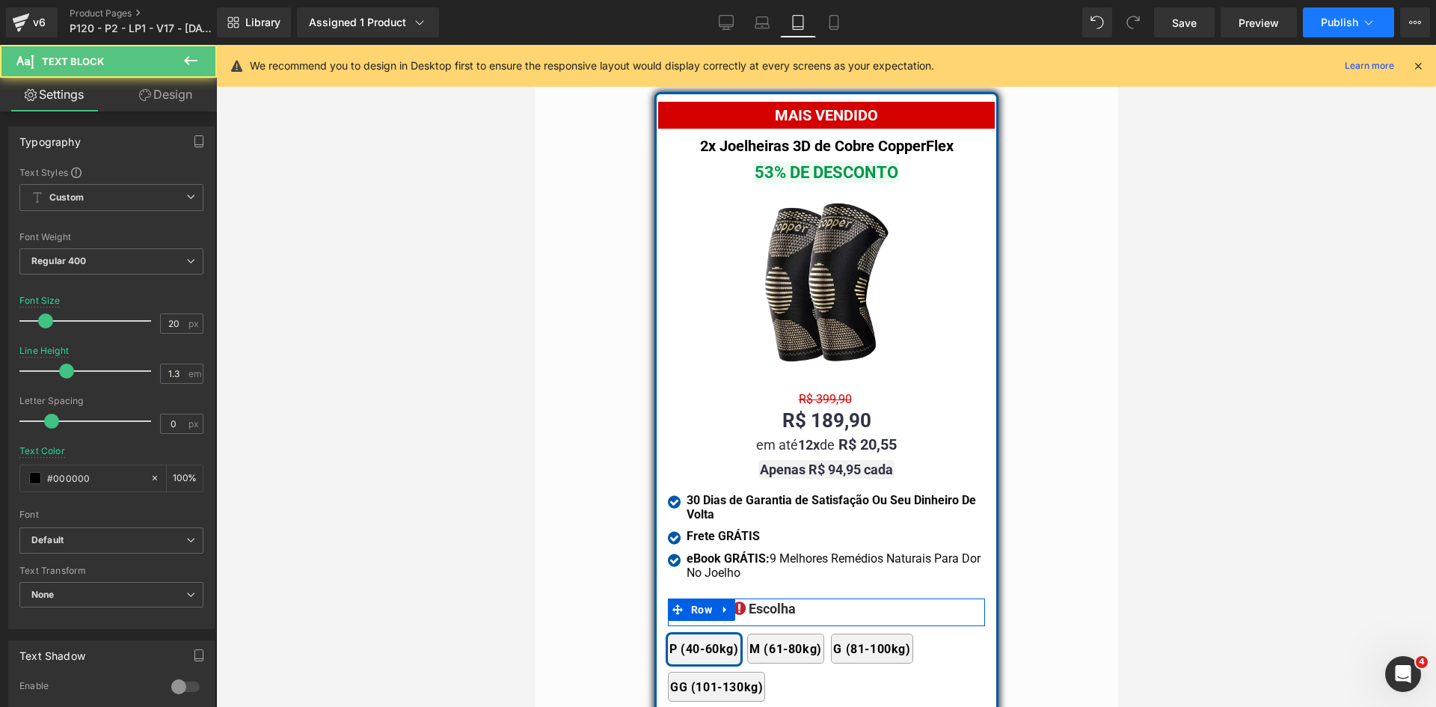
click at [1355, 27] on span "Publish" at bounding box center [1339, 22] width 37 height 12
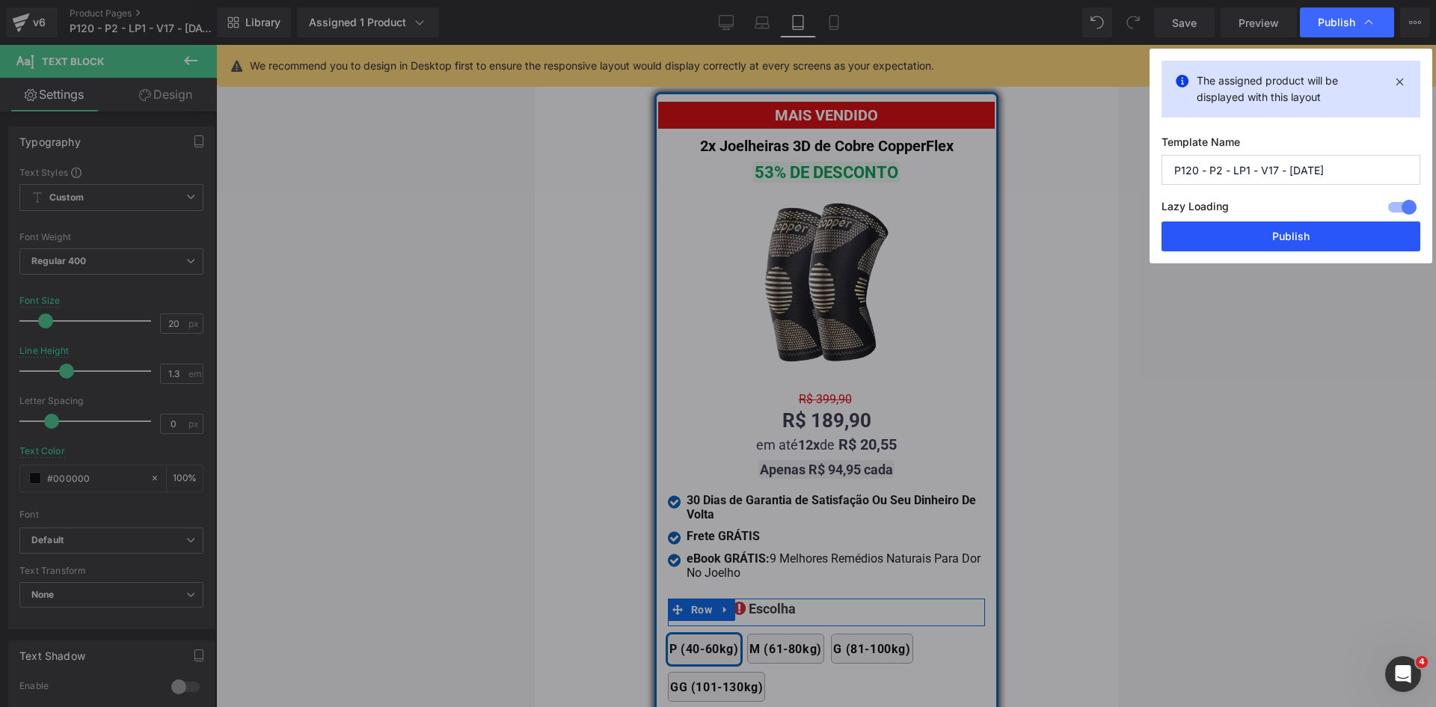
click at [1301, 236] on button "Publish" at bounding box center [1291, 236] width 259 height 30
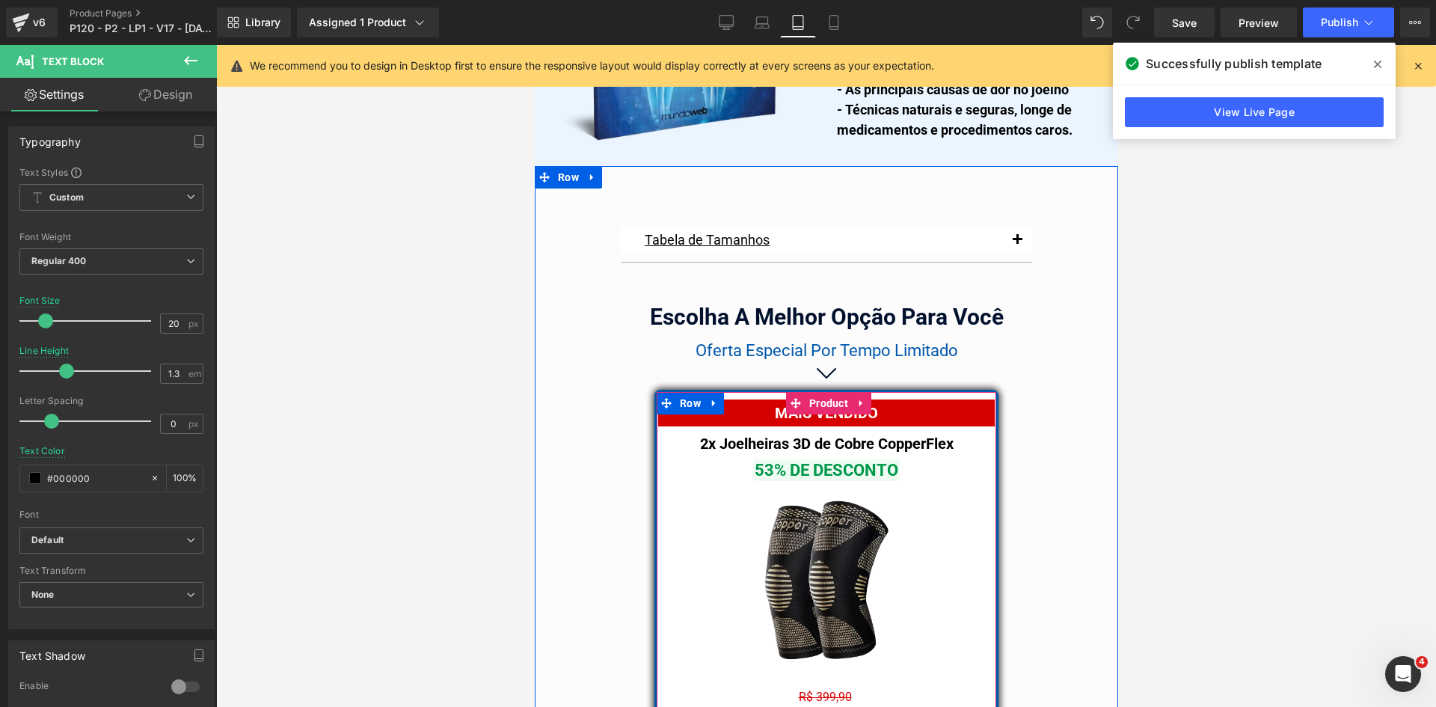
scroll to position [12438, 0]
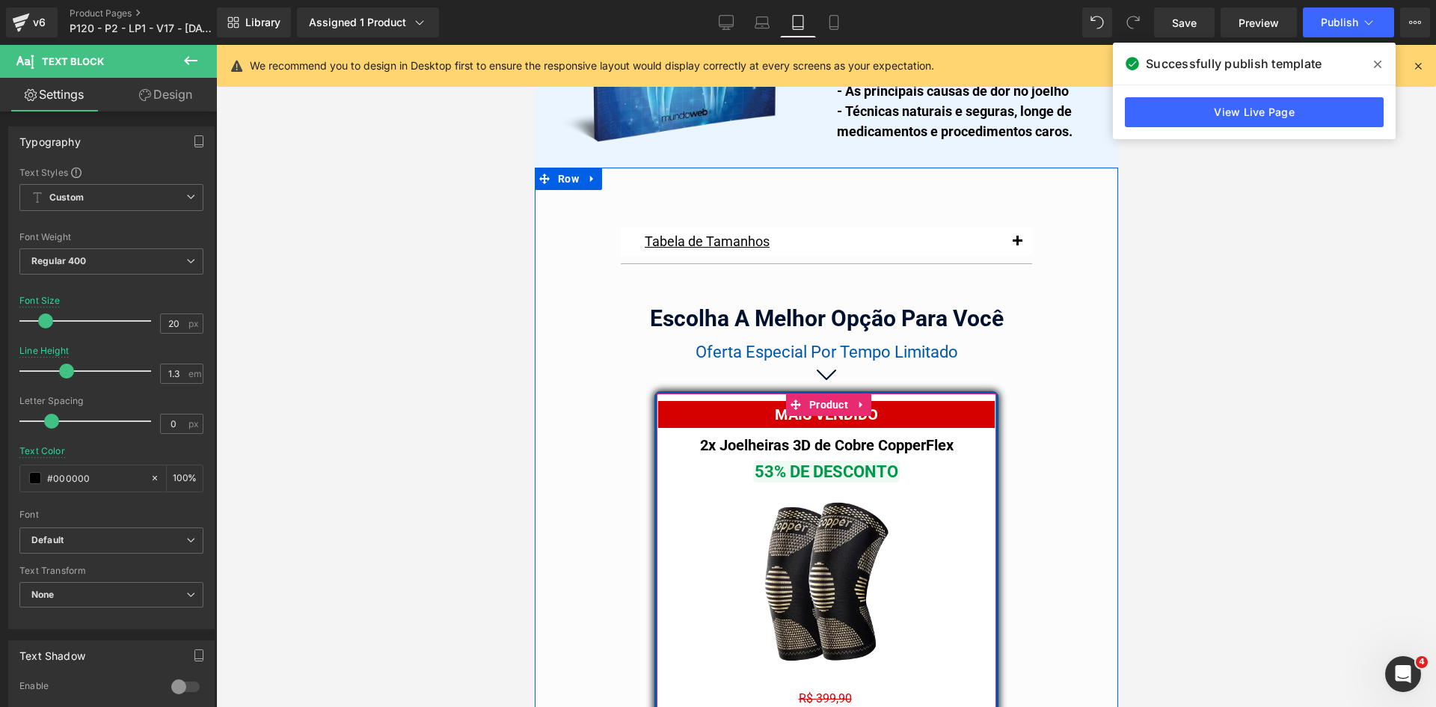
click at [754, 435] on div "2x Joelheiras 3D de Cobre CopperFlex Text Block" at bounding box center [825, 444] width 317 height 19
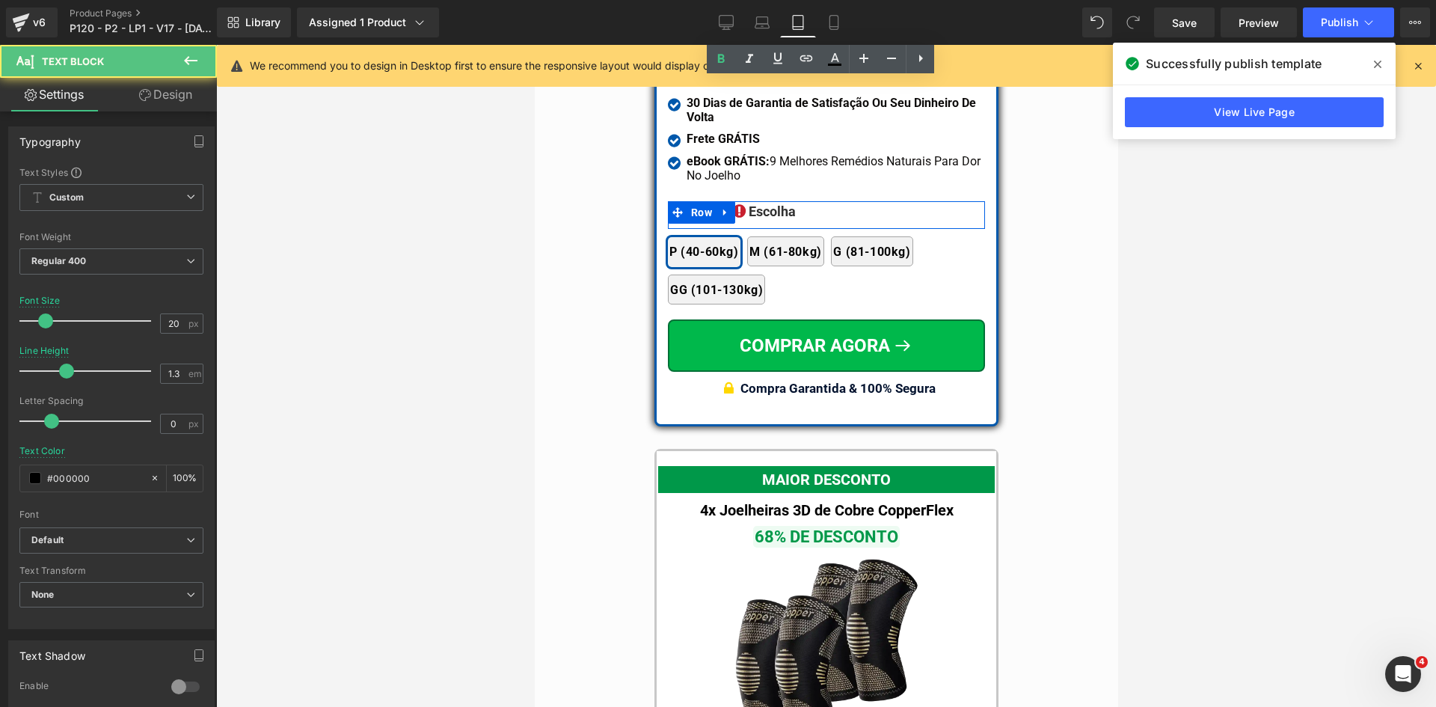
scroll to position [13261, 0]
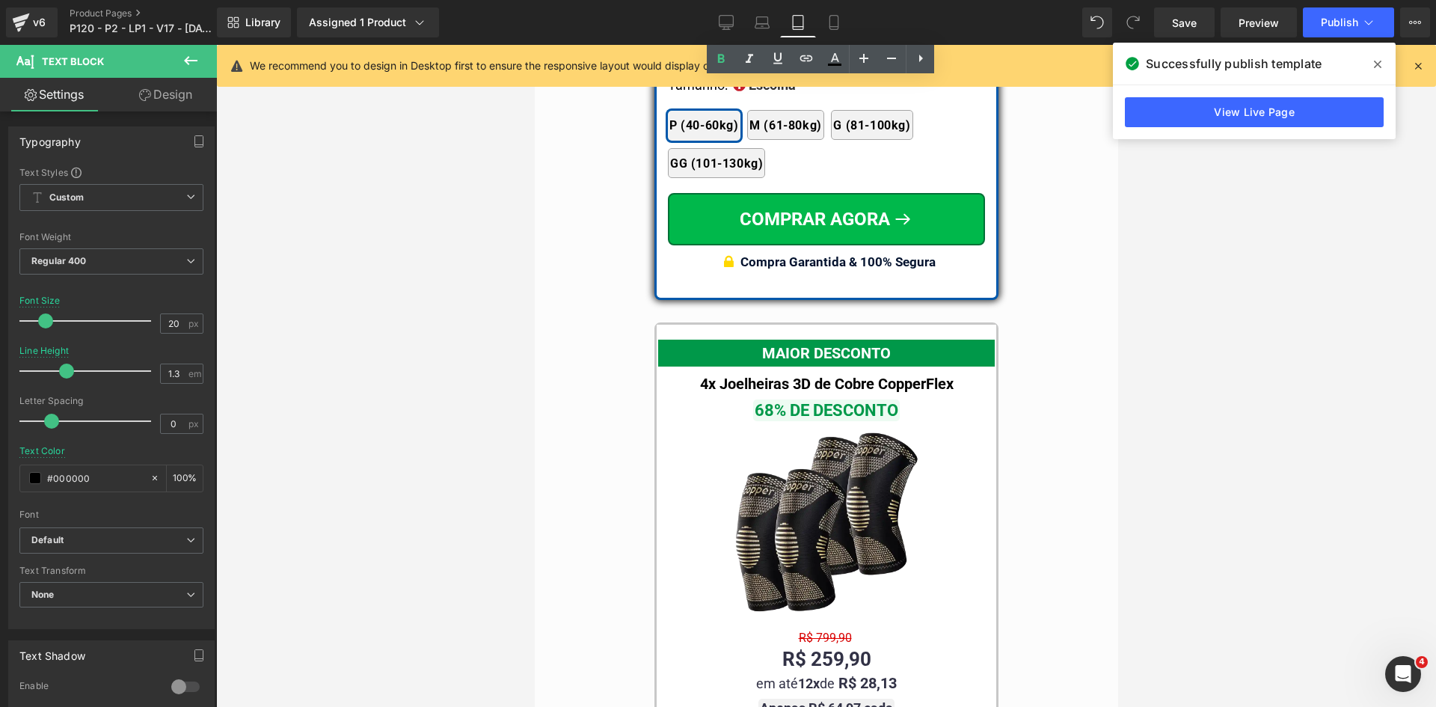
click at [743, 375] on b "4x Joelheiras 3D de Cobre CopperFlex" at bounding box center [826, 384] width 254 height 18
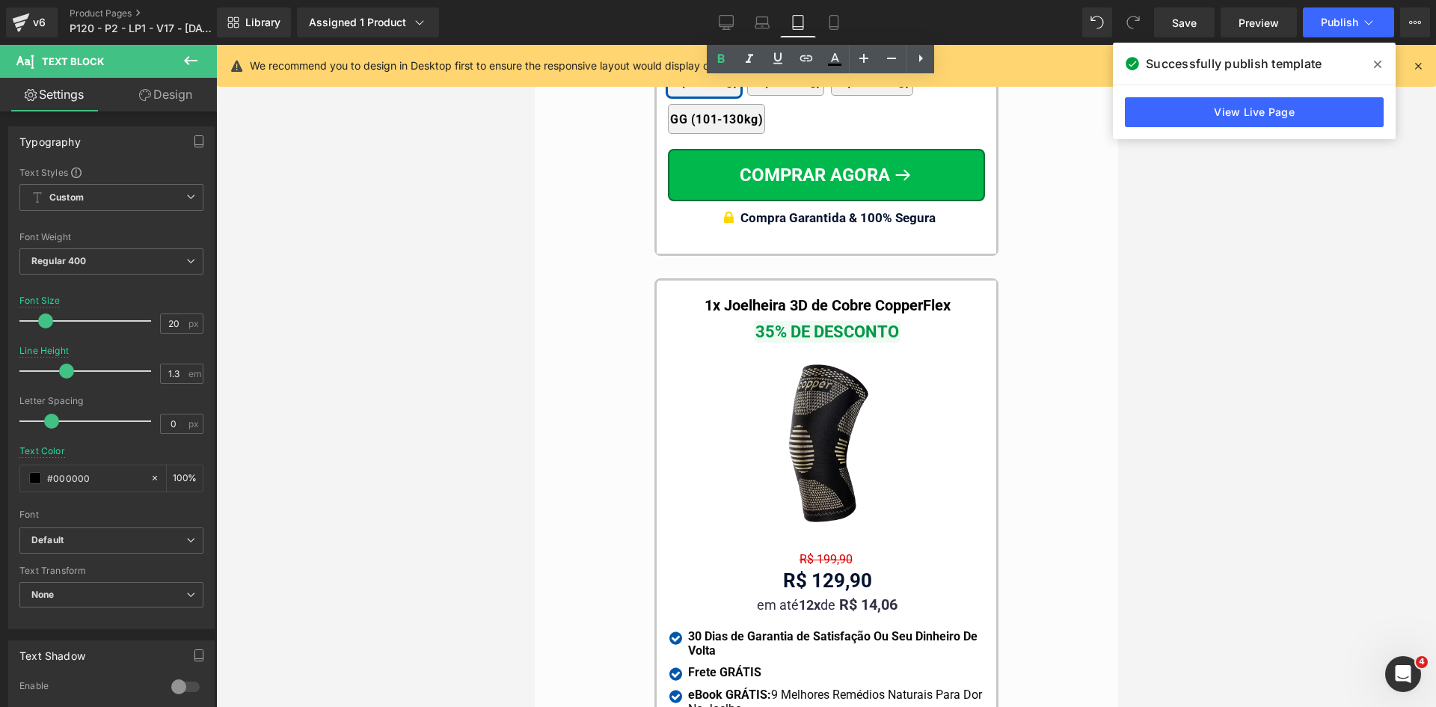
scroll to position [14084, 0]
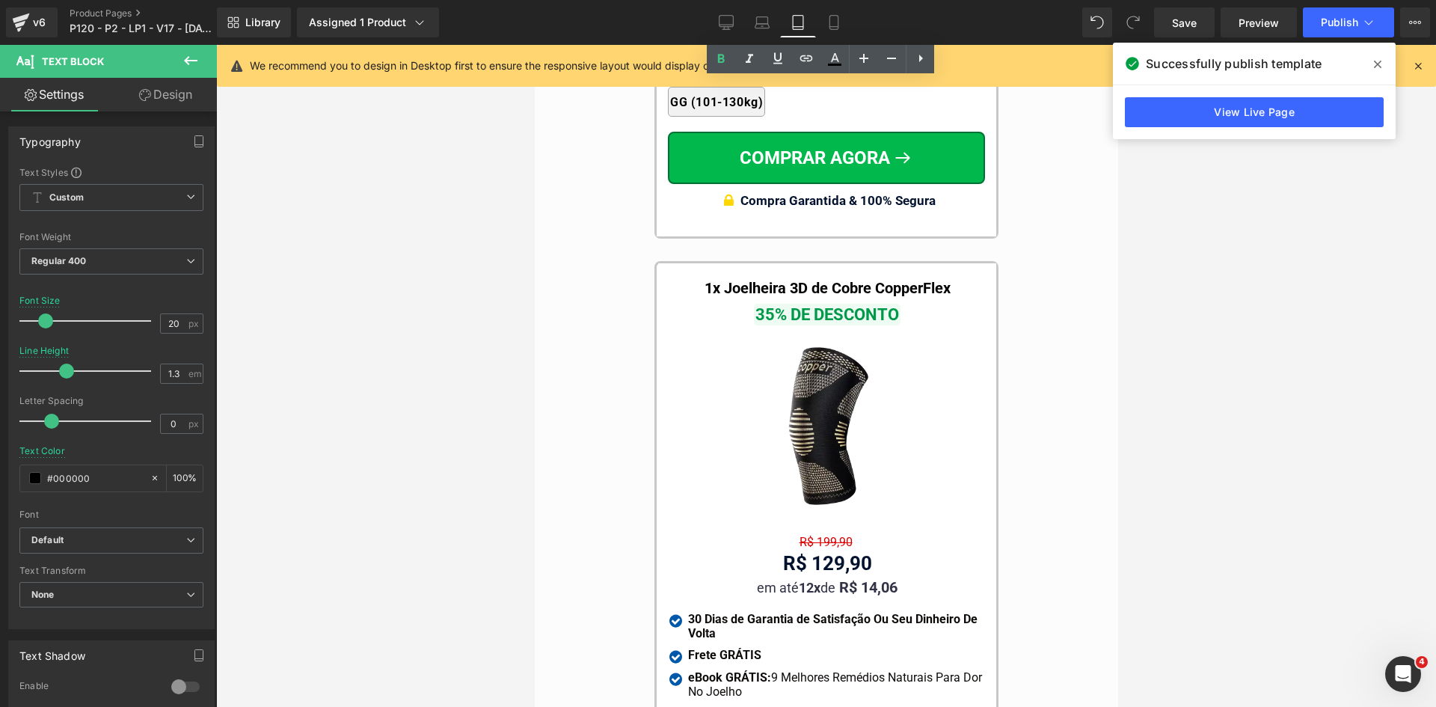
click at [741, 279] on b "1x Joelheira 3D de Cobre CopperFlex" at bounding box center [827, 288] width 246 height 18
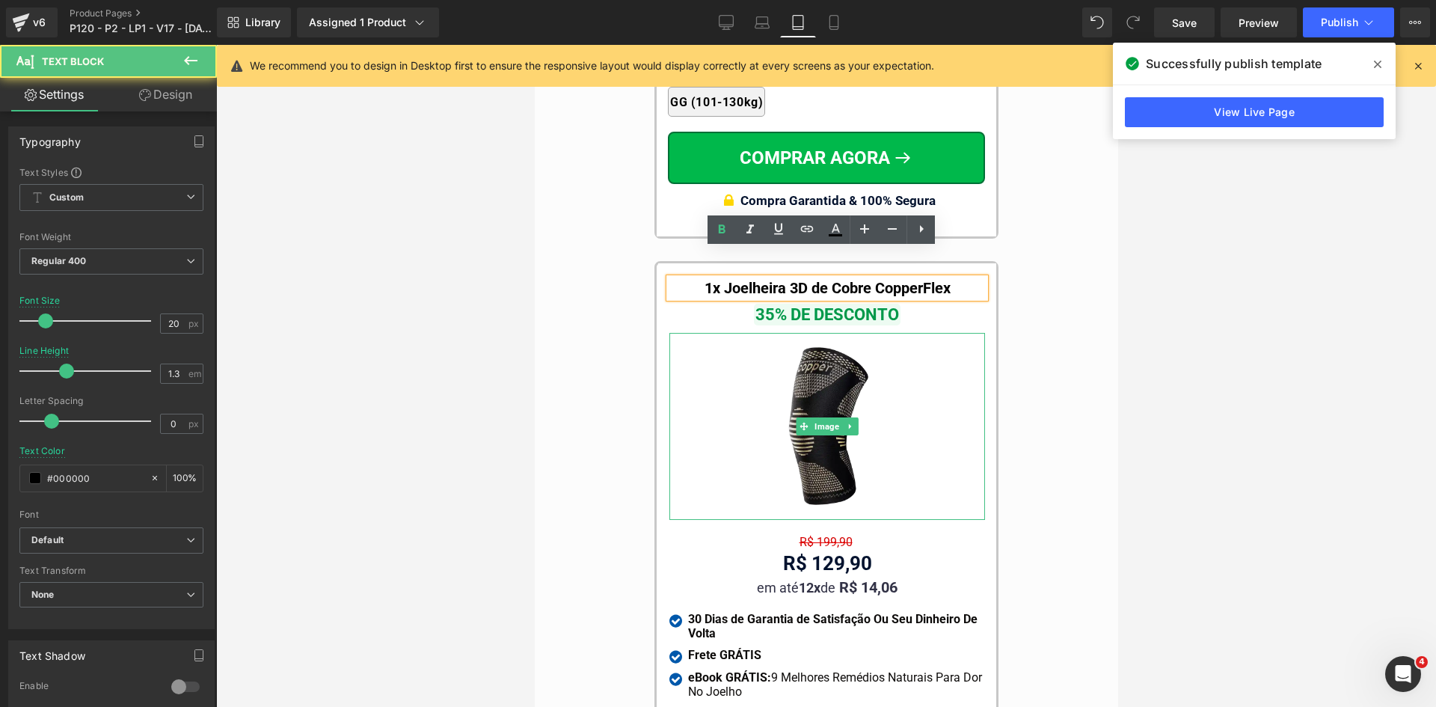
scroll to position [14458, 0]
